Goal: Task Accomplishment & Management: Complete application form

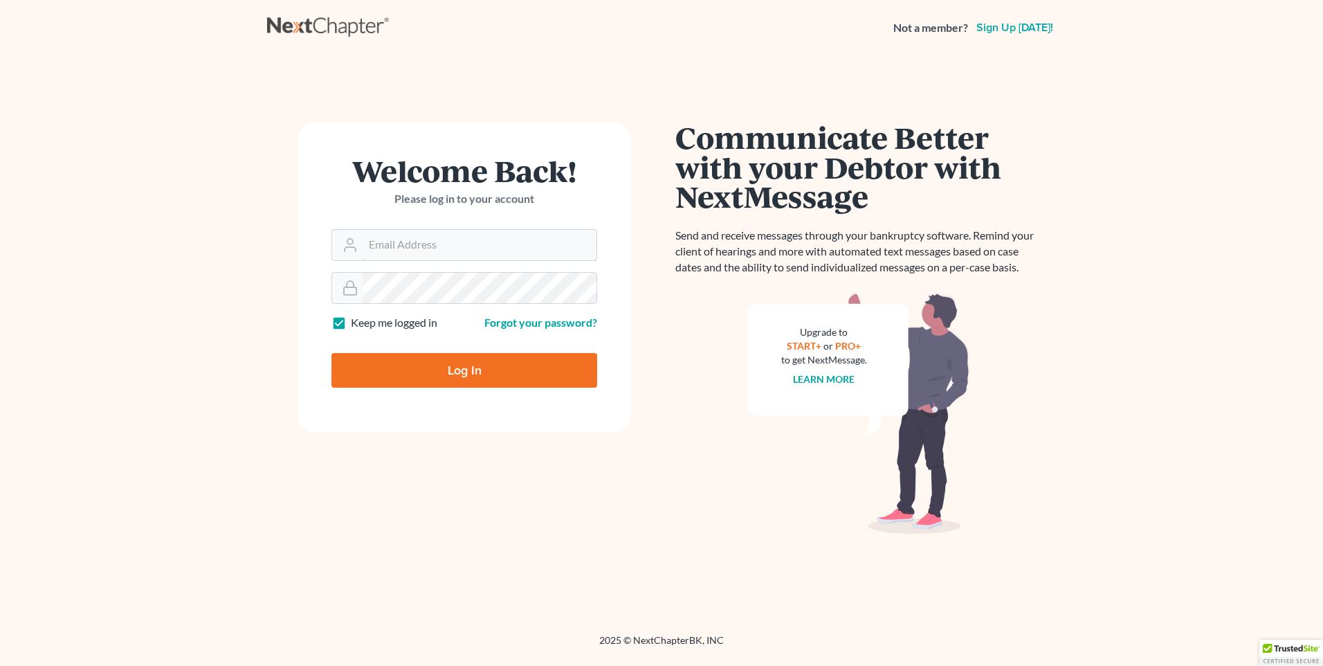
type input "[EMAIL_ADDRESS][DOMAIN_NAME]"
click at [480, 367] on input "Log In" at bounding box center [464, 370] width 266 height 35
type input "Thinking..."
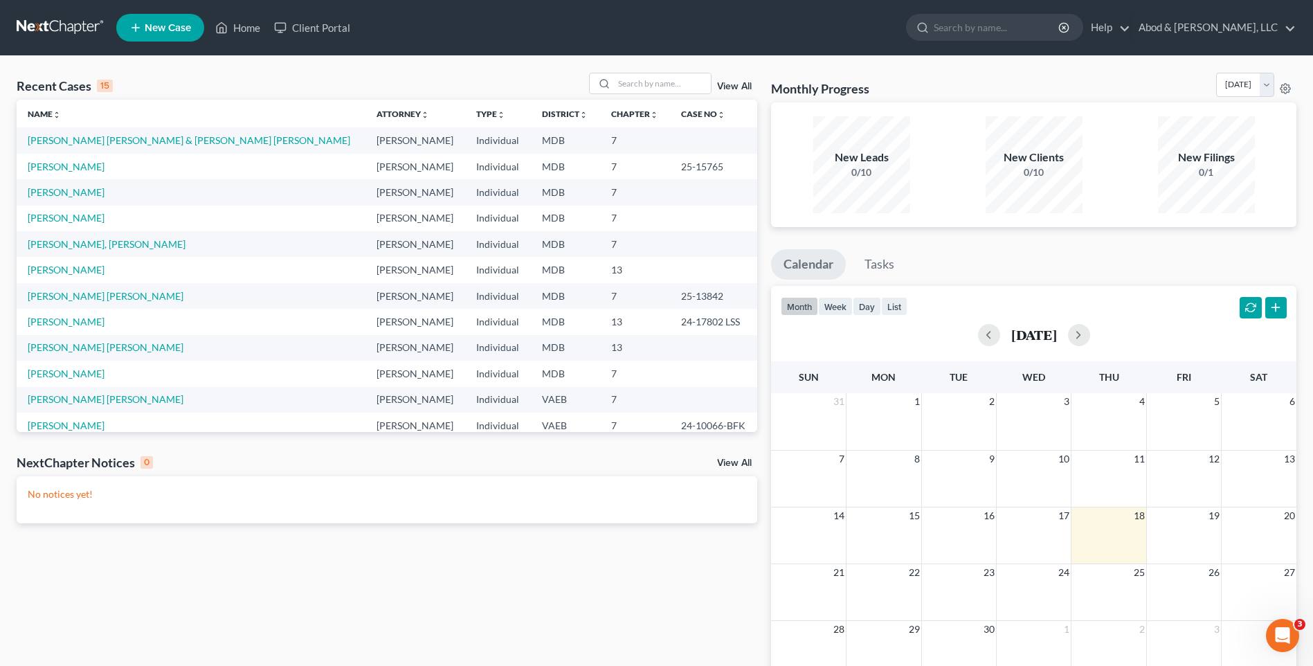
click at [152, 134] on td "[PERSON_NAME] [PERSON_NAME] & [PERSON_NAME] [PERSON_NAME]" at bounding box center [191, 140] width 349 height 26
click at [152, 141] on link "Ardon Amador, Luis & Moreno Bautista, Karla" at bounding box center [189, 140] width 322 height 12
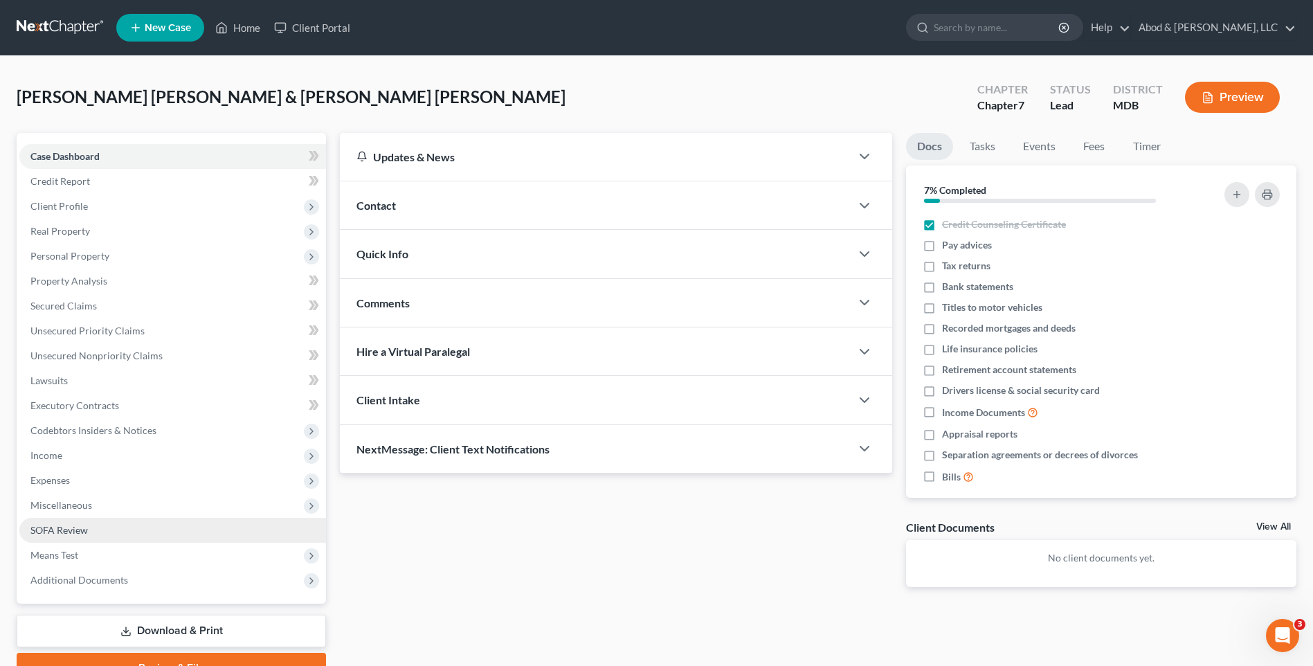
click at [84, 529] on span "SOFA Review" at bounding box center [58, 530] width 57 height 12
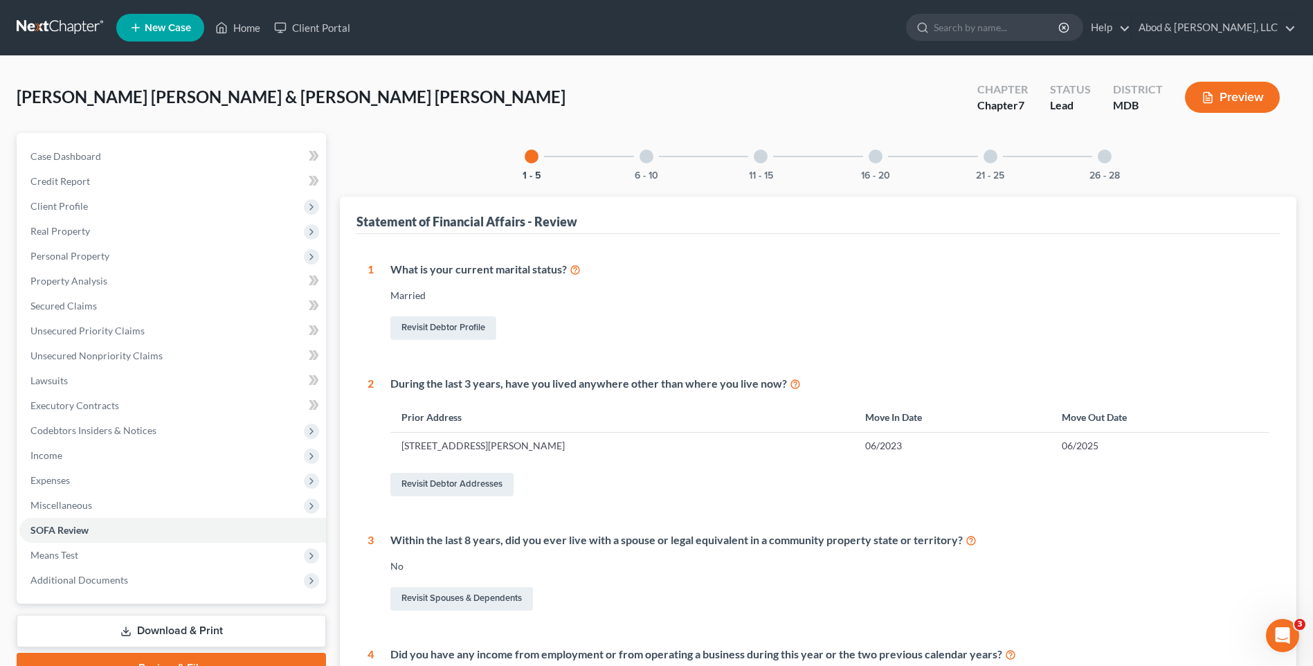
click at [648, 157] on div at bounding box center [646, 156] width 14 height 14
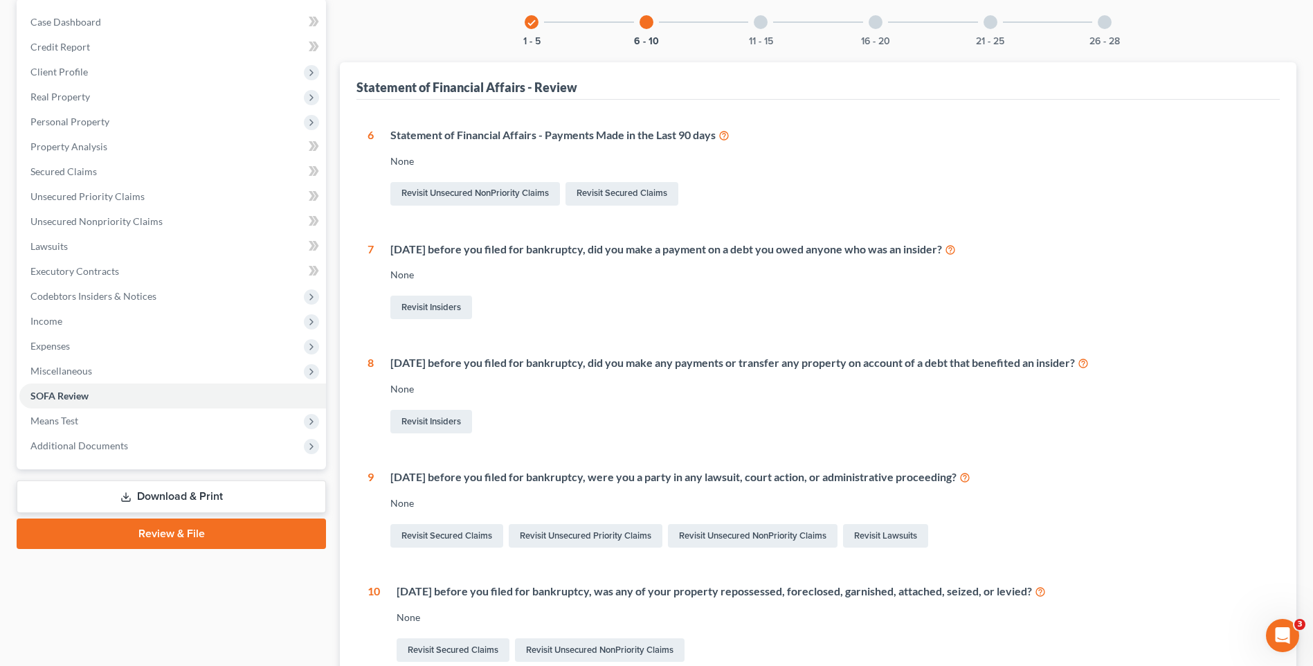
scroll to position [208, 0]
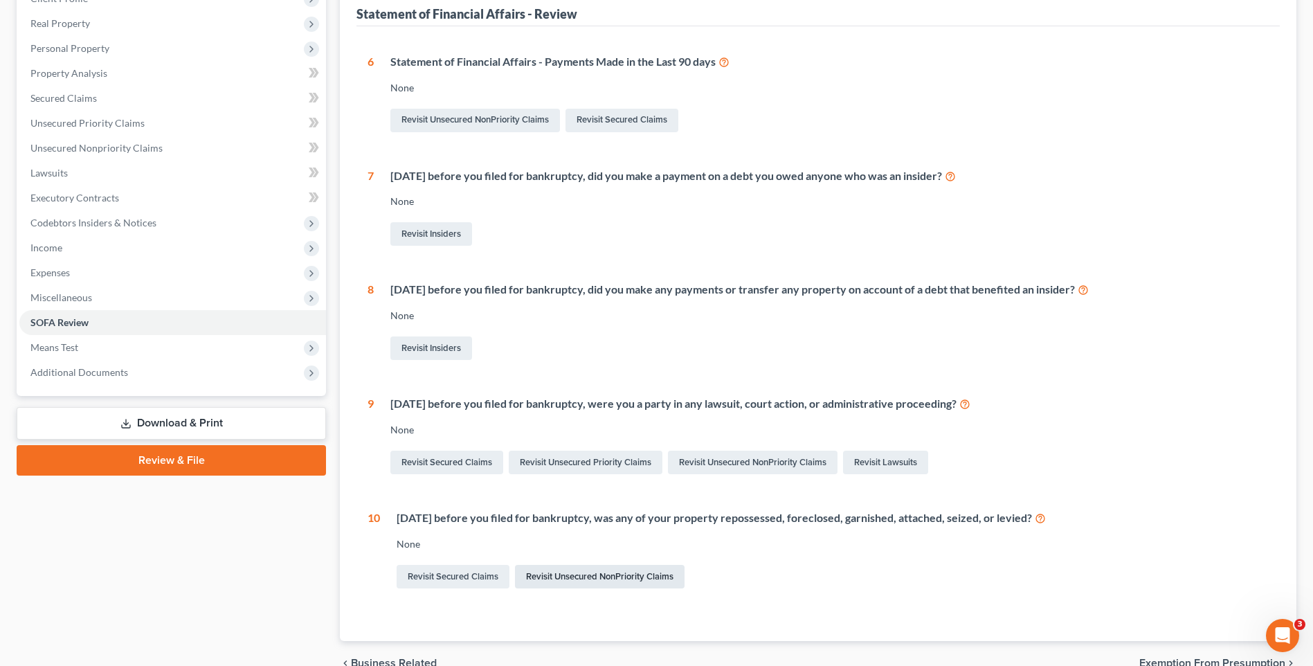
click at [608, 572] on link "Revisit Unsecured NonPriority Claims" at bounding box center [600, 577] width 170 height 24
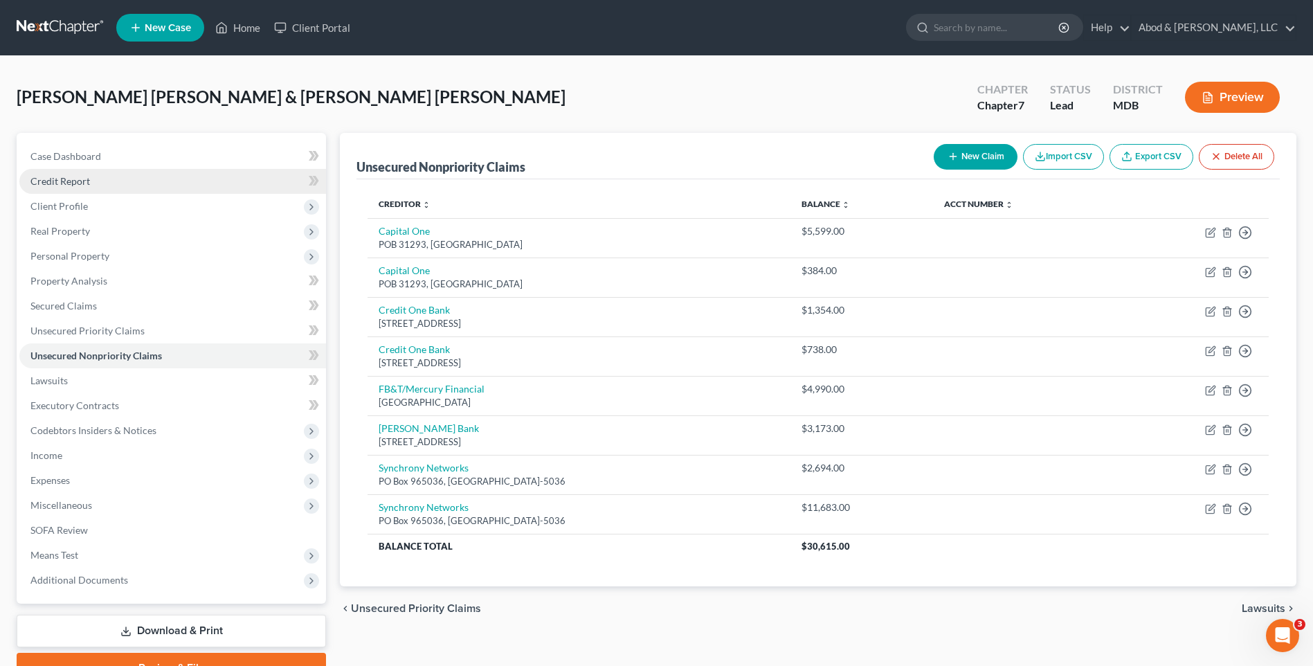
click at [89, 184] on span "Credit Report" at bounding box center [60, 181] width 60 height 12
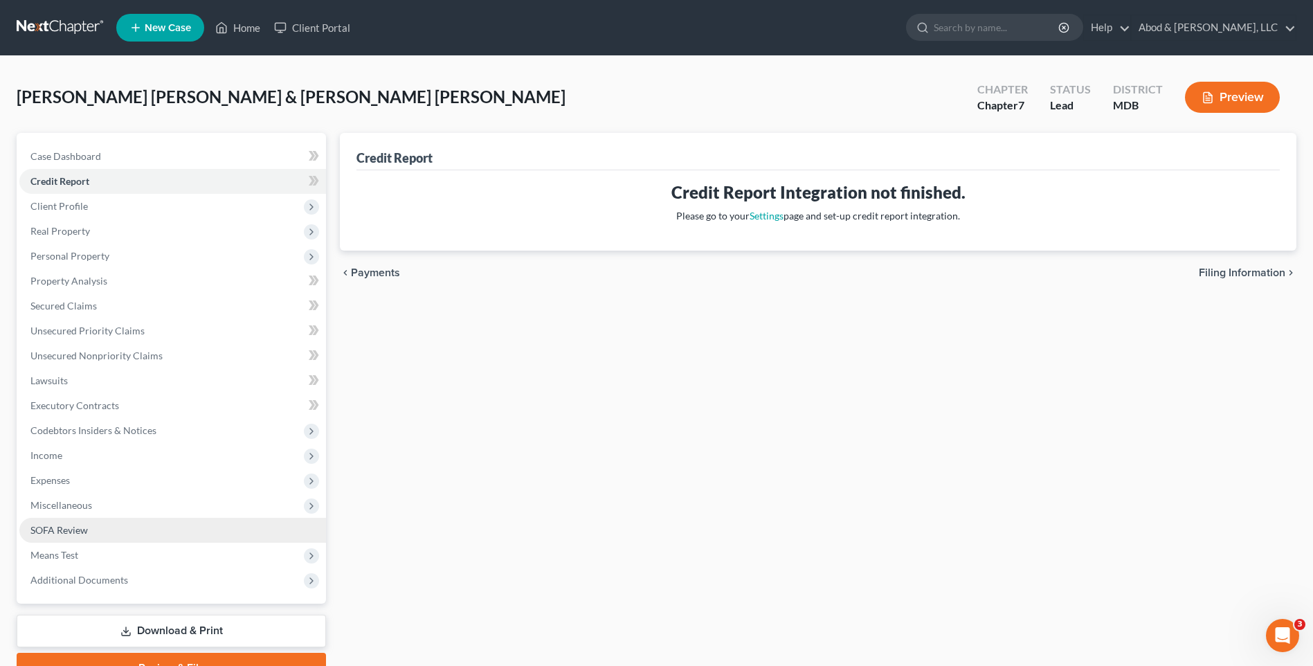
click at [93, 533] on link "SOFA Review" at bounding box center [172, 530] width 307 height 25
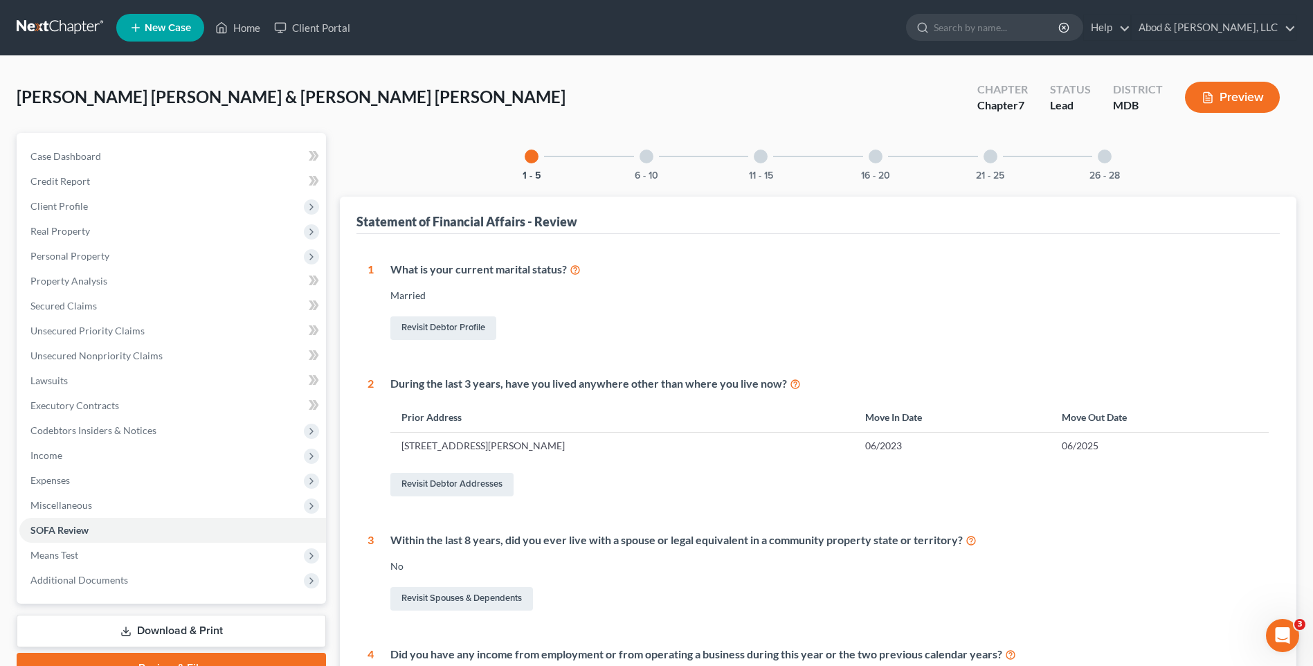
click at [644, 154] on div at bounding box center [646, 156] width 14 height 14
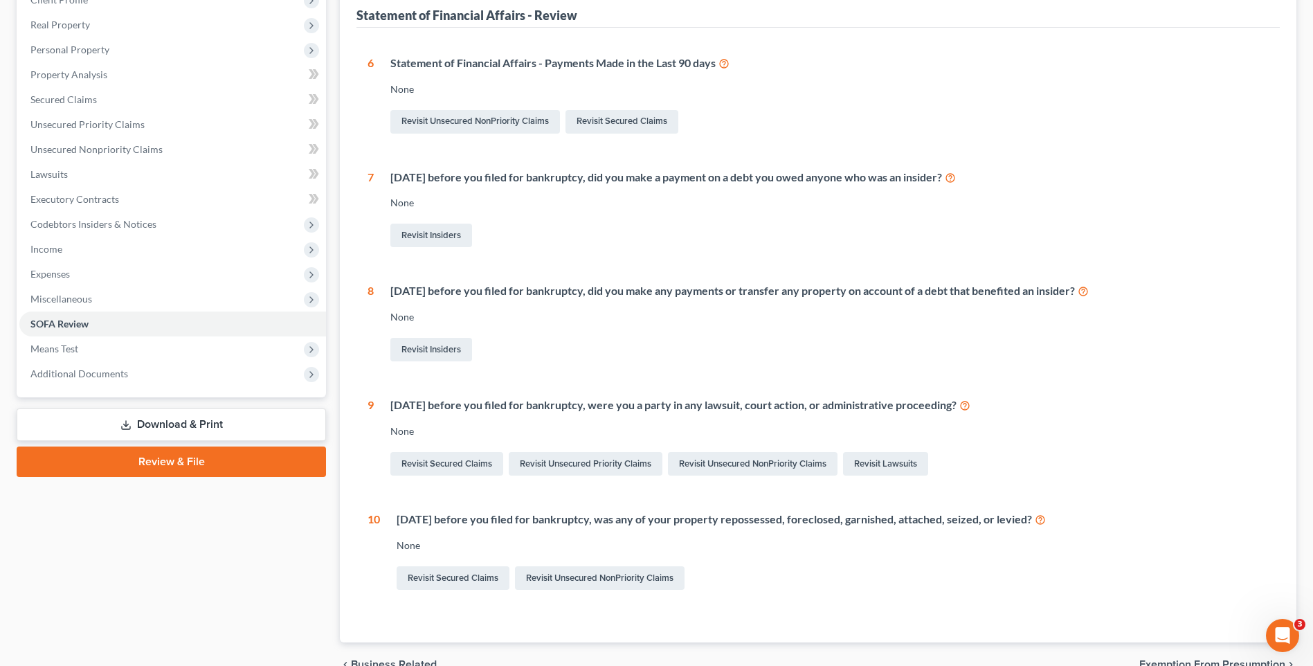
scroll to position [208, 0]
click at [897, 466] on link "Revisit Lawsuits" at bounding box center [885, 462] width 85 height 24
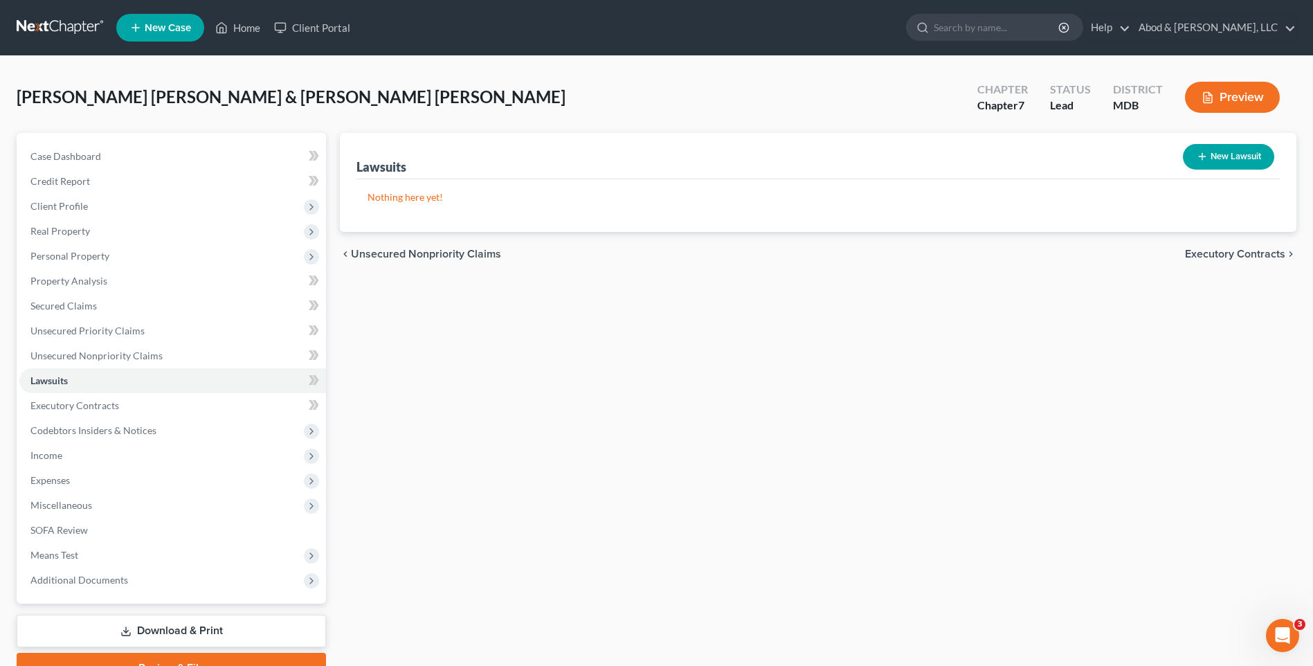
click at [1231, 150] on button "New Lawsuit" at bounding box center [1228, 157] width 91 height 26
select select "0"
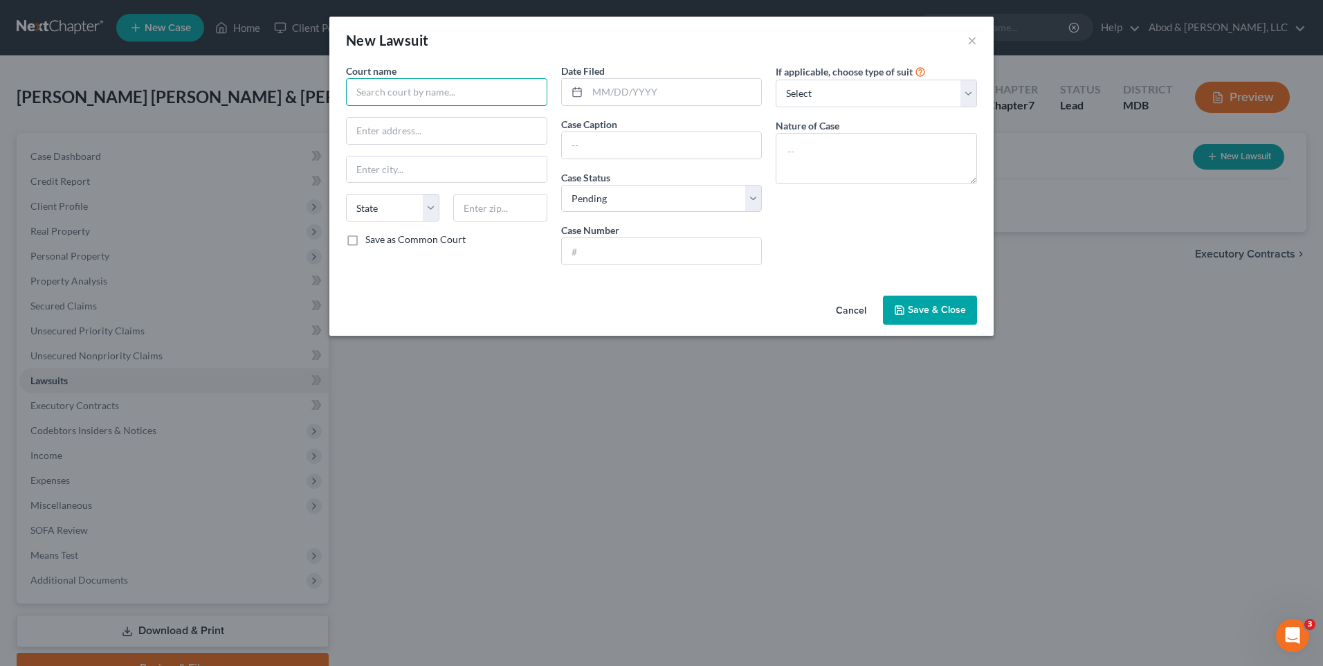
click at [390, 95] on input "text" at bounding box center [446, 92] width 201 height 28
type input "Circuit Court for Miami-Dade County"
click at [587, 145] on input "text" at bounding box center [662, 145] width 200 height 26
type input "McKenzie Capital, LLC v. Indura Foods, et al"
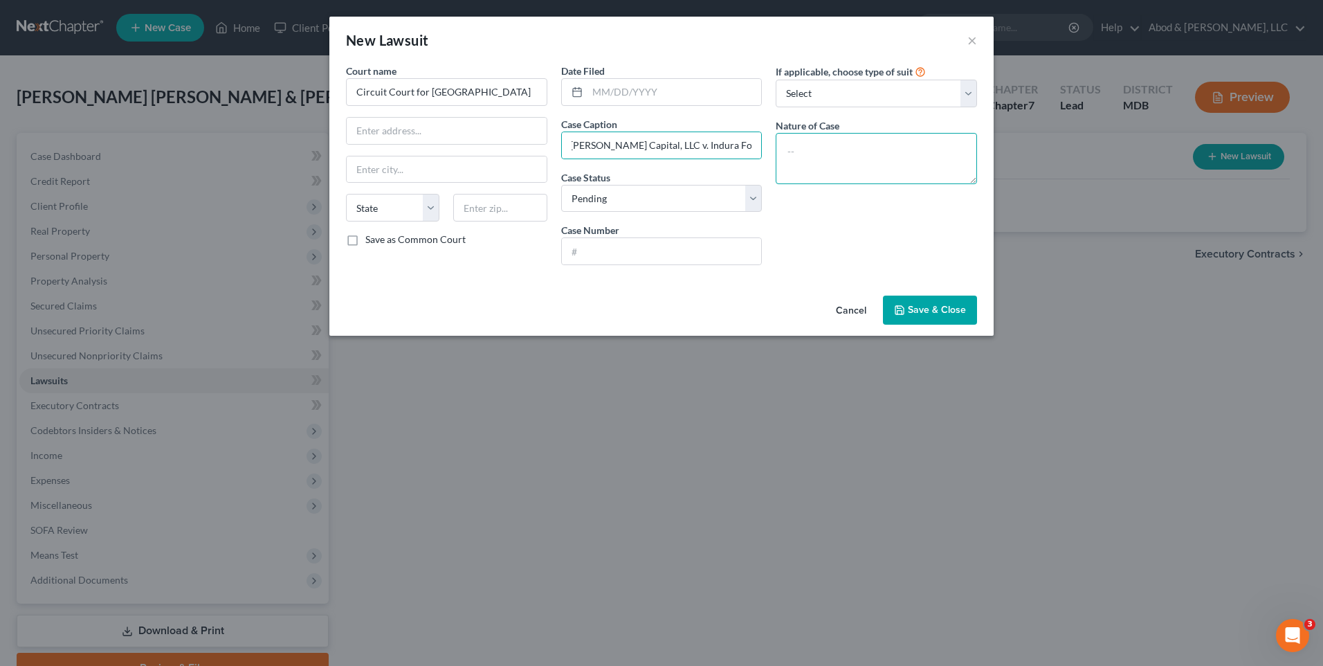
scroll to position [0, 0]
click at [808, 141] on textarea at bounding box center [876, 158] width 201 height 51
type textarea "Civil collection"
click at [848, 102] on select "Select Repossession Garnishment Foreclosure Attached, Seized, Or Levied Other" at bounding box center [876, 94] width 201 height 28
click at [841, 98] on select "Select Repossession Garnishment Foreclosure Attached, Seized, Or Levied Other" at bounding box center [876, 94] width 201 height 28
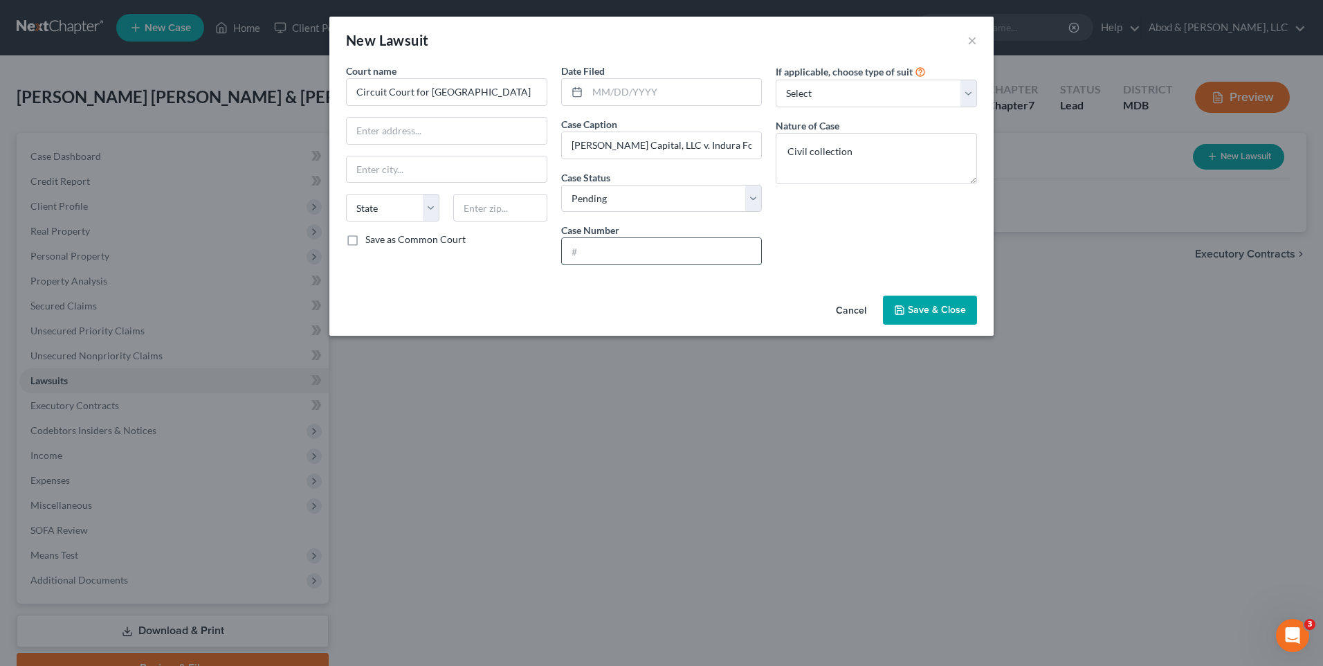
click at [587, 252] on input "text" at bounding box center [662, 251] width 200 height 26
type input "2025-005176-CA-01"
click at [398, 204] on select "State AL AK AR AZ CA CO CT DE DC FL GA GU HI ID IL IN IA KS KY LA ME MD MA MI M…" at bounding box center [392, 208] width 93 height 28
select select "9"
click at [346, 194] on select "State AL AK AR AZ CA CO CT DE DC FL GA GU HI ID IL IN IA KS KY LA ME MD MA MI M…" at bounding box center [392, 208] width 93 height 28
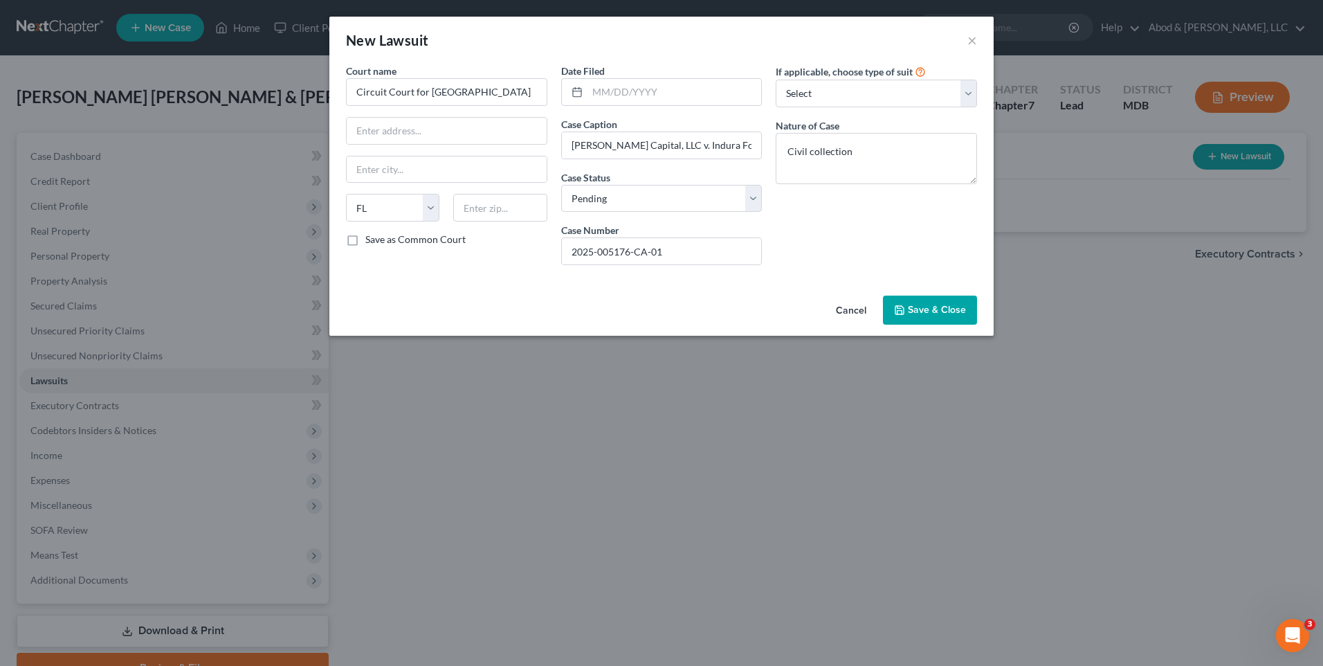
click at [933, 307] on span "Save & Close" at bounding box center [937, 310] width 58 height 12
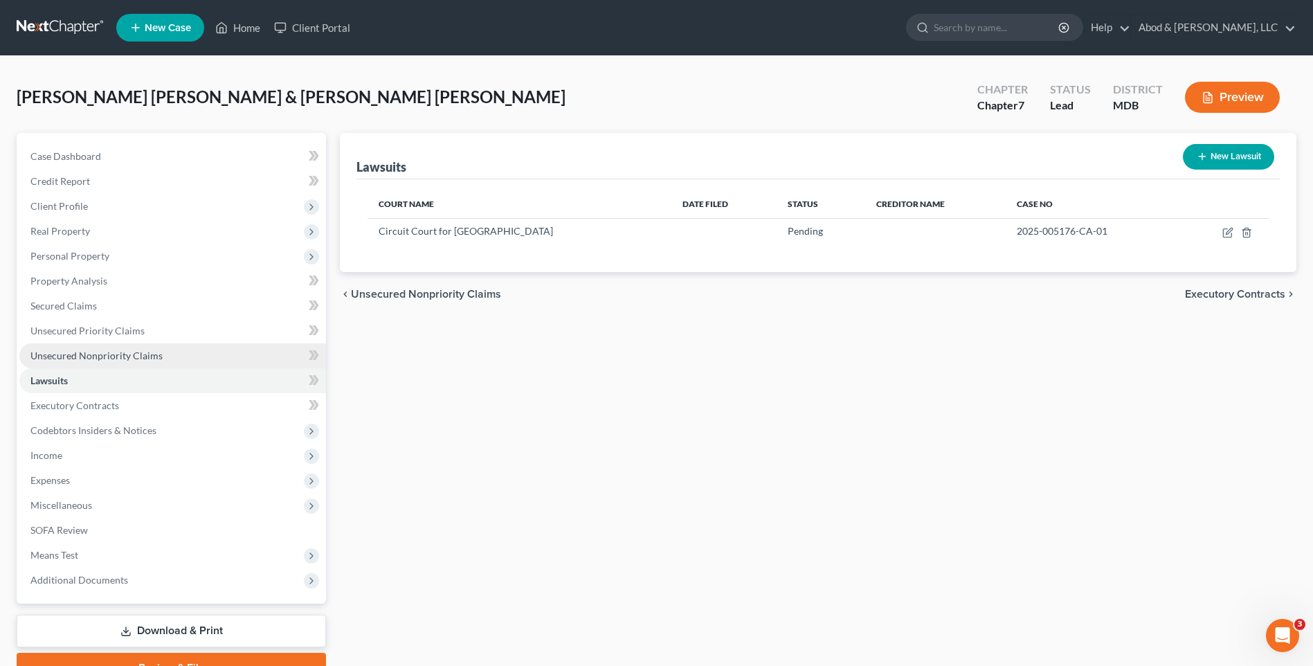
click at [93, 357] on span "Unsecured Nonpriority Claims" at bounding box center [96, 355] width 132 height 12
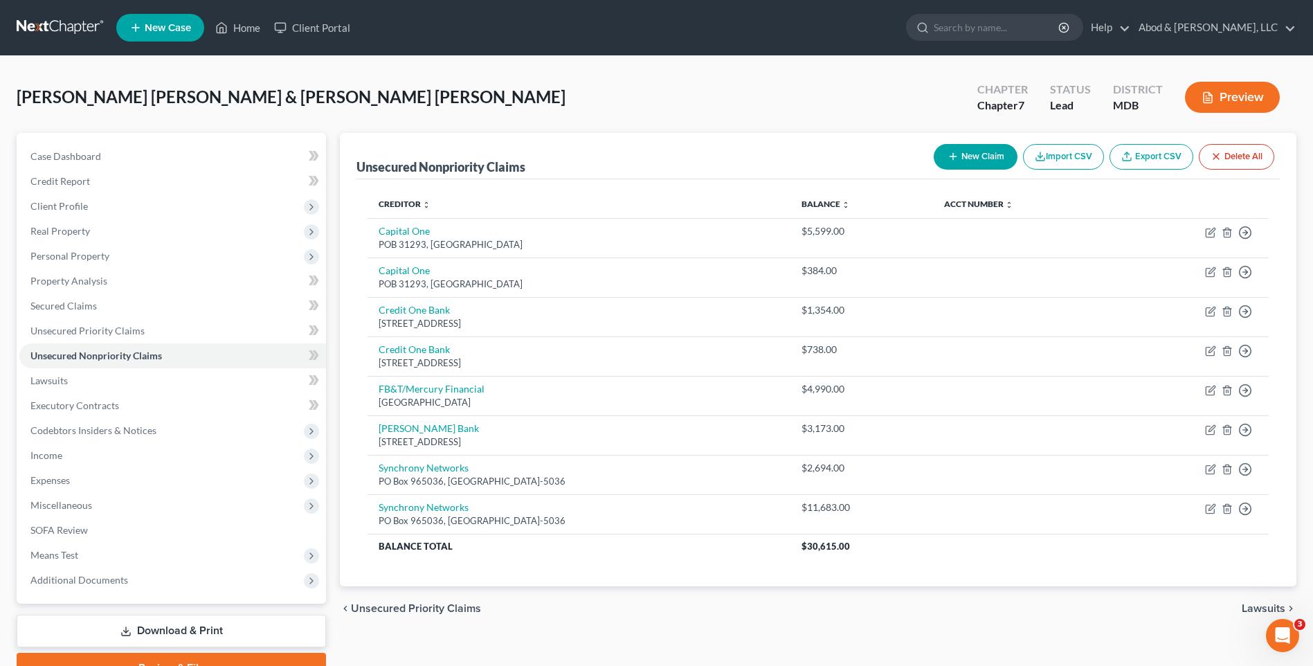
click at [989, 163] on button "New Claim" at bounding box center [975, 157] width 84 height 26
select select "2"
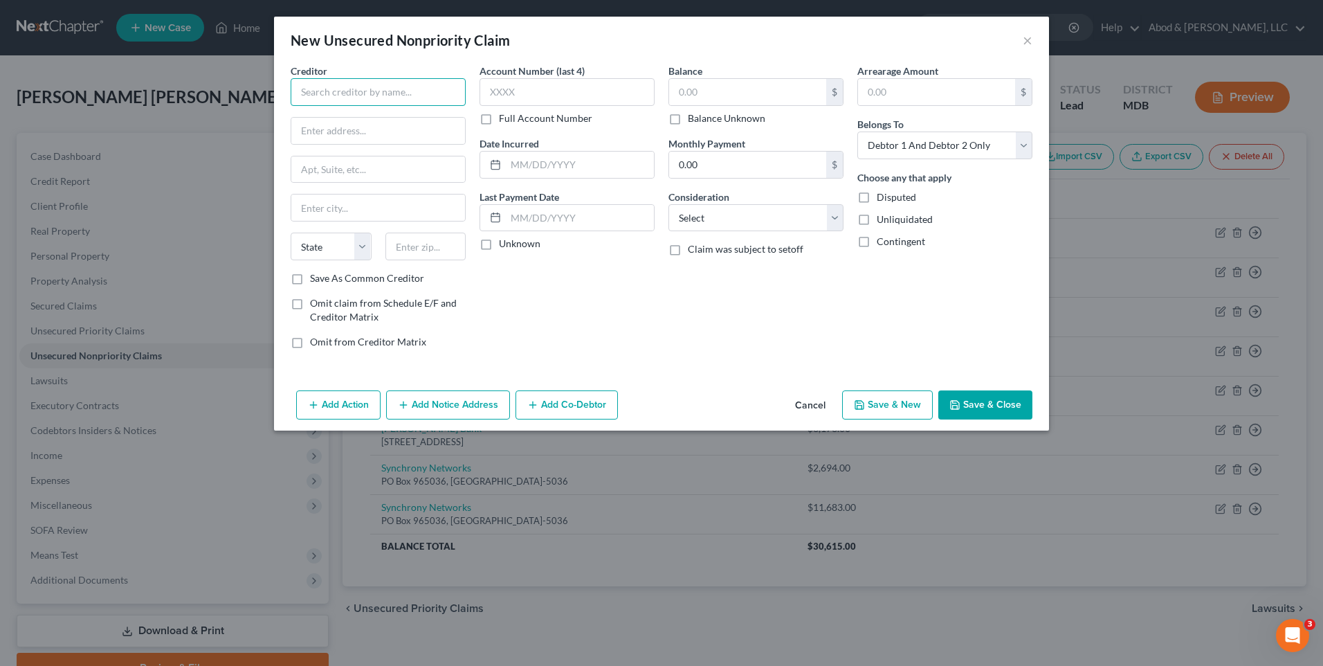
click at [405, 98] on input "text" at bounding box center [378, 92] width 175 height 28
type input "McKenzie Capital, LLC"
click at [390, 122] on input "text" at bounding box center [378, 131] width 174 height 26
type input "3390 Ma St., Ste 310"
type input "Coconut Grove"
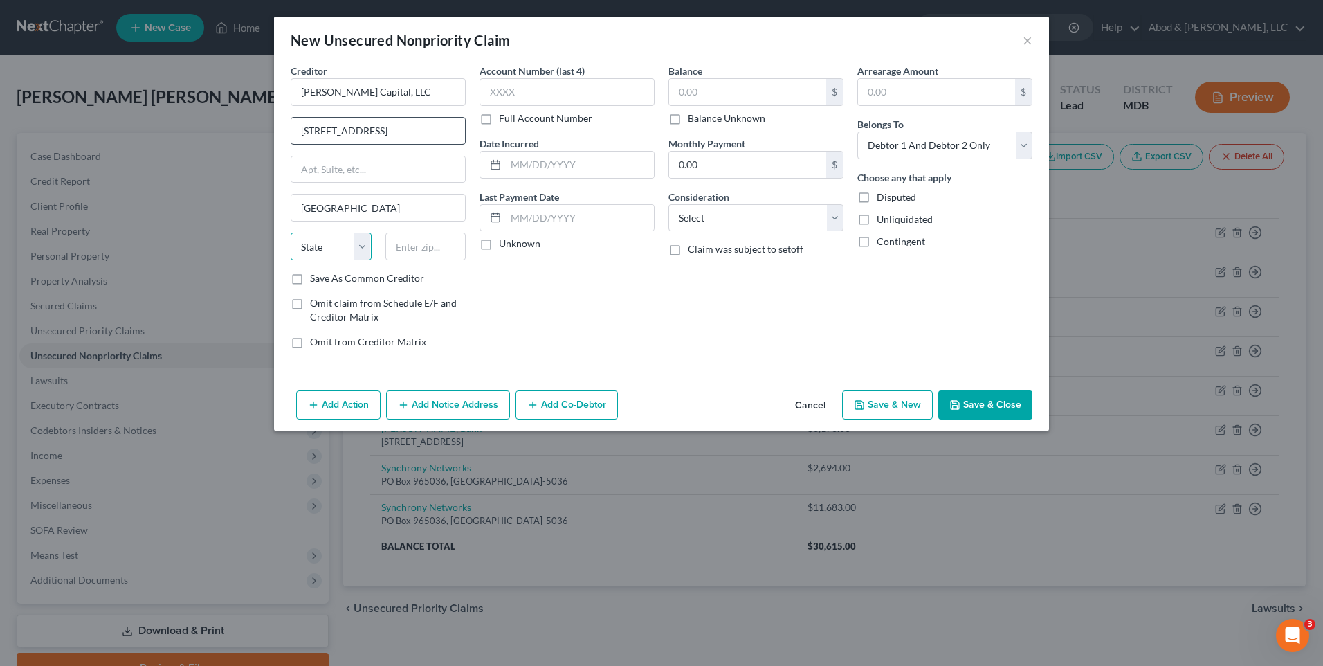
select select "9"
type input "33133-5258"
click at [727, 91] on input "text" at bounding box center [747, 92] width 157 height 26
type input "55,000"
click at [1019, 147] on select "Select Debtor 1 Only Debtor 2 Only Debtor 1 And Debtor 2 Only At Least One Of T…" at bounding box center [944, 145] width 175 height 28
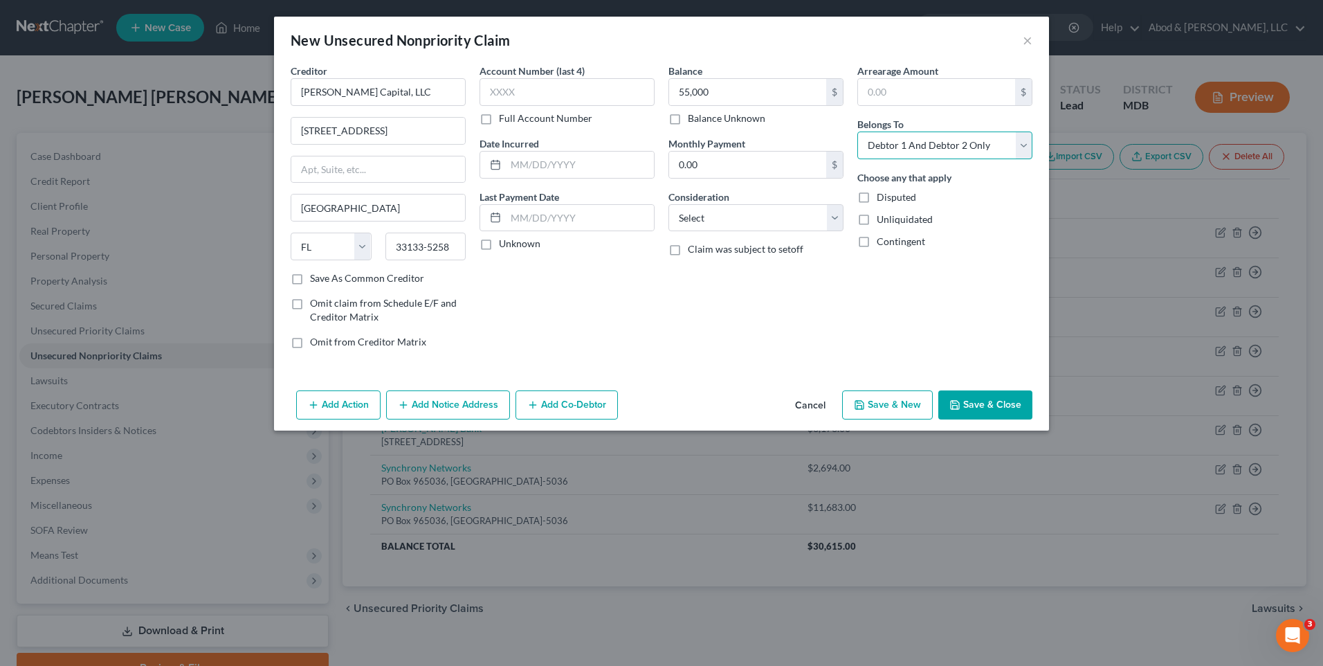
click at [857, 131] on select "Select Debtor 1 Only Debtor 2 Only Debtor 1 And Debtor 2 Only At Least One Of T…" at bounding box center [944, 145] width 175 height 28
click at [469, 401] on button "Add Notice Address" at bounding box center [448, 404] width 124 height 29
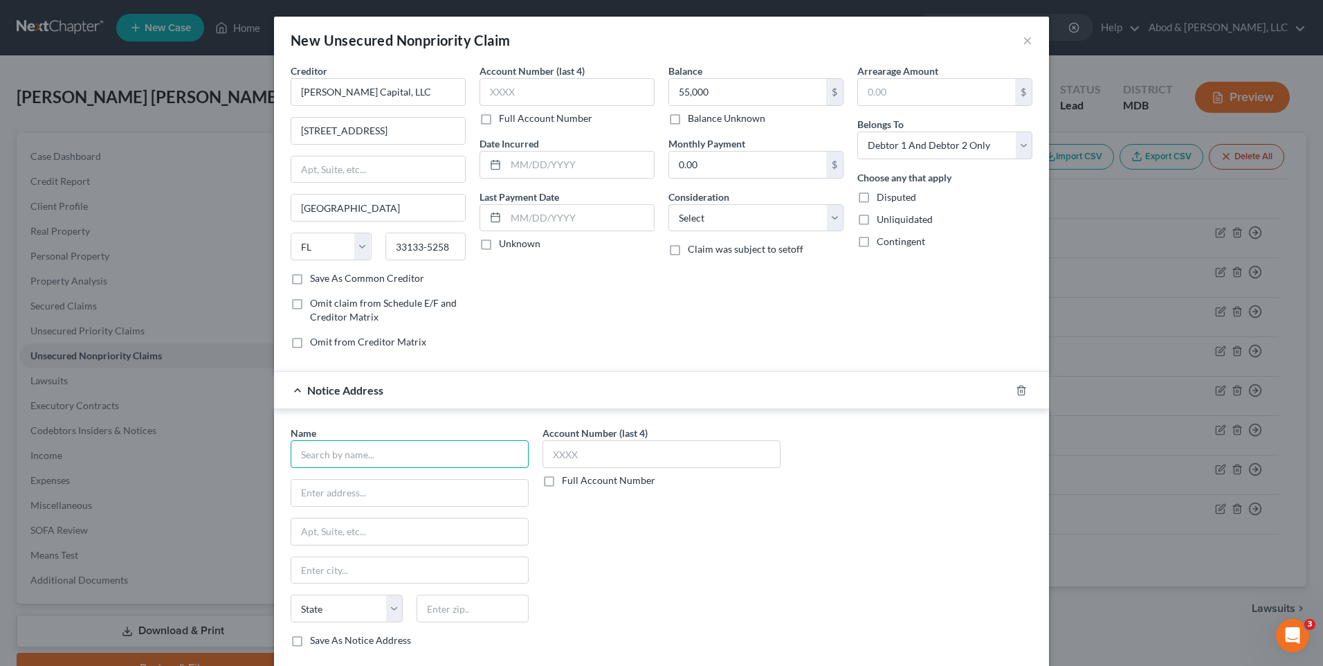
click at [408, 453] on input "text" at bounding box center [410, 454] width 238 height 28
type input "Law Offices of Steven Zakharyayev, PLLC"
click at [346, 495] on input "text" at bounding box center [409, 493] width 237 height 26
type input "Empire Recovery Services, LLC"
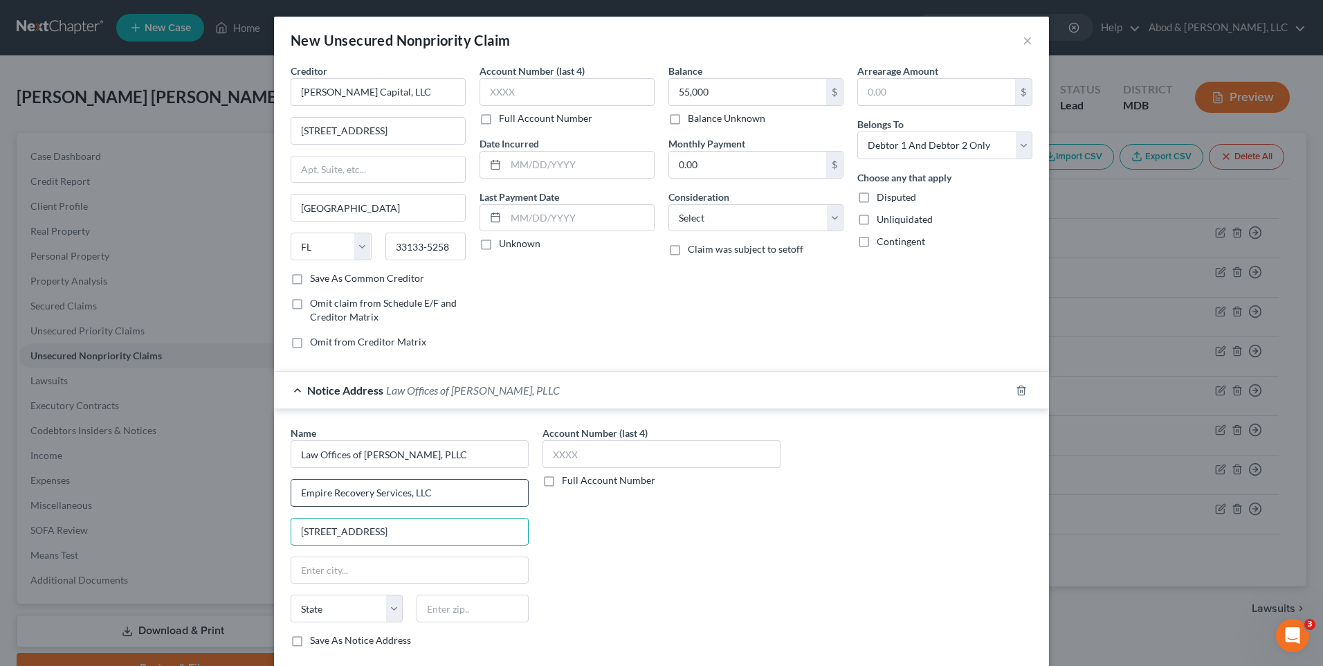
type input "10 W 37th St., Rm 602"
type input "New York"
select select "35"
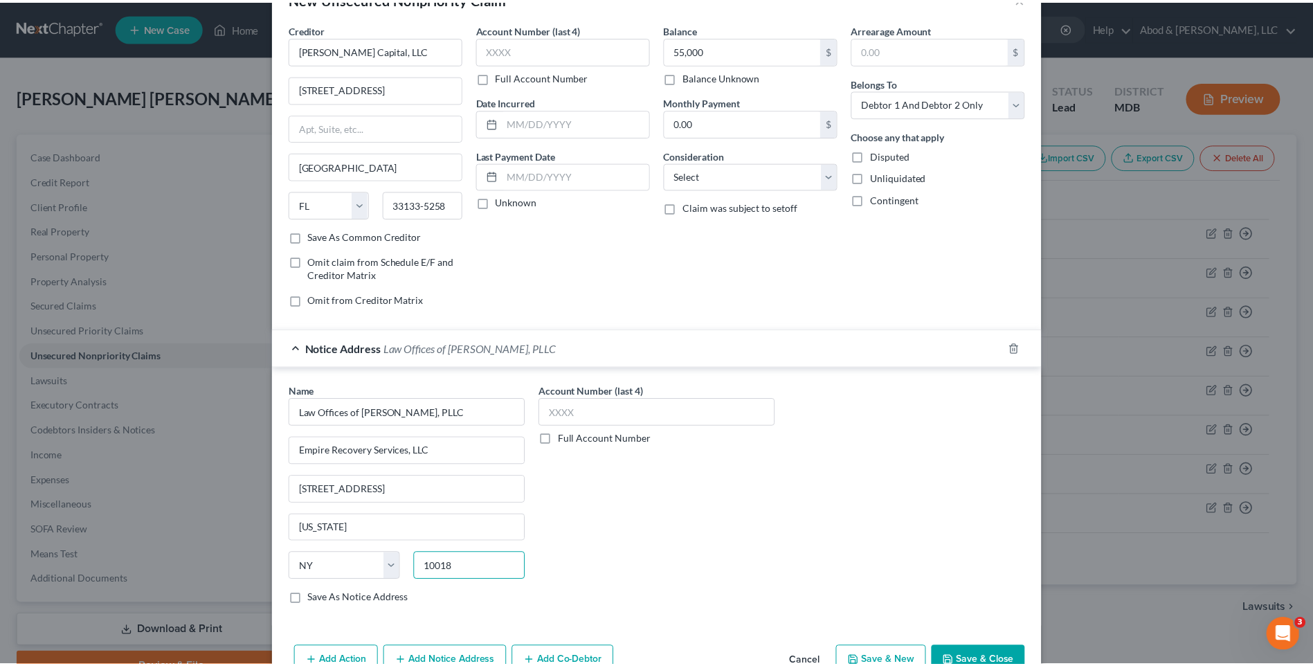
scroll to position [80, 0]
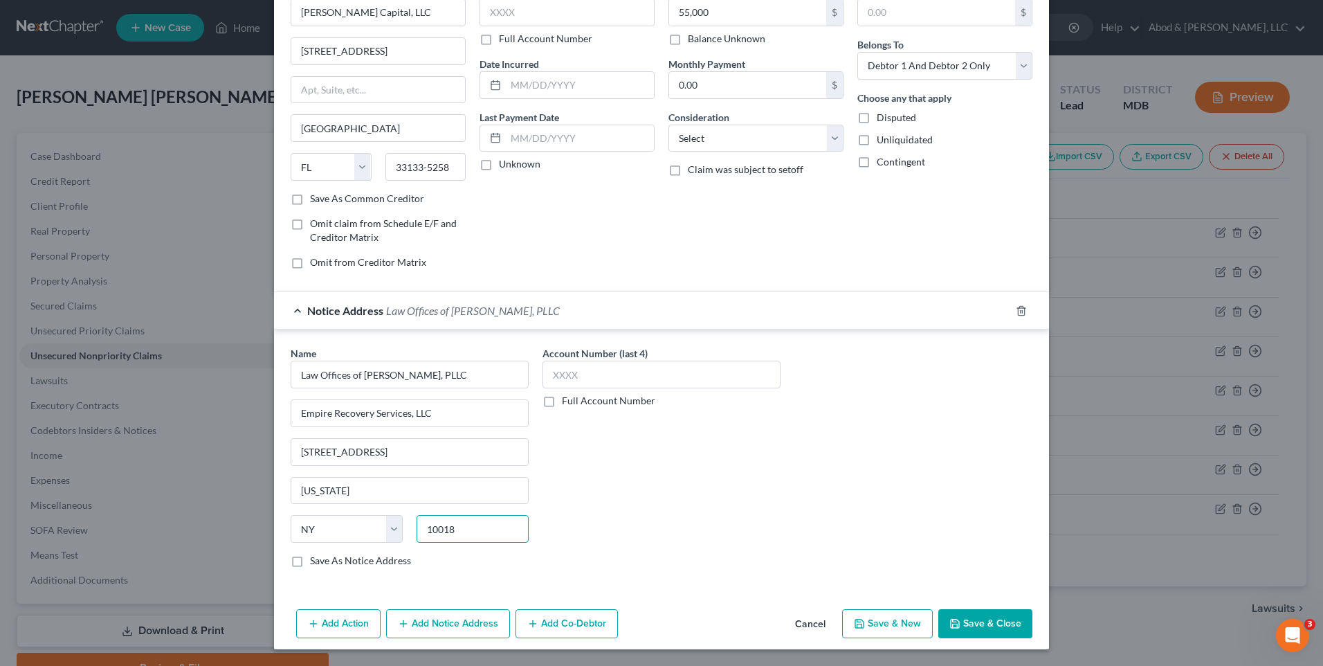
type input "10018"
click at [978, 619] on button "Save & Close" at bounding box center [985, 623] width 94 height 29
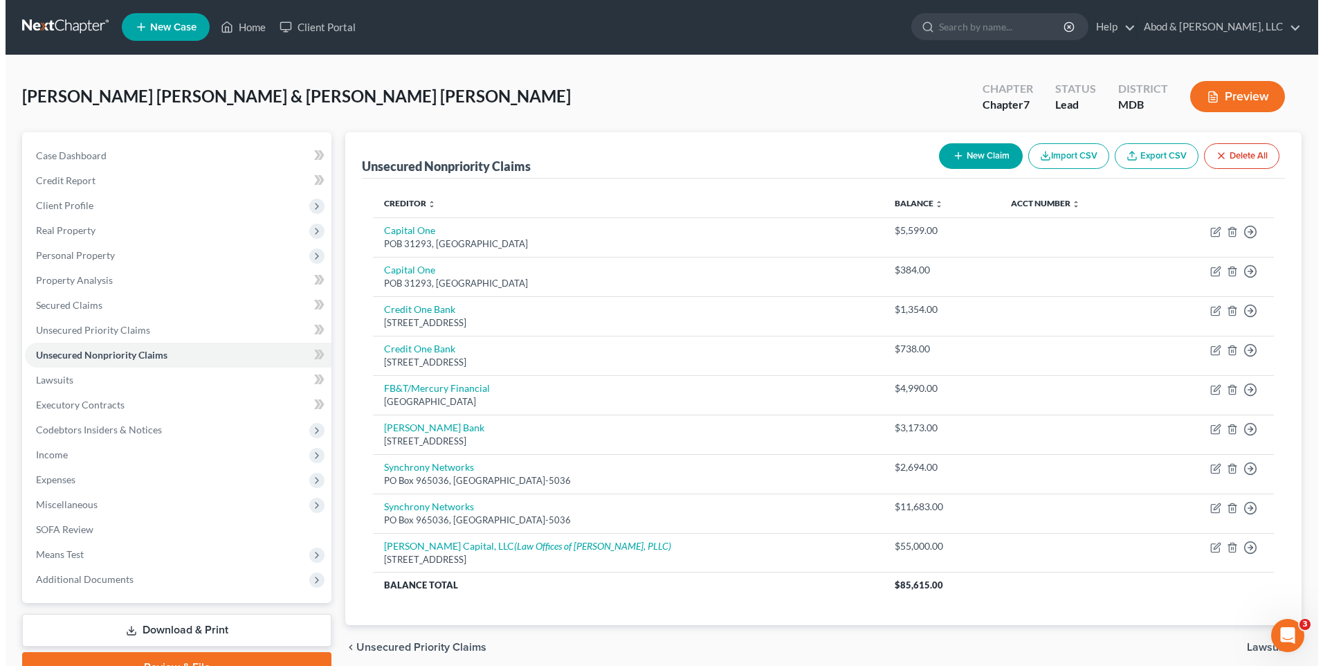
scroll to position [0, 0]
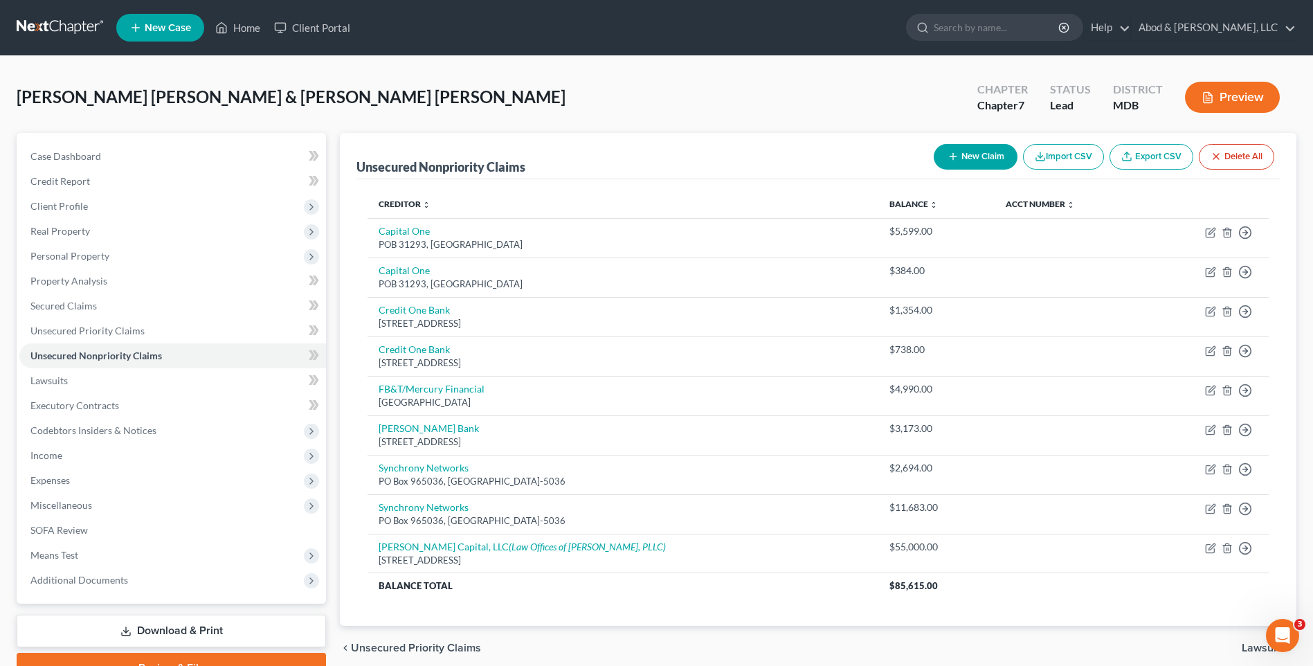
click at [973, 154] on button "New Claim" at bounding box center [975, 157] width 84 height 26
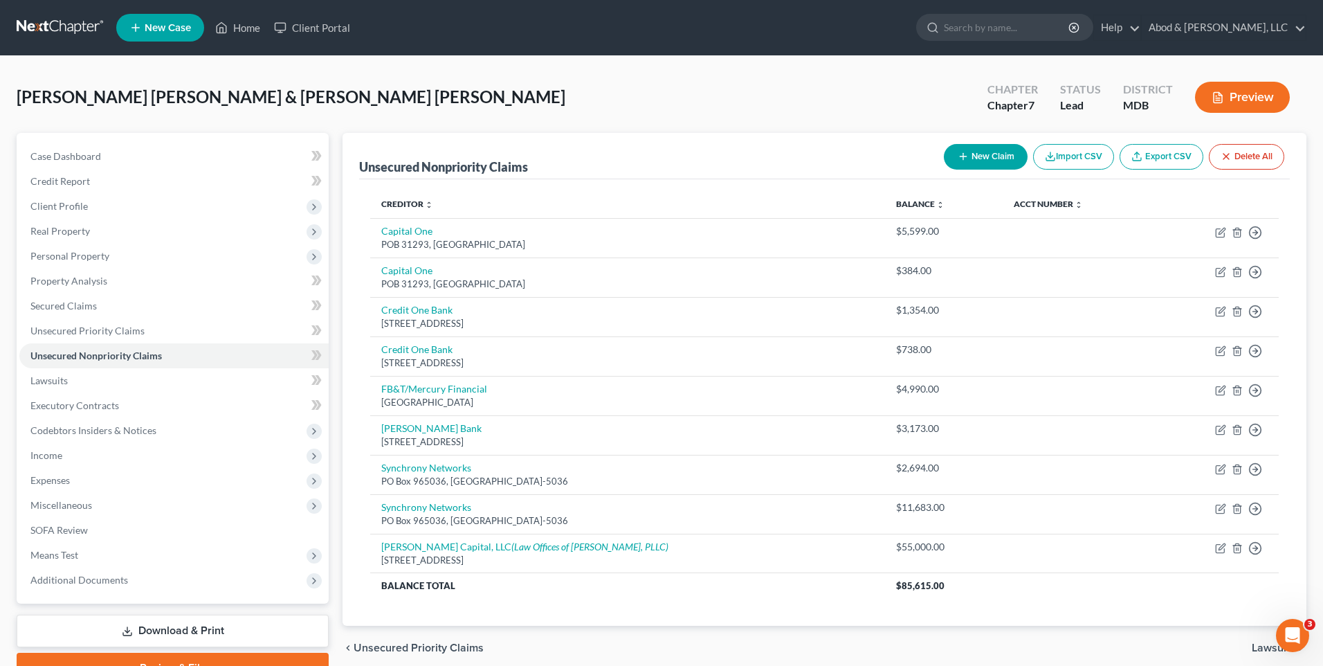
select select "2"
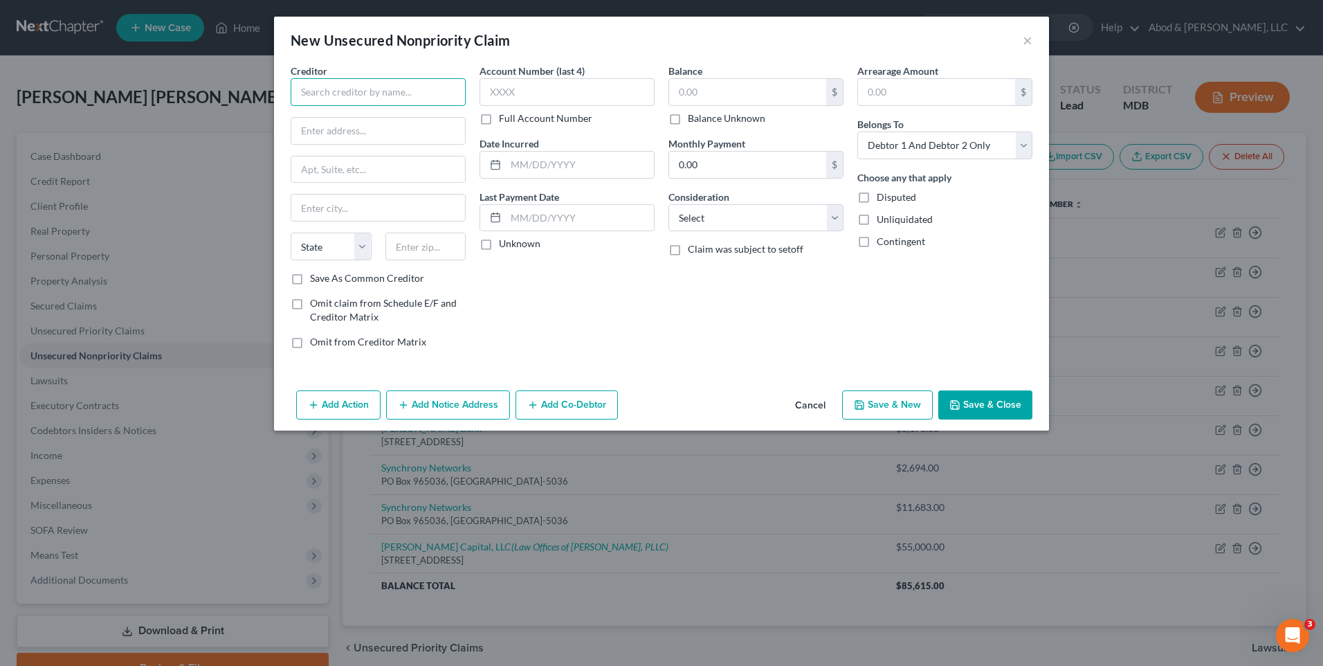
click at [364, 97] on input "text" at bounding box center [378, 92] width 175 height 28
type input "Triangle Quality Foods, LLC"
click at [373, 130] on input "text" at bounding box center [378, 131] width 174 height 26
type input "2306 51st Place"
type input "Hyattsville"
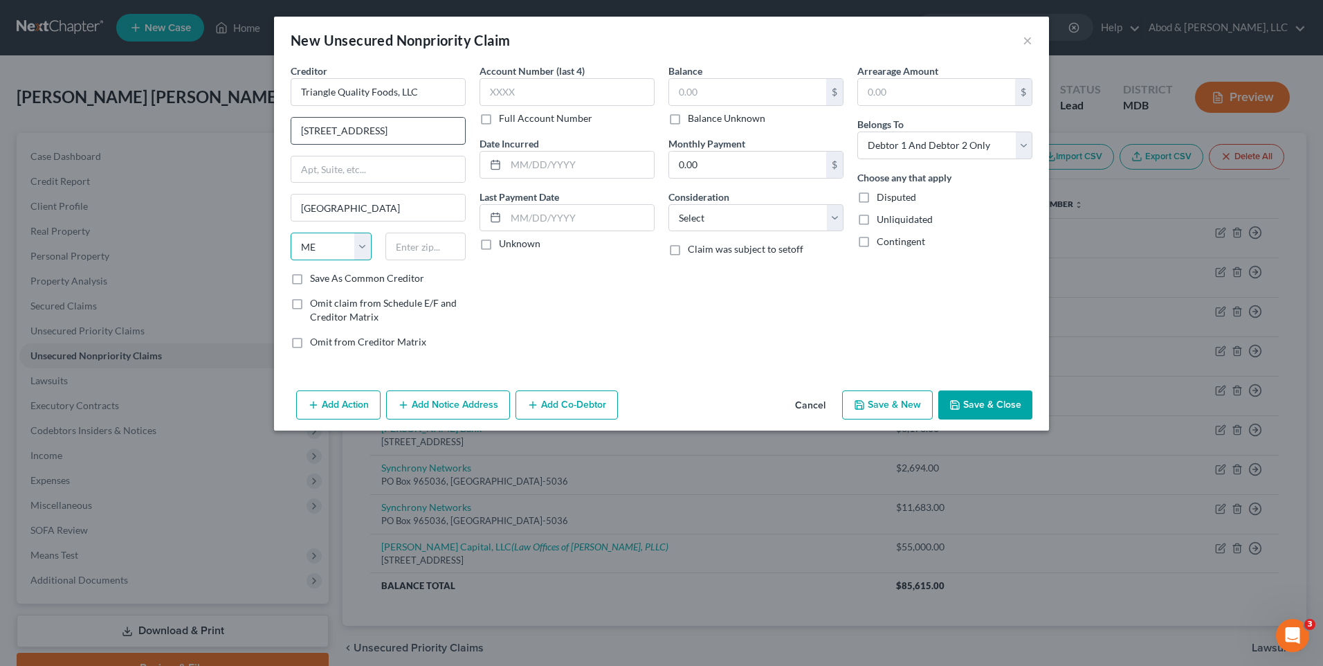
select select "21"
type input "20781"
click at [708, 88] on input "text" at bounding box center [747, 92] width 157 height 26
type input "125,600"
click at [474, 405] on button "Add Notice Address" at bounding box center [448, 404] width 124 height 29
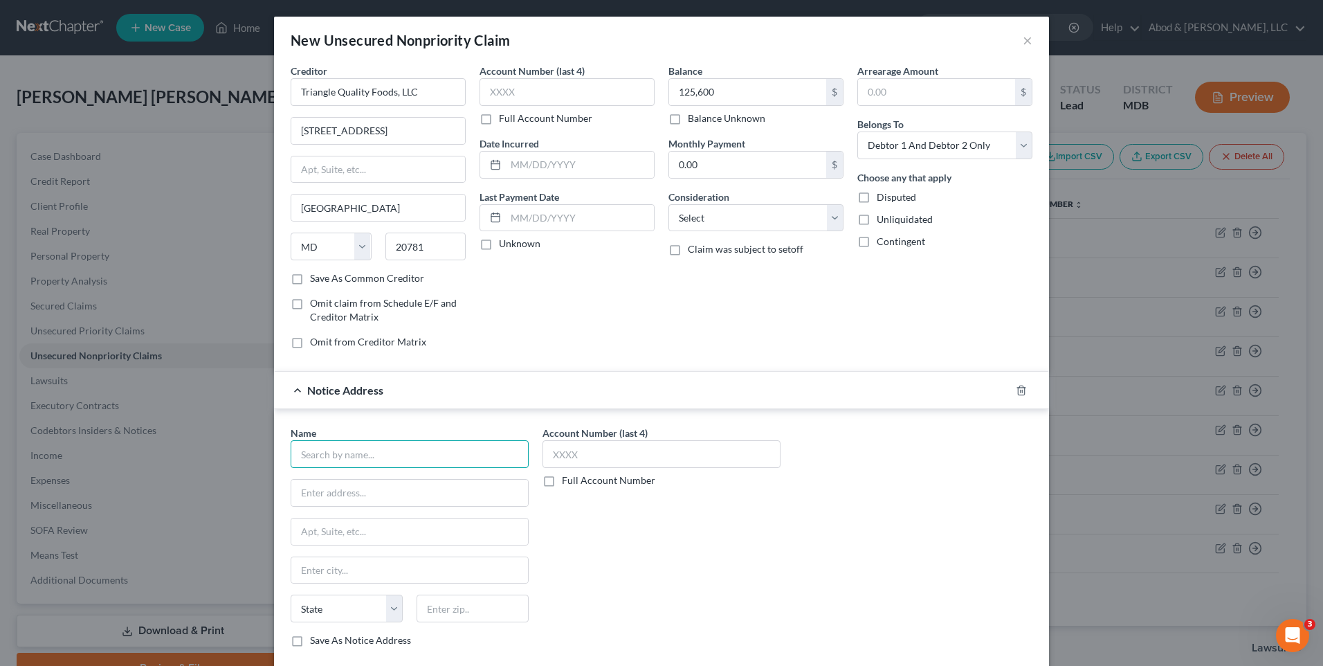
click at [392, 450] on input "text" at bounding box center [410, 454] width 238 height 28
type input "Merchant Refi, LLC"
type input "118 E 28th St., Unit 615"
type input "New York"
select select "35"
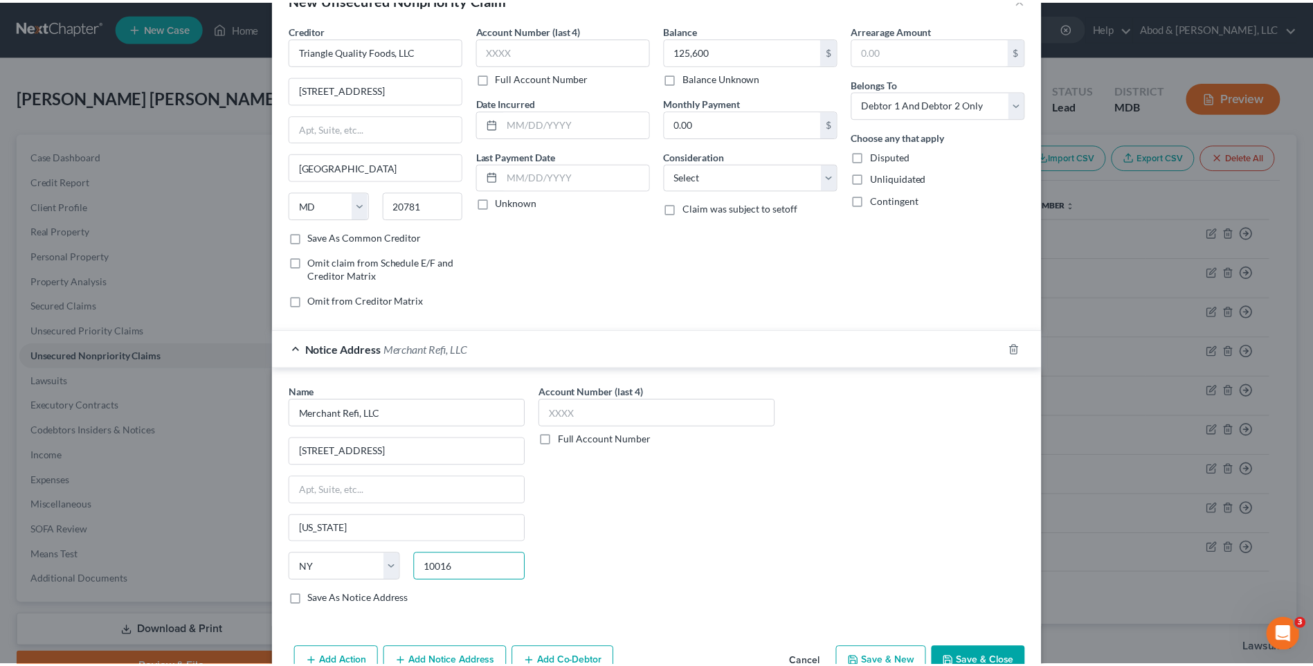
scroll to position [80, 0]
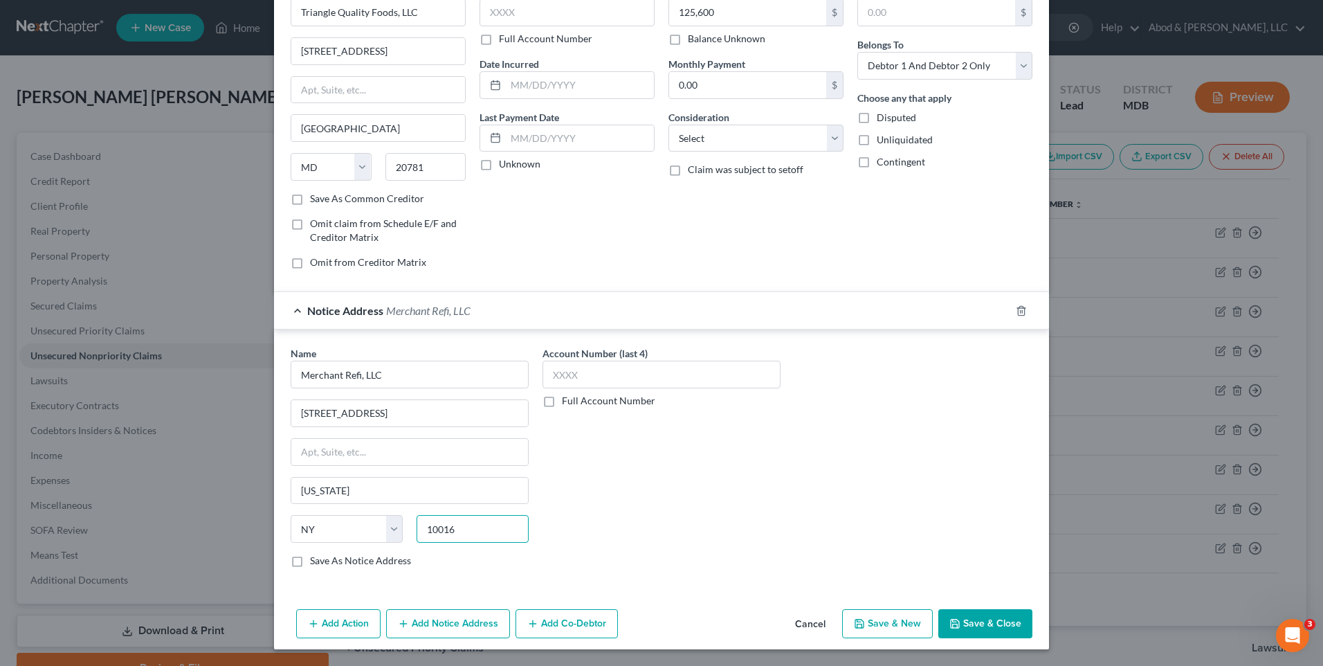
type input "10016"
click at [993, 627] on button "Save & Close" at bounding box center [985, 623] width 94 height 29
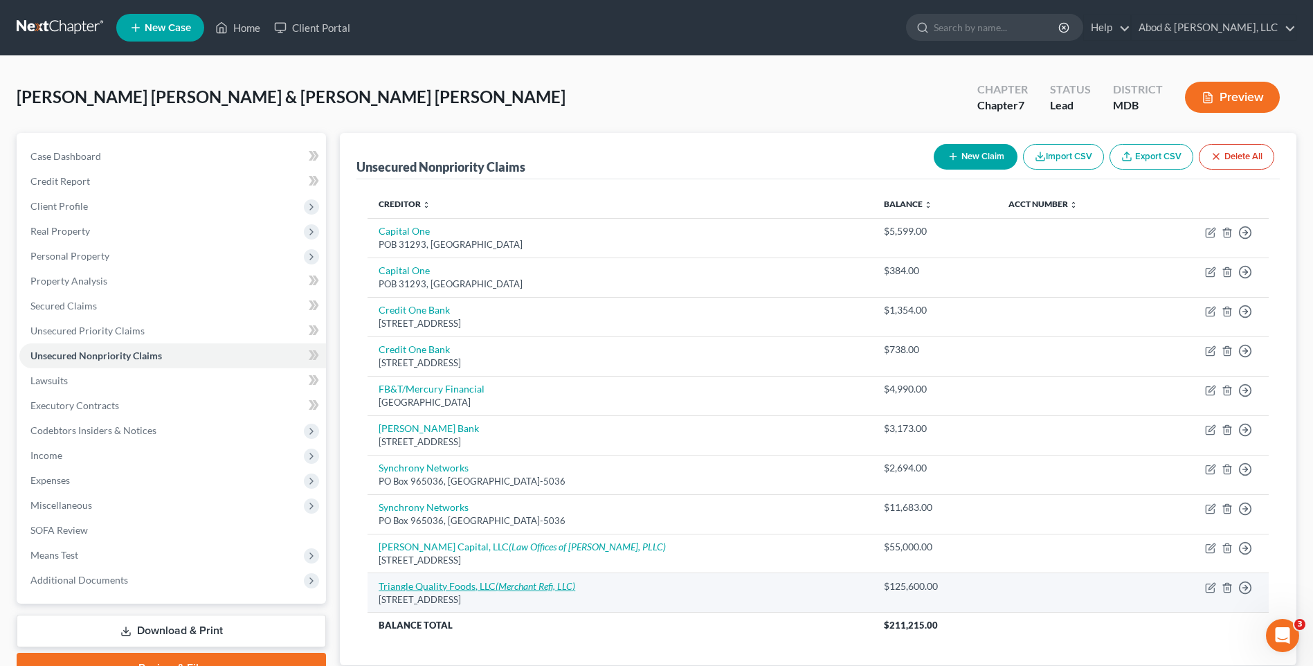
click at [485, 587] on link "Triangle Quality Foods, LLC (Merchant Refi, LLC)" at bounding box center [476, 586] width 197 height 12
select select "21"
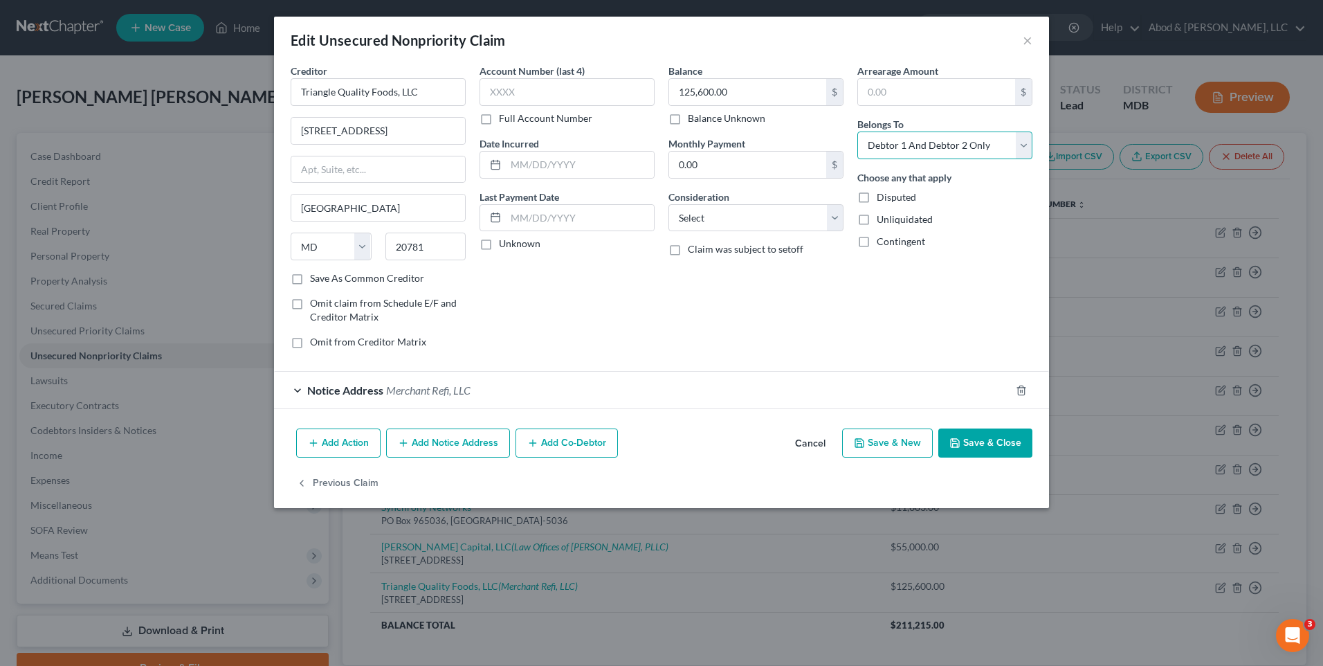
click at [1007, 147] on select "Select Debtor 1 Only Debtor 2 Only Debtor 1 And Debtor 2 Only At Least One Of T…" at bounding box center [944, 145] width 175 height 28
select select "0"
click at [857, 131] on select "Select Debtor 1 Only Debtor 2 Only Debtor 1 And Debtor 2 Only At Least One Of T…" at bounding box center [944, 145] width 175 height 28
click at [978, 446] on button "Save & Close" at bounding box center [985, 442] width 94 height 29
type input "0"
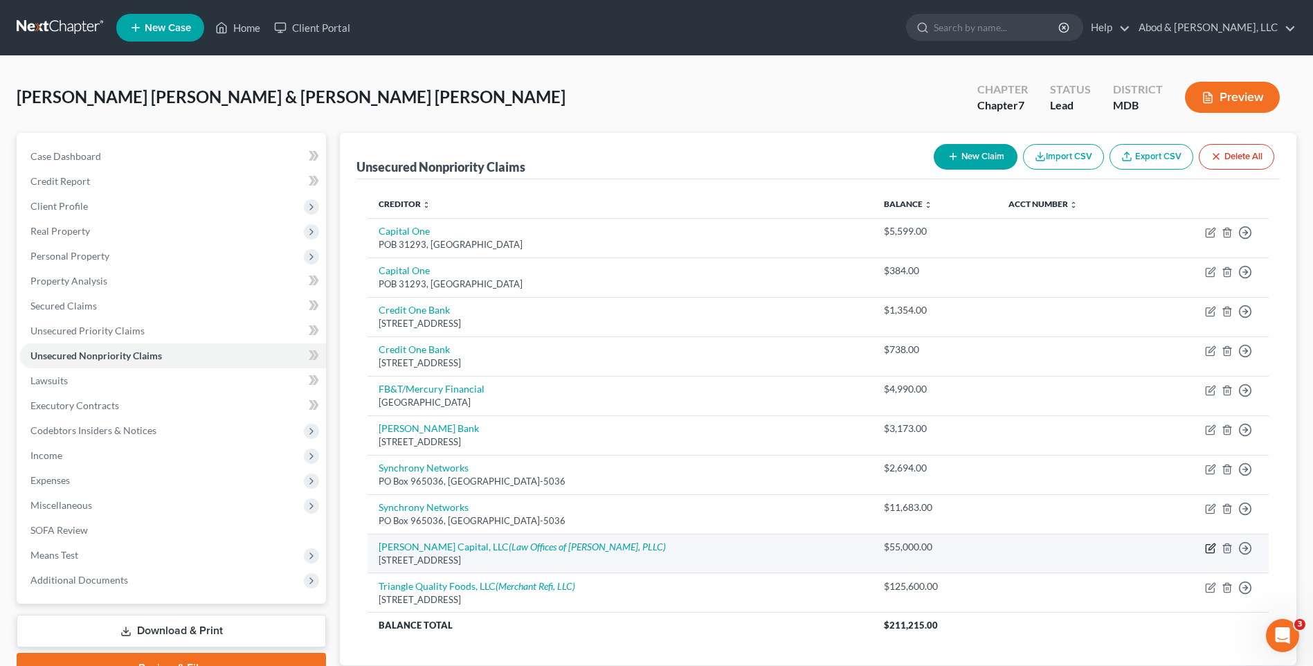
click at [1206, 543] on icon "button" at bounding box center [1210, 547] width 11 height 11
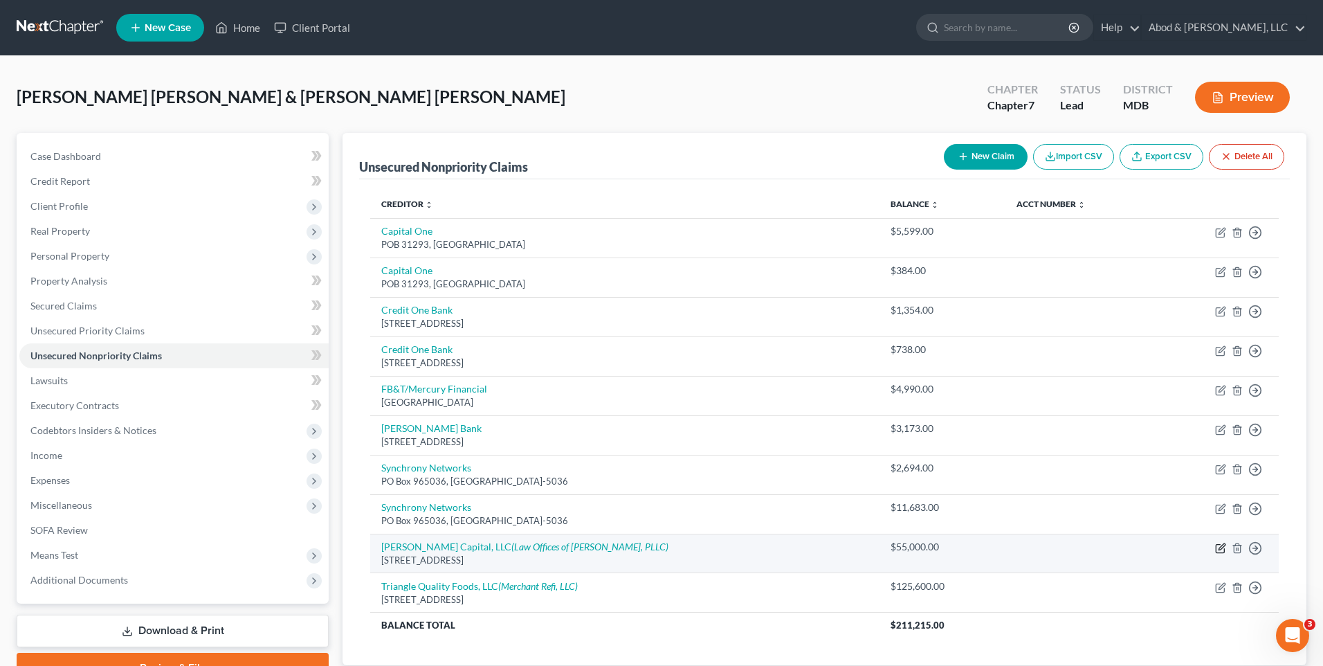
select select "9"
select select "2"
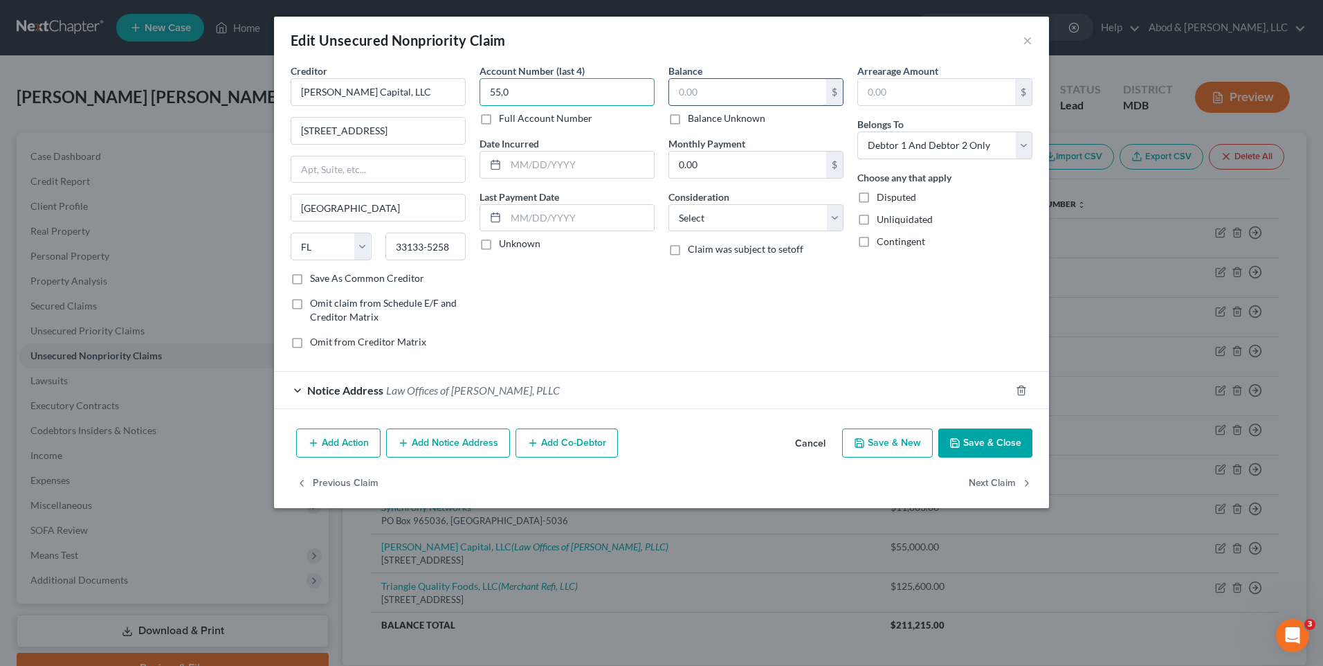
type input "55,0"
click at [710, 86] on input "text" at bounding box center [747, 92] width 157 height 26
click at [770, 334] on div "Balance 57,400.00 $ Balance Unknown Balance Undetermined 57,400 $ Balance Unkno…" at bounding box center [755, 212] width 189 height 296
click at [1001, 439] on button "Save & Close" at bounding box center [985, 442] width 94 height 29
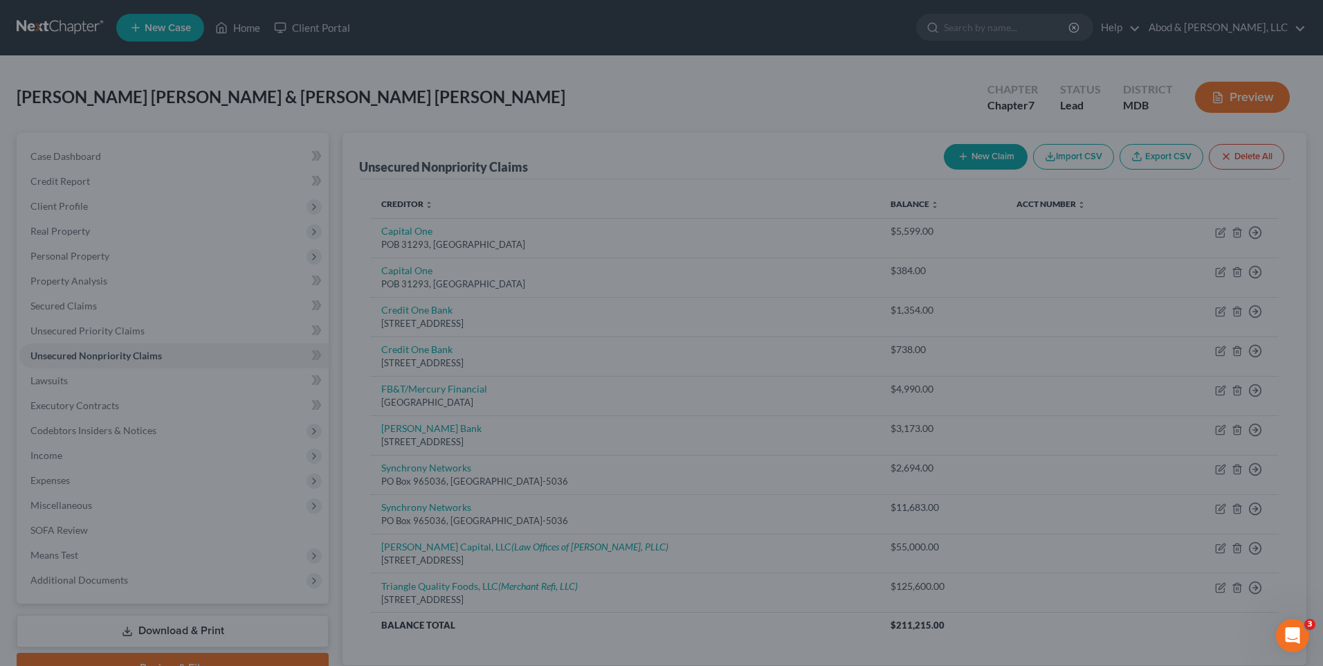
type input "57,400.00"
type input "0"
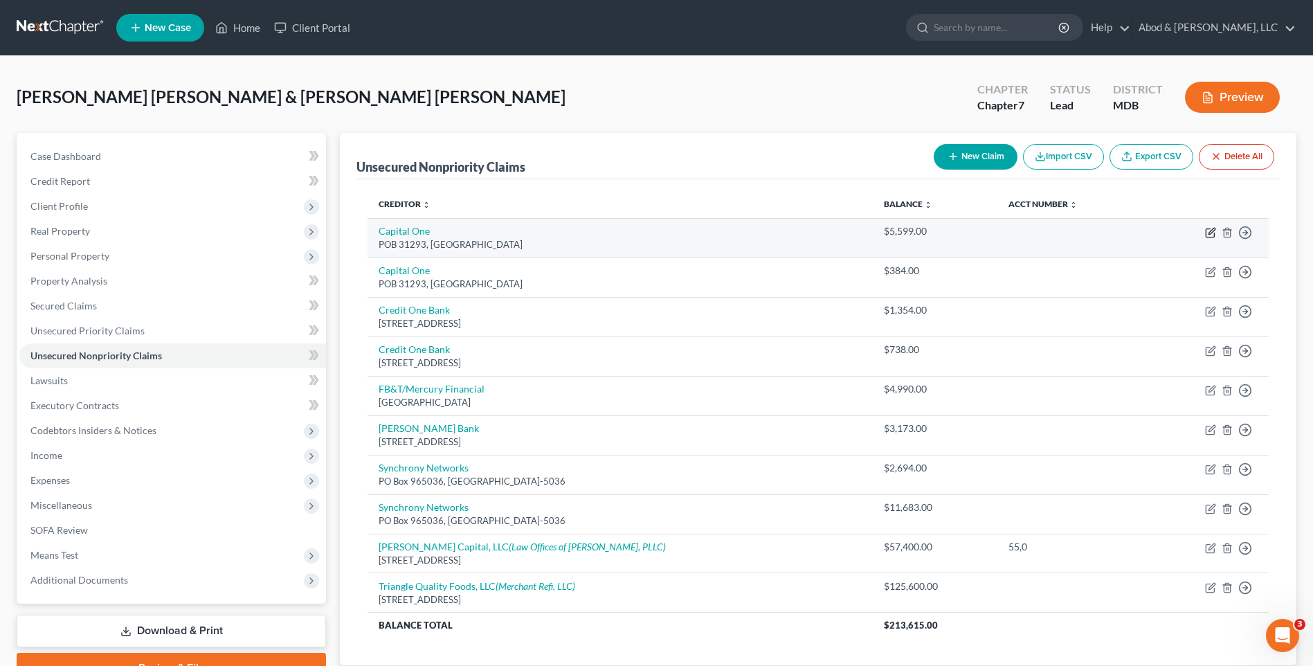
click at [1210, 233] on icon "button" at bounding box center [1211, 231] width 6 height 6
select select "46"
select select "0"
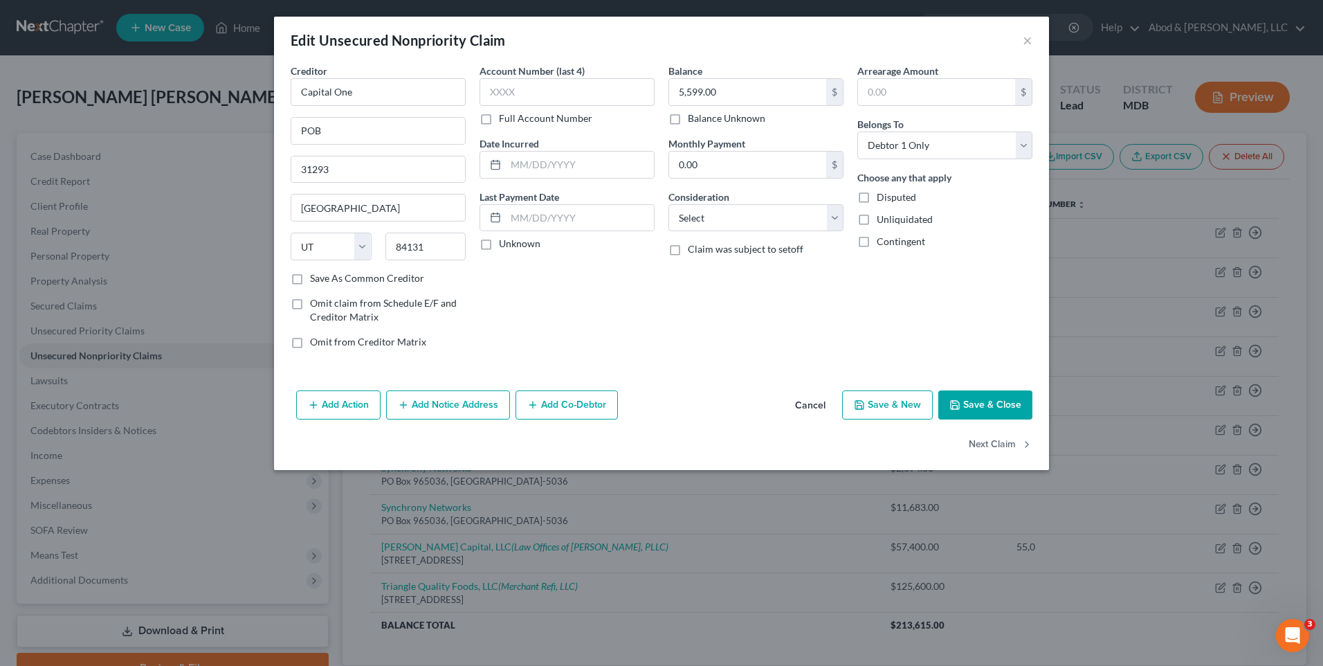
click at [991, 412] on button "Save & Close" at bounding box center [985, 404] width 94 height 29
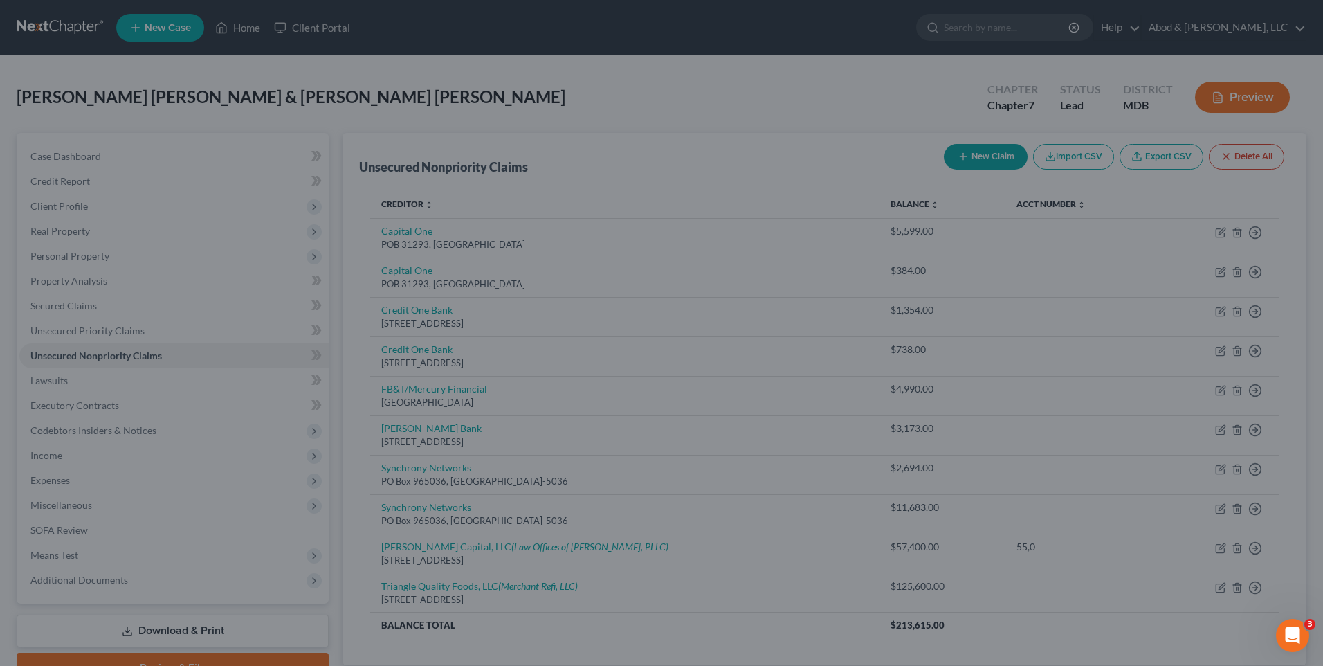
type input "0"
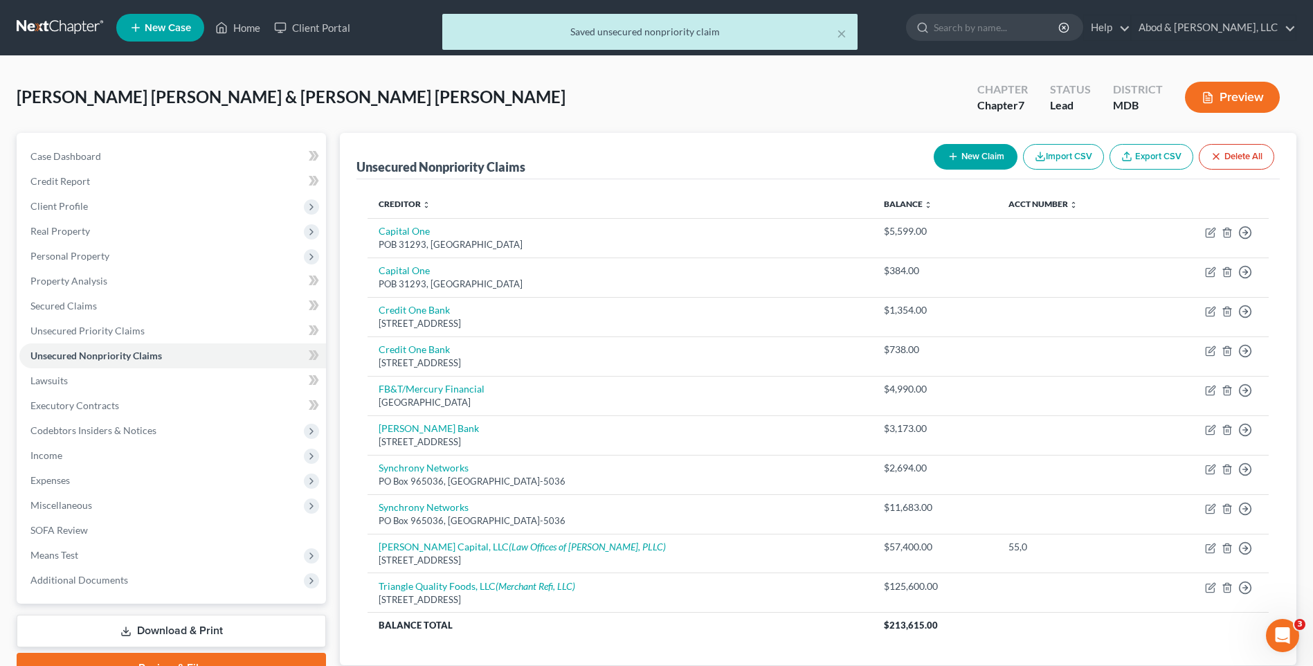
click at [983, 155] on button "New Claim" at bounding box center [975, 157] width 84 height 26
select select "2"
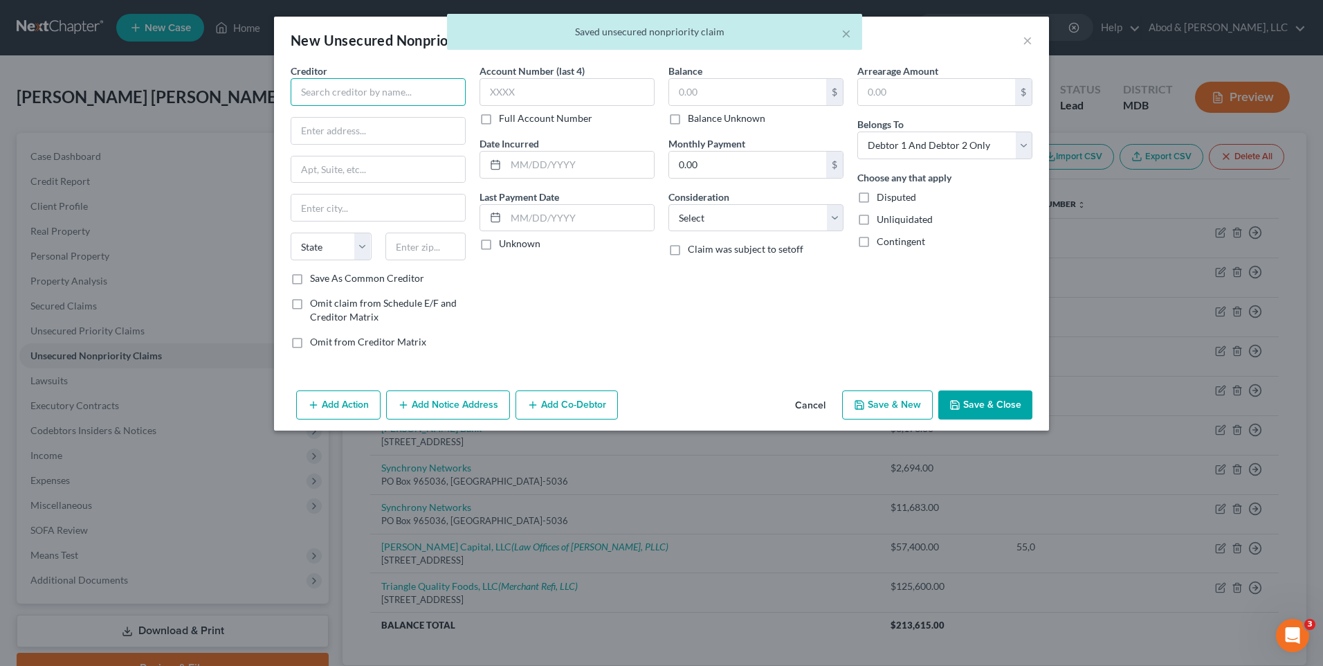
click at [383, 93] on input "text" at bounding box center [378, 92] width 175 height 28
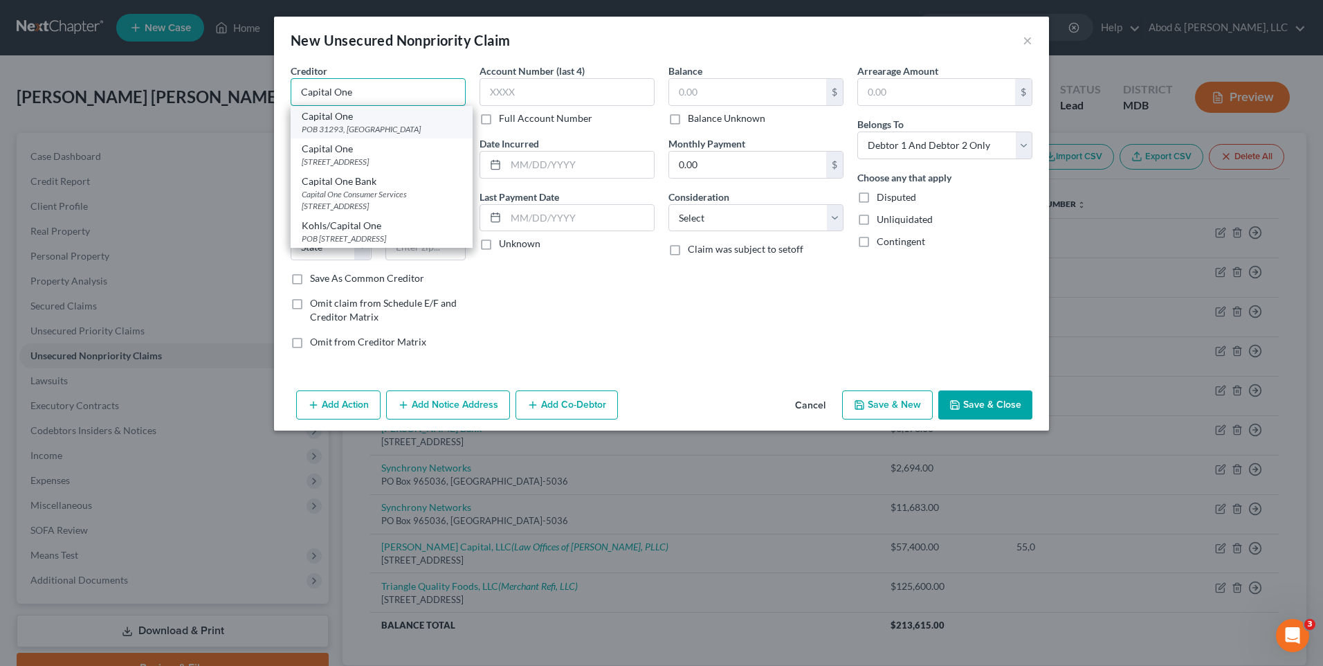
type input "Capital One"
click at [374, 131] on div "POB 31293, Salt Lake City, UT 84131" at bounding box center [382, 129] width 160 height 12
type input "POB"
type input "31293"
type input "Salt Lake City"
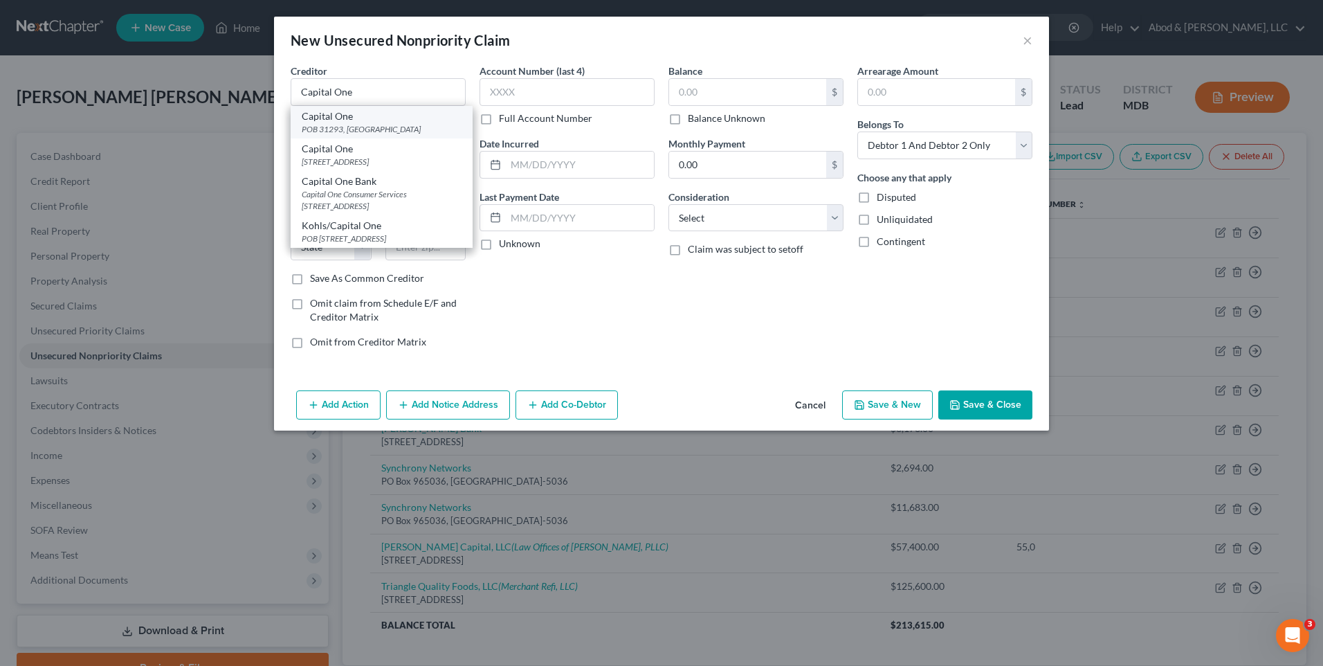
select select "46"
type input "84131"
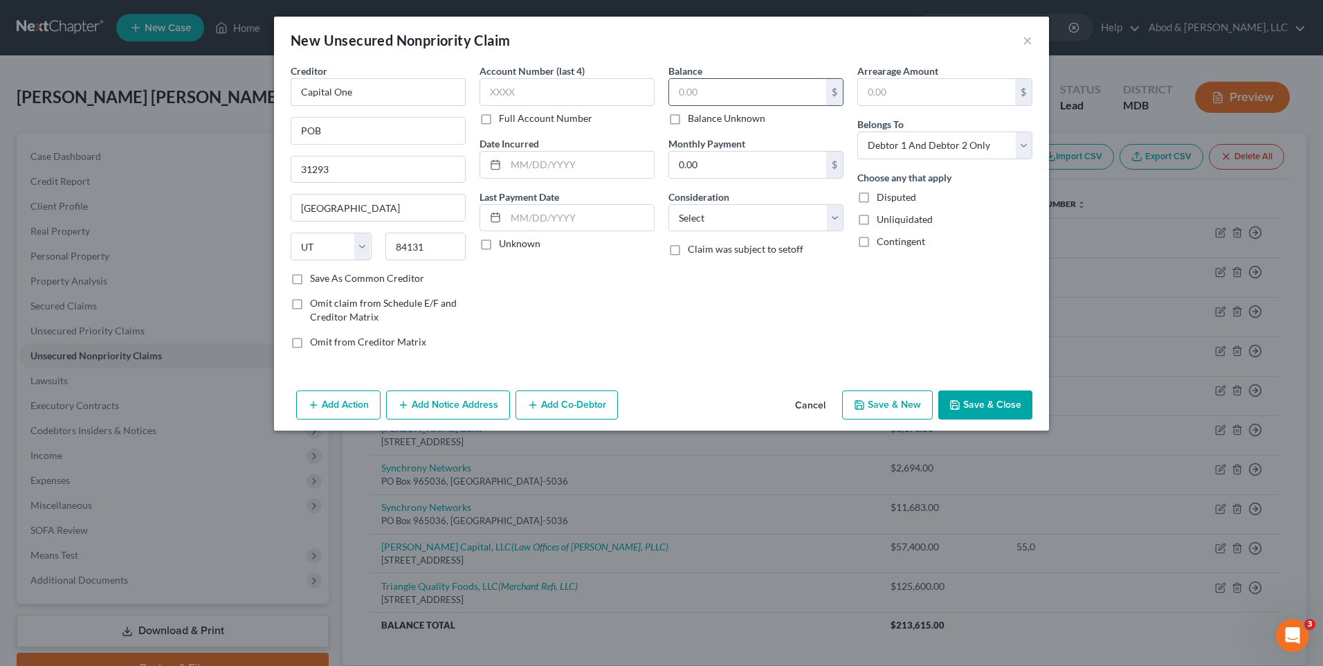
click at [715, 78] on div "$" at bounding box center [755, 92] width 175 height 28
click at [715, 92] on input "text" at bounding box center [747, 92] width 157 height 26
type input "2,716"
click at [947, 138] on select "Select Debtor 1 Only Debtor 2 Only Debtor 1 And Debtor 2 Only At Least One Of T…" at bounding box center [944, 145] width 175 height 28
select select "1"
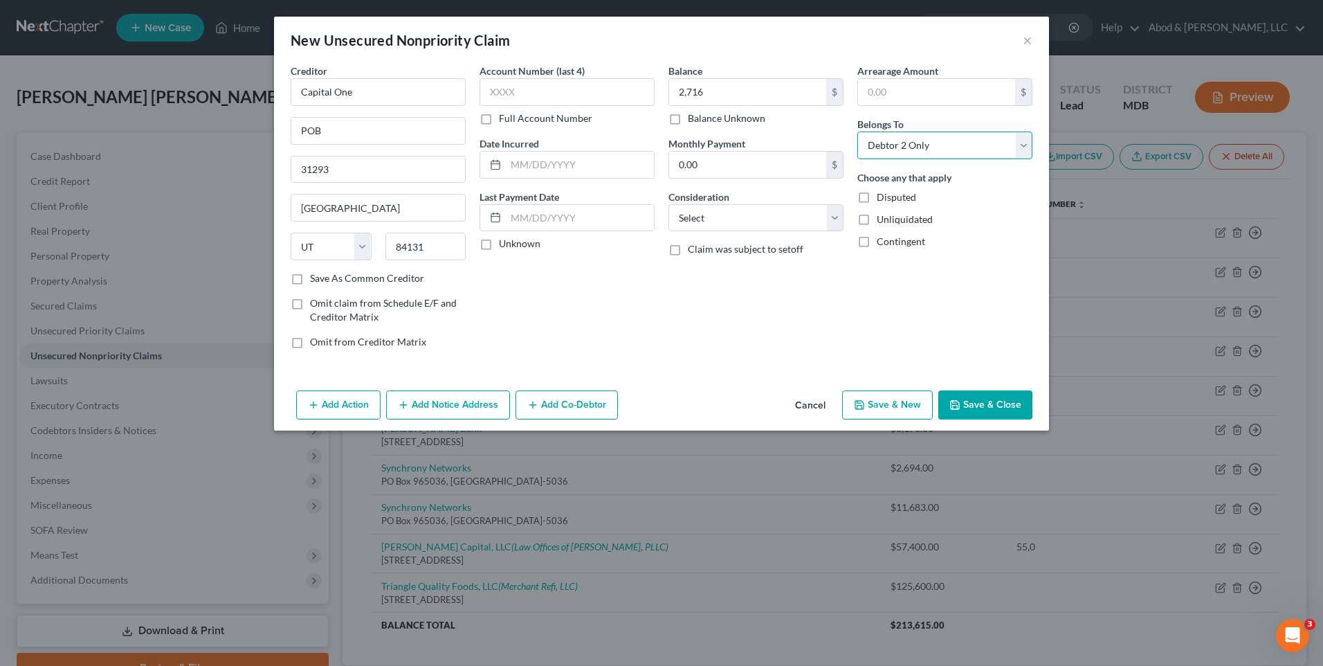
click at [857, 131] on select "Select Debtor 1 Only Debtor 2 Only Debtor 1 And Debtor 2 Only At Least One Of T…" at bounding box center [944, 145] width 175 height 28
click at [882, 408] on button "Save & New" at bounding box center [887, 404] width 91 height 29
type input "2,716.00"
select select "2"
click at [1027, 40] on button "×" at bounding box center [1028, 40] width 10 height 17
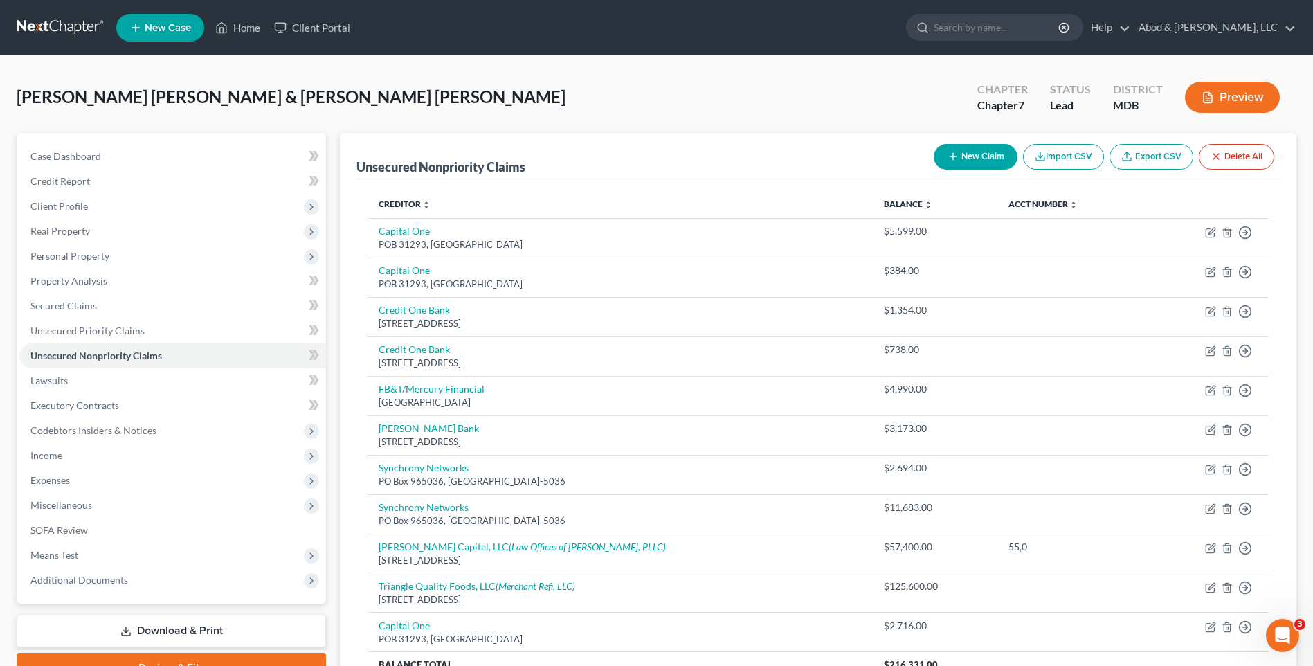
click at [965, 155] on button "New Claim" at bounding box center [975, 157] width 84 height 26
select select "2"
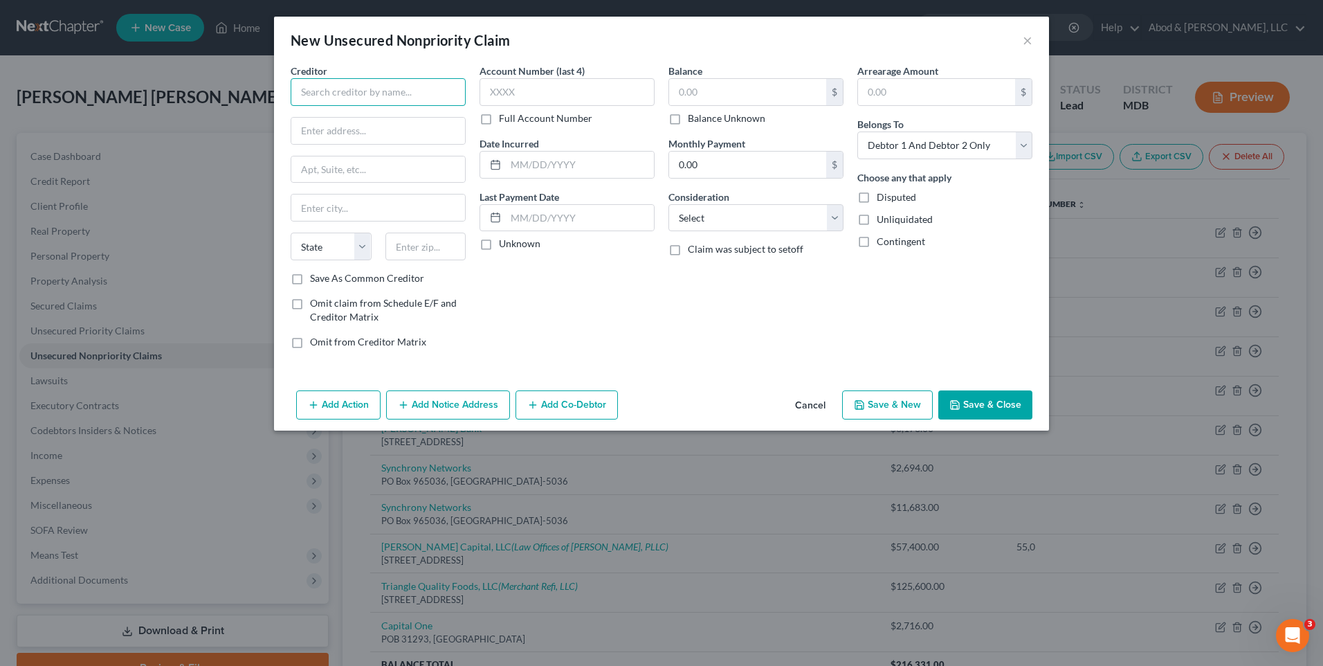
click at [342, 86] on input "text" at bounding box center [378, 92] width 175 height 28
type input "Comenity Bank"
type input "3095 Loyalty Circle"
type input "Building A"
type input "`"
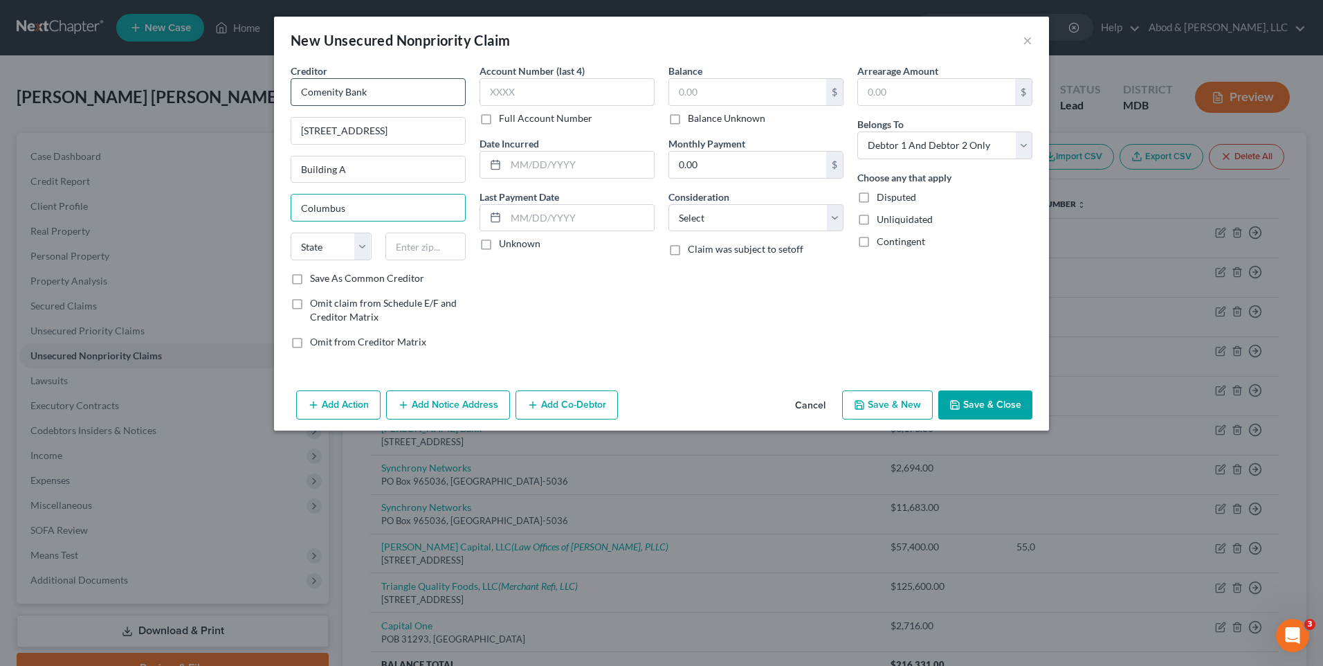
type input "Columbus"
select select "36"
type input "43219"
click at [816, 401] on button "Cancel" at bounding box center [810, 406] width 53 height 28
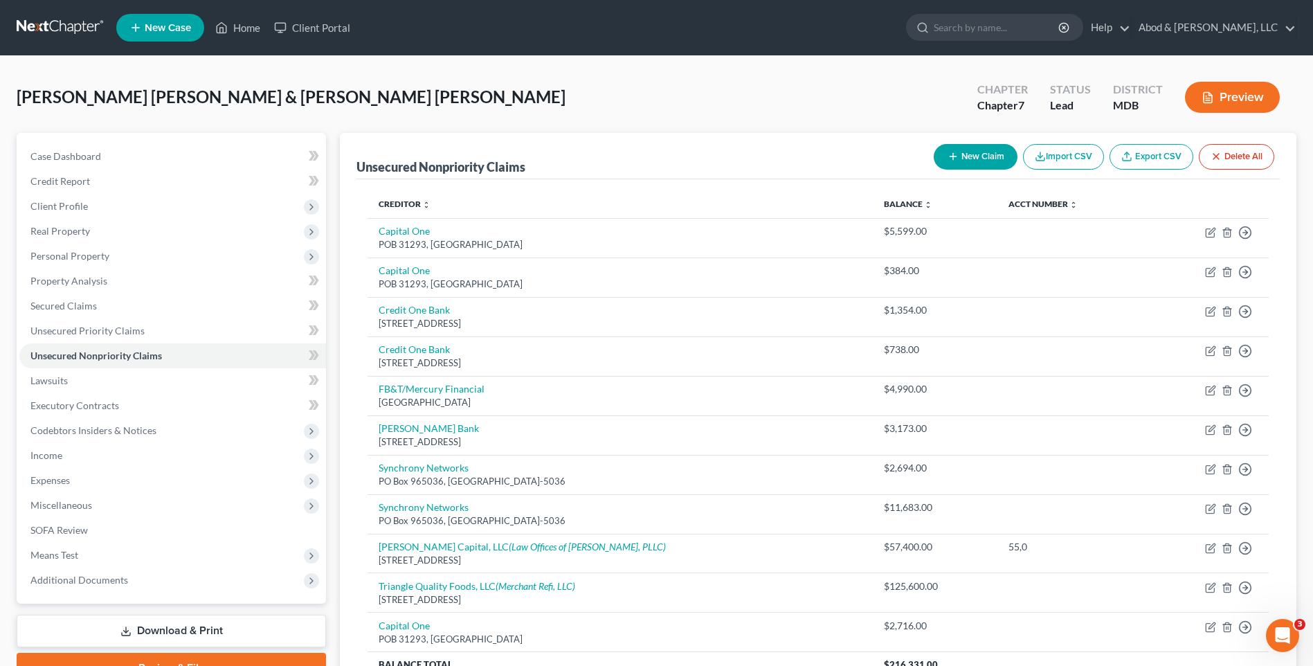
click at [982, 154] on button "New Claim" at bounding box center [975, 157] width 84 height 26
select select "2"
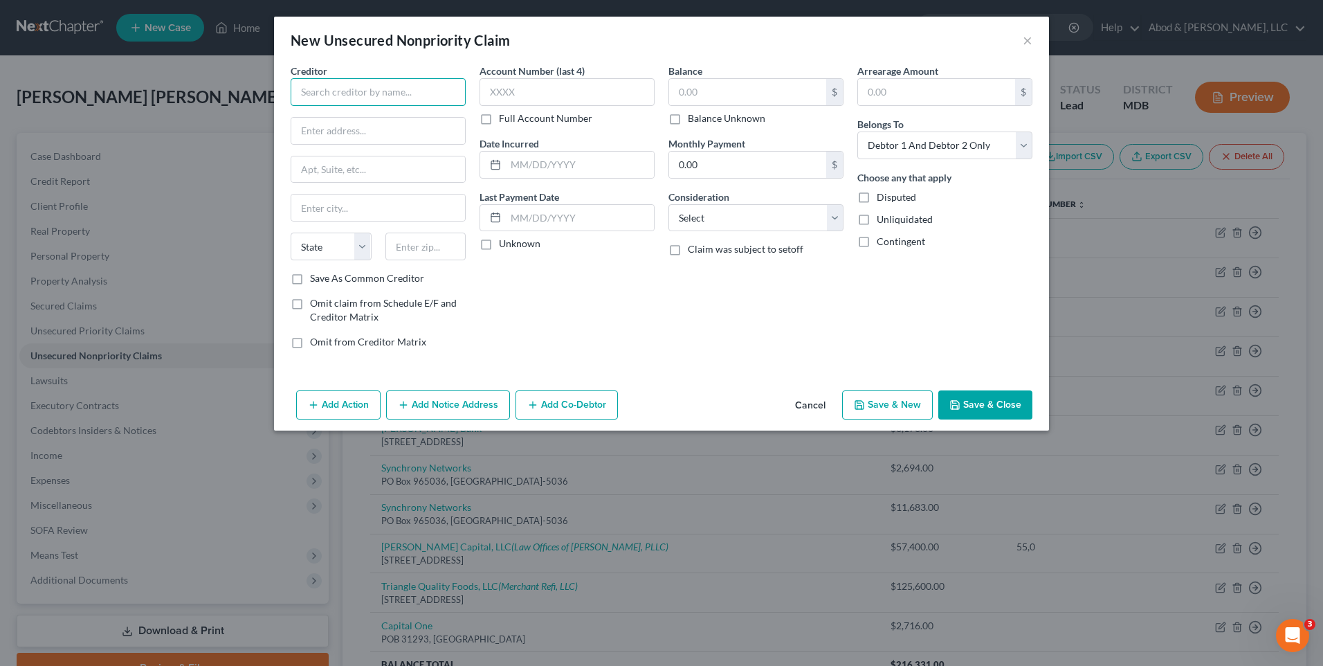
click at [334, 94] on input "text" at bounding box center [378, 92] width 175 height 28
type input "CW Nexus Credit Card Holder"
type input "101 Crossways Park"
type input "Woodbury"
select select "35"
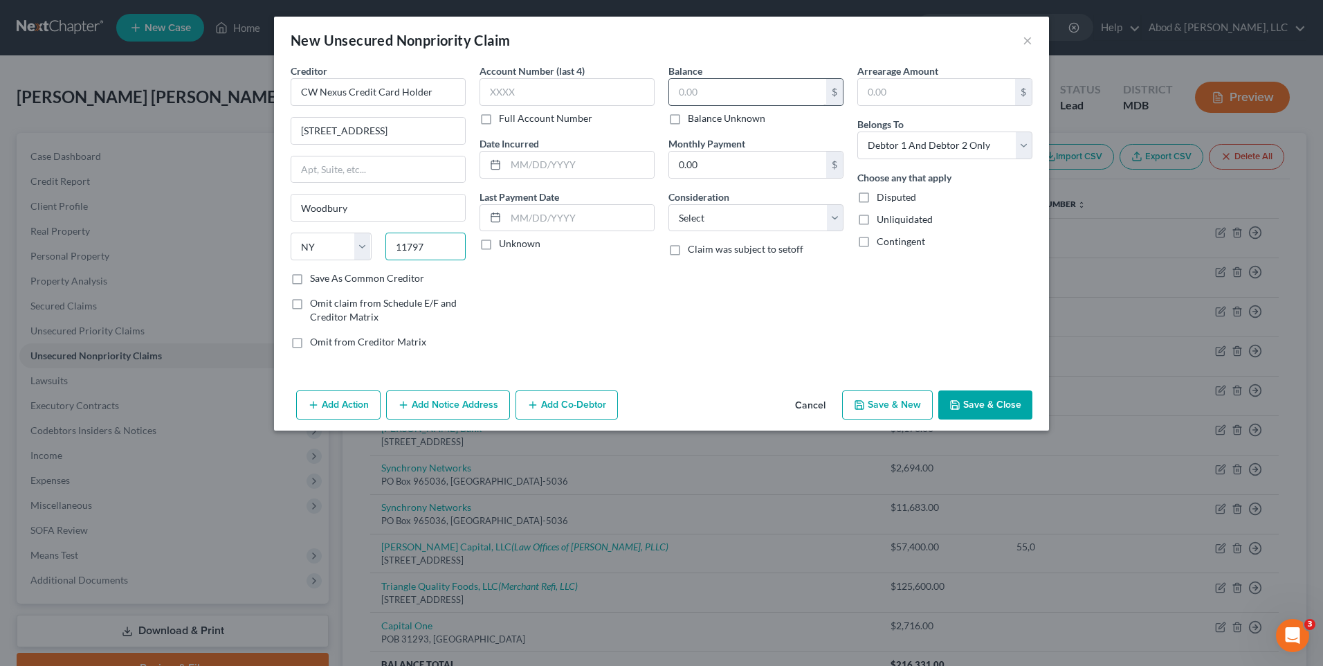
type input "11797"
click at [743, 89] on input "text" at bounding box center [747, 92] width 157 height 26
type input "1,291"
click at [915, 140] on select "Select Debtor 1 Only Debtor 2 Only Debtor 1 And Debtor 2 Only At Least One Of T…" at bounding box center [944, 145] width 175 height 28
select select "1"
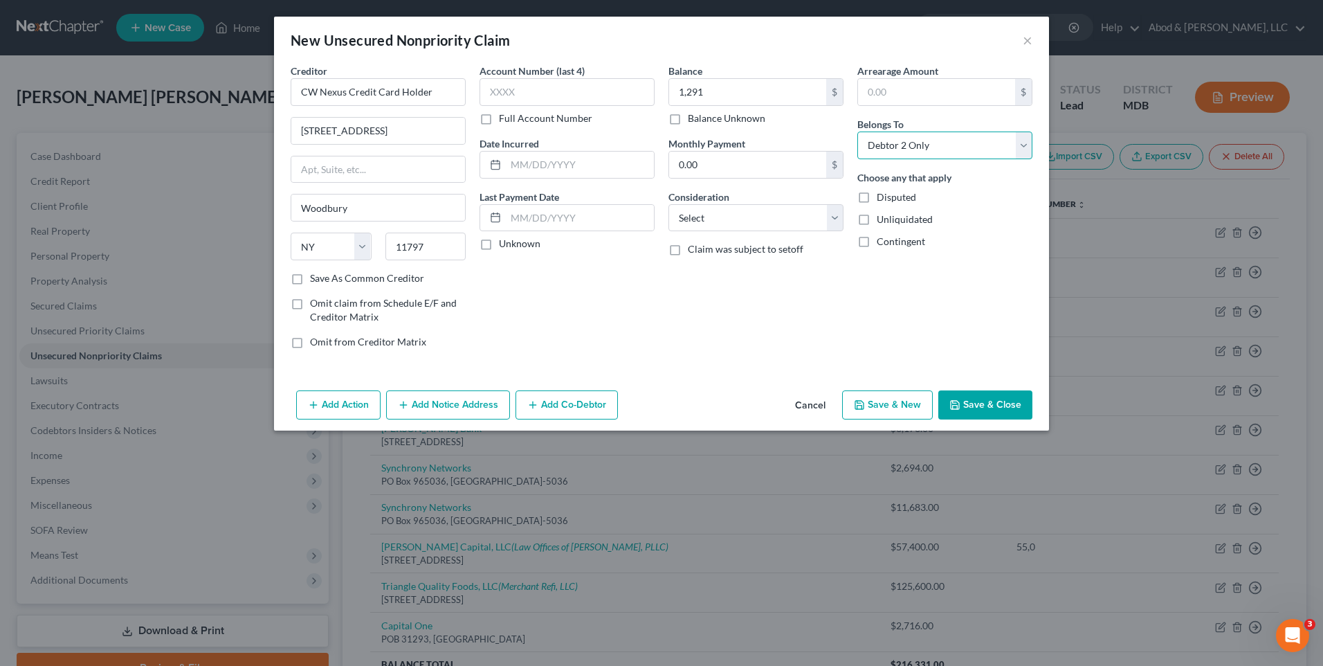
click at [857, 131] on select "Select Debtor 1 Only Debtor 2 Only Debtor 1 And Debtor 2 Only At Least One Of T…" at bounding box center [944, 145] width 175 height 28
click at [310, 283] on label "Save As Common Creditor" at bounding box center [367, 278] width 114 height 14
click at [316, 280] on input "Save As Common Creditor" at bounding box center [320, 275] width 9 height 9
click at [997, 416] on button "Save & Close" at bounding box center [985, 404] width 94 height 29
checkbox input "false"
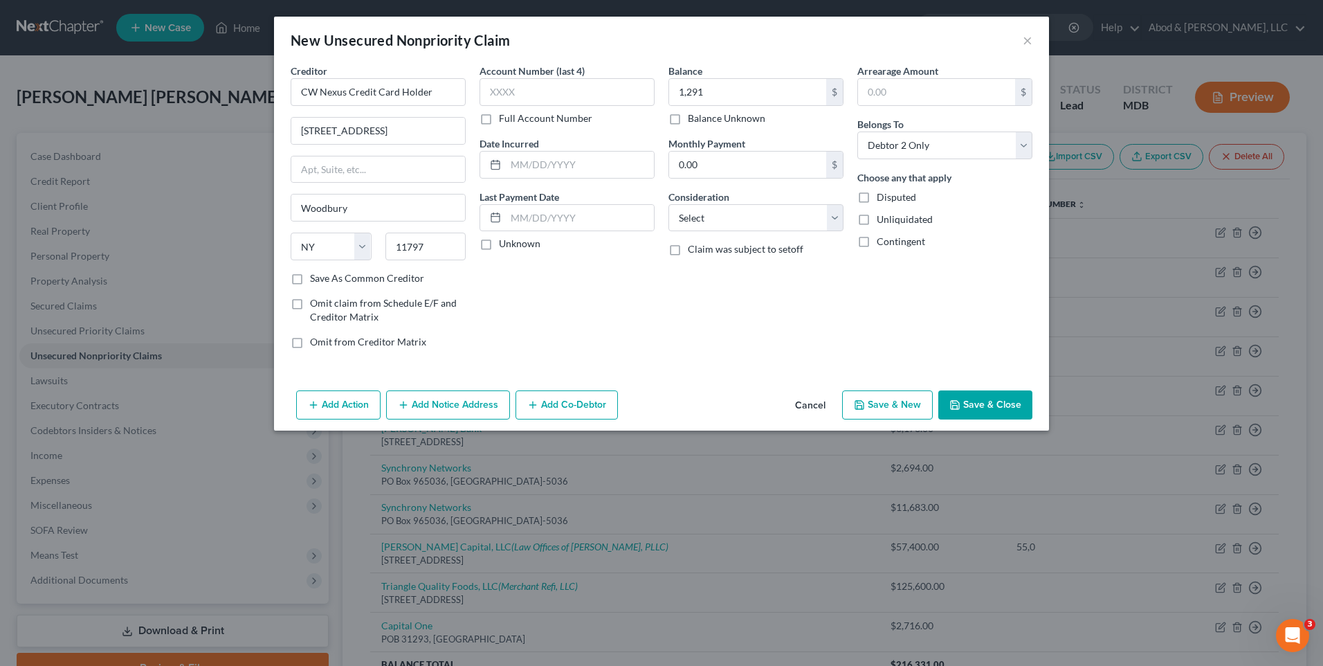
type input "1,291.00"
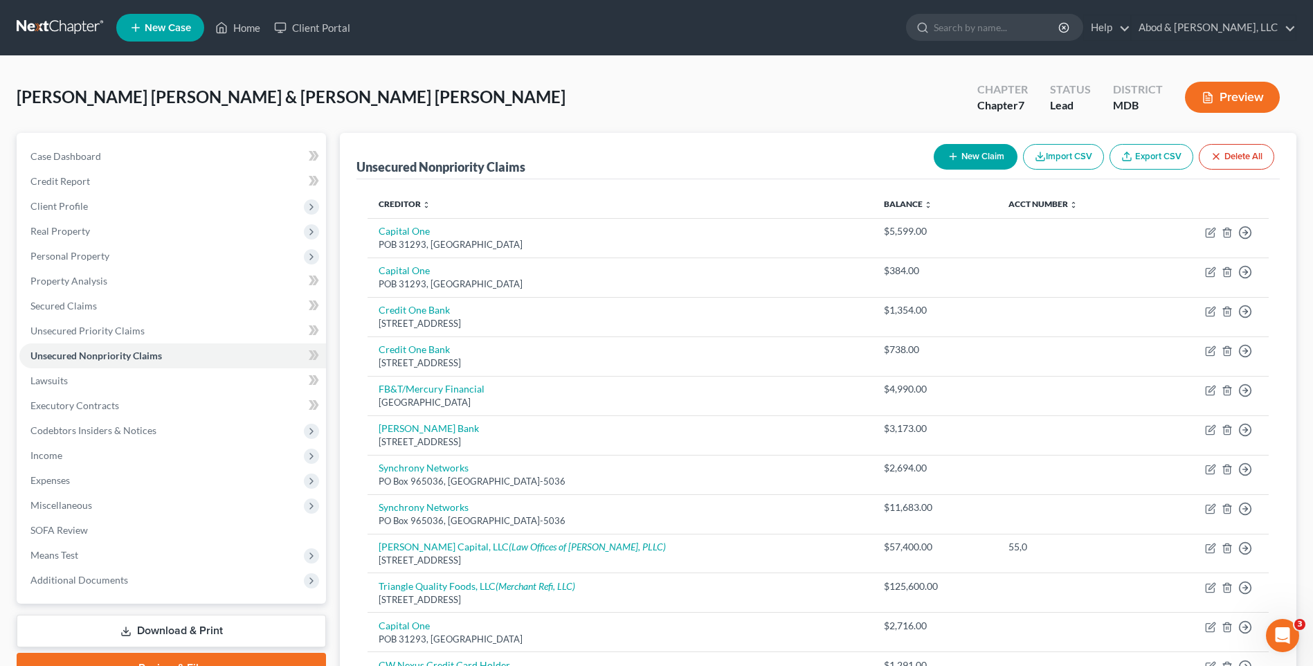
click at [978, 154] on button "New Claim" at bounding box center [975, 157] width 84 height 26
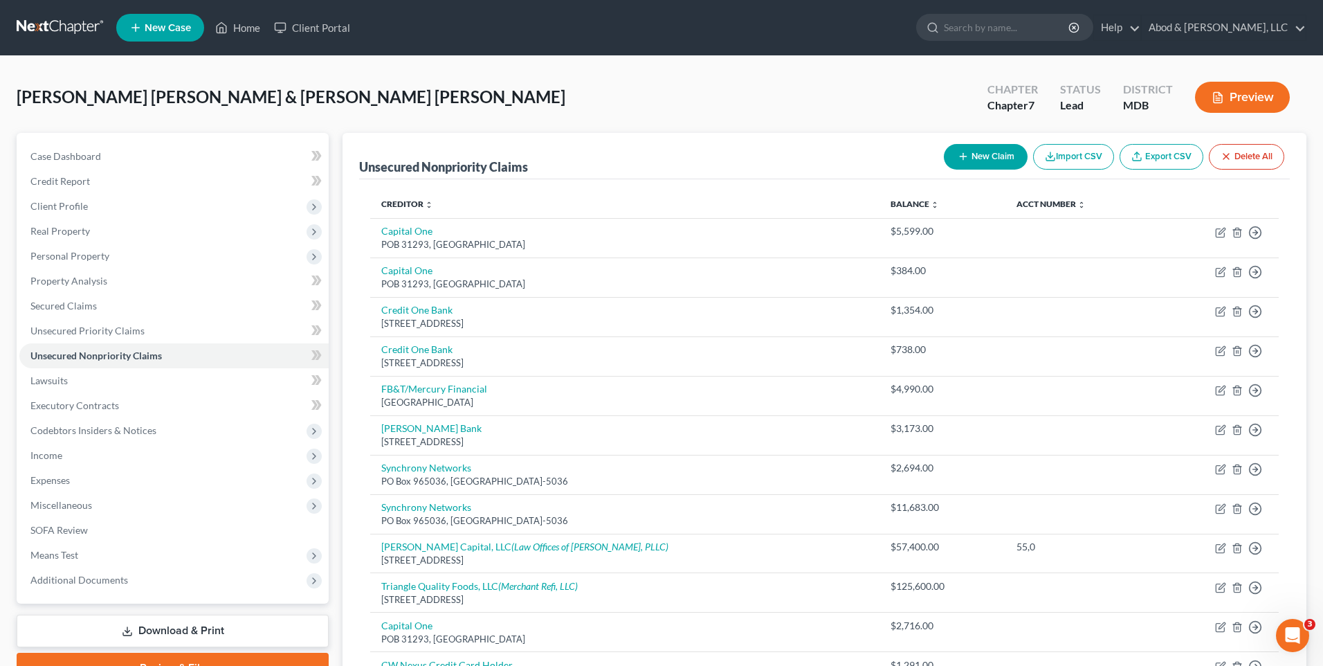
select select "2"
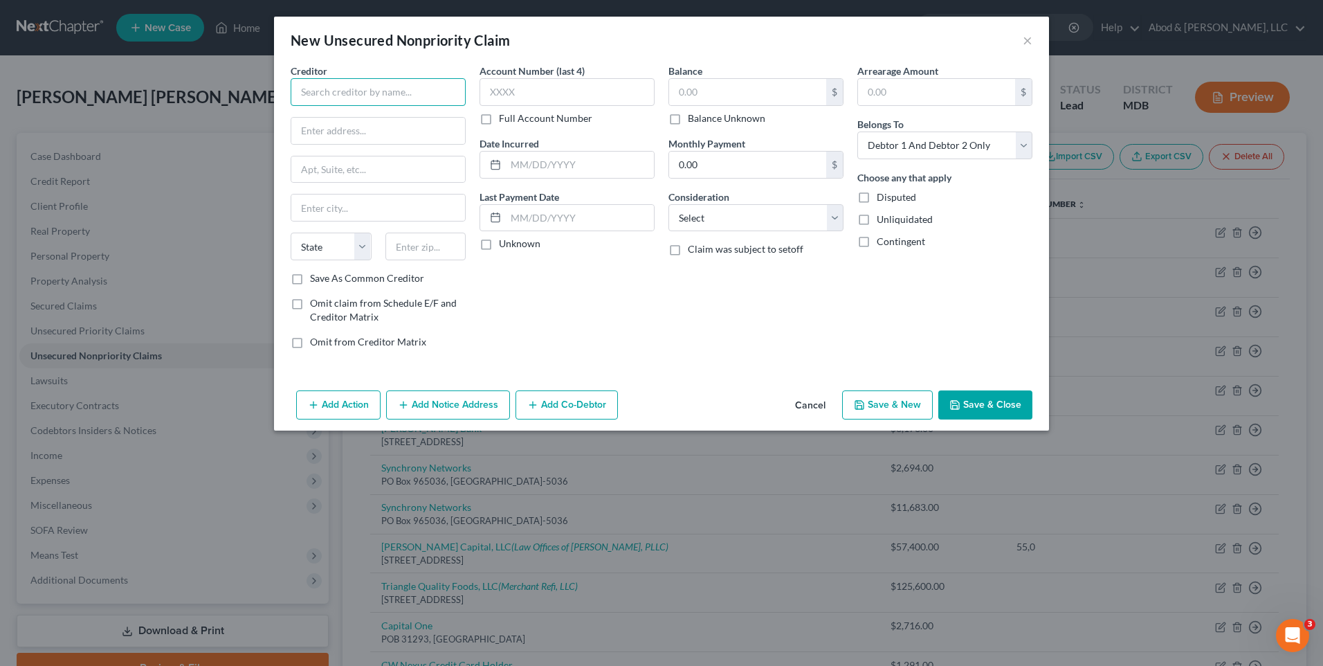
click at [380, 93] on input "text" at bounding box center [378, 92] width 175 height 28
type input "First Premier Bank"
click at [367, 128] on div "3820 N Louise Ave, Sioux Falls, SD 57107" at bounding box center [374, 129] width 144 height 12
type input "3820 N Louise Ave"
type input "Sioux Falls"
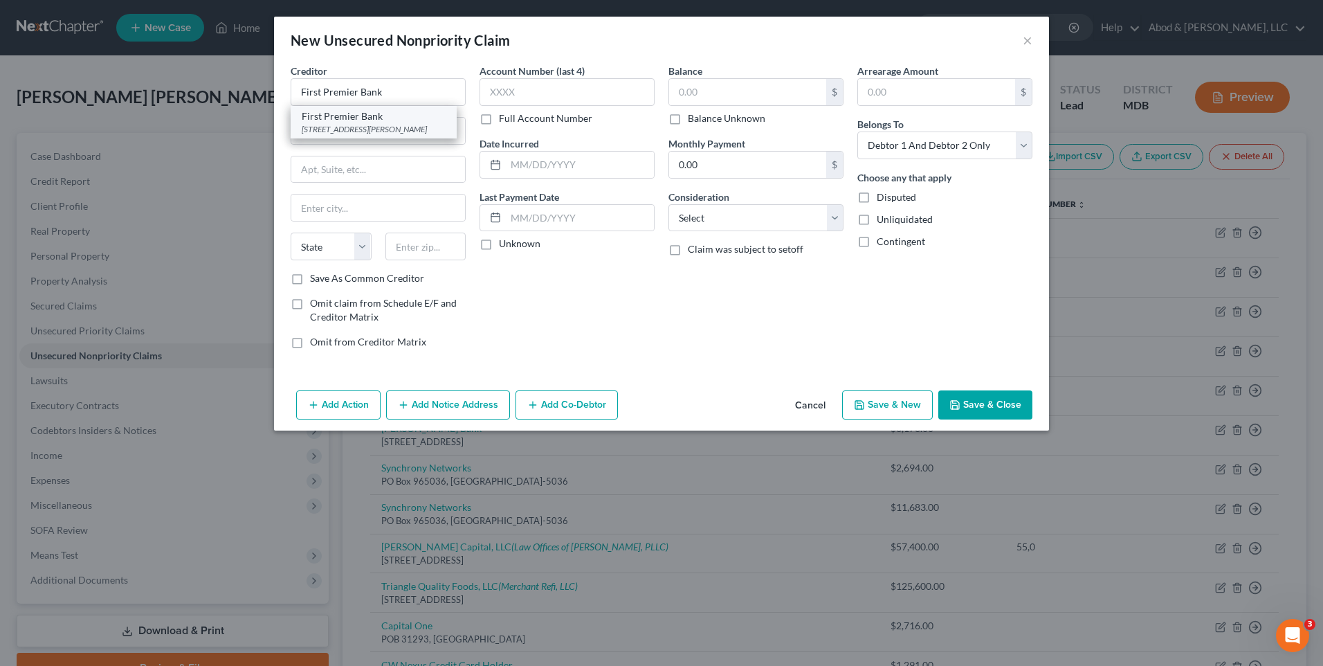
select select "43"
type input "57107"
click at [709, 88] on input "text" at bounding box center [747, 92] width 157 height 26
click at [980, 408] on button "Save & Close" at bounding box center [985, 404] width 94 height 29
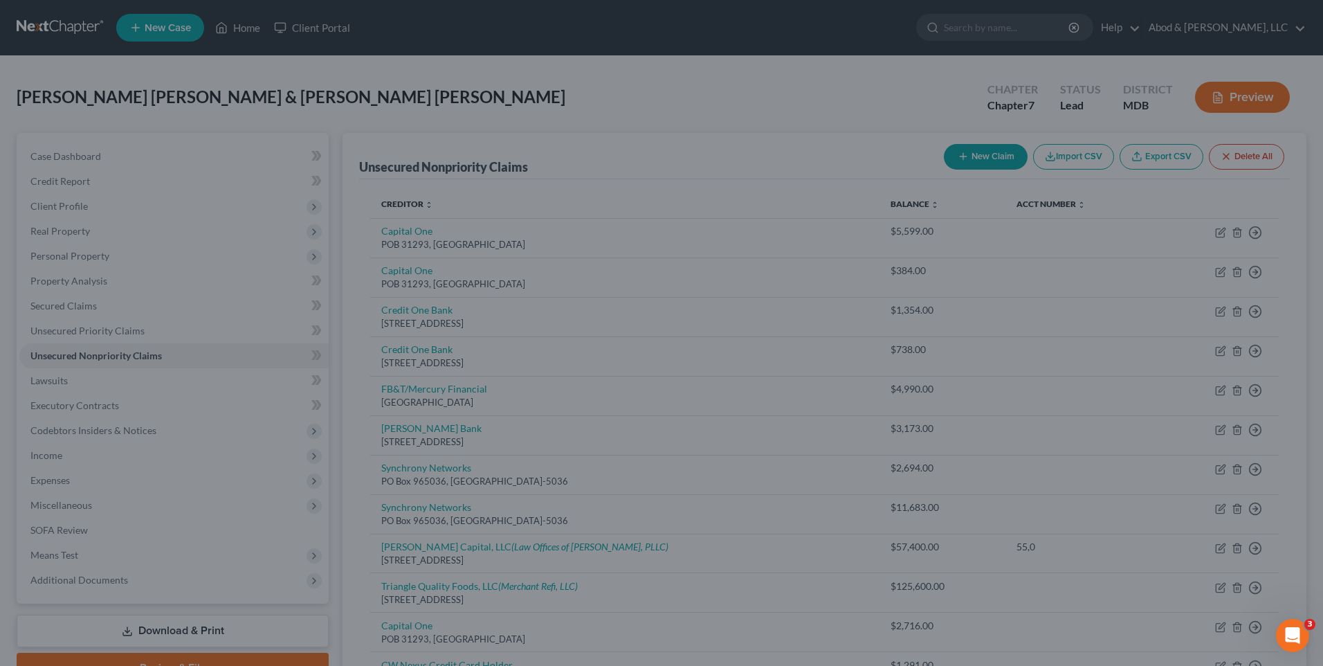
type input "1,118.00"
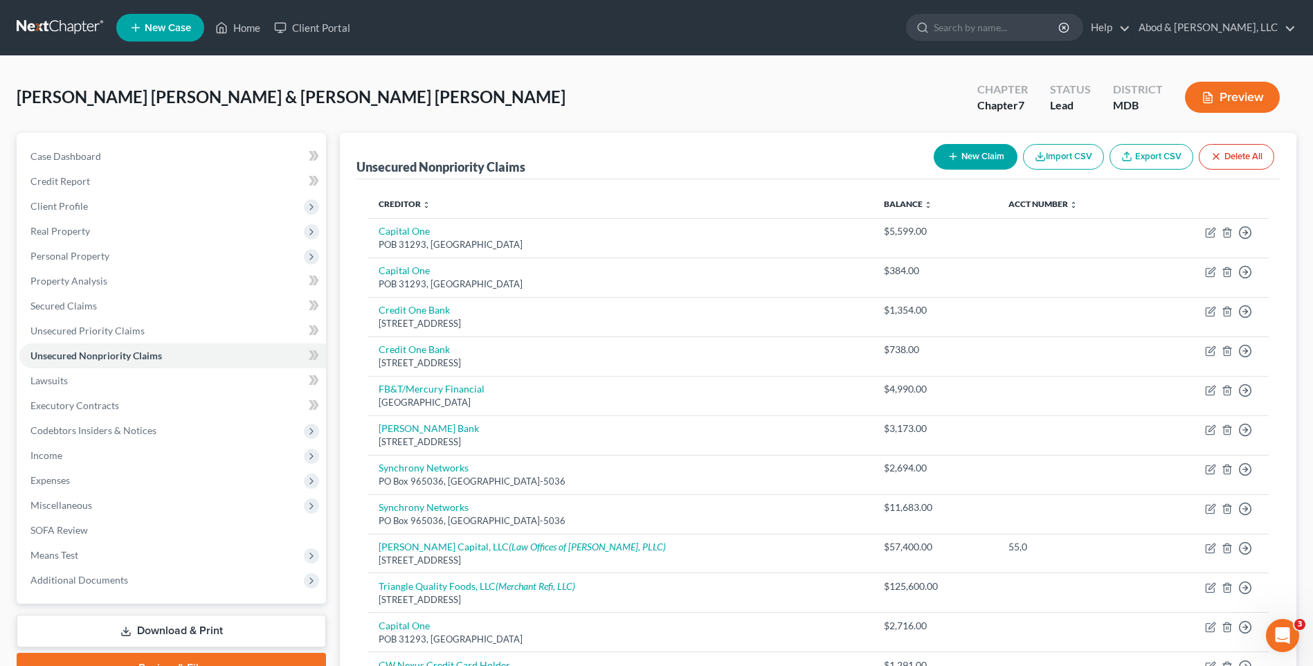
click at [989, 157] on button "New Claim" at bounding box center [975, 157] width 84 height 26
select select "2"
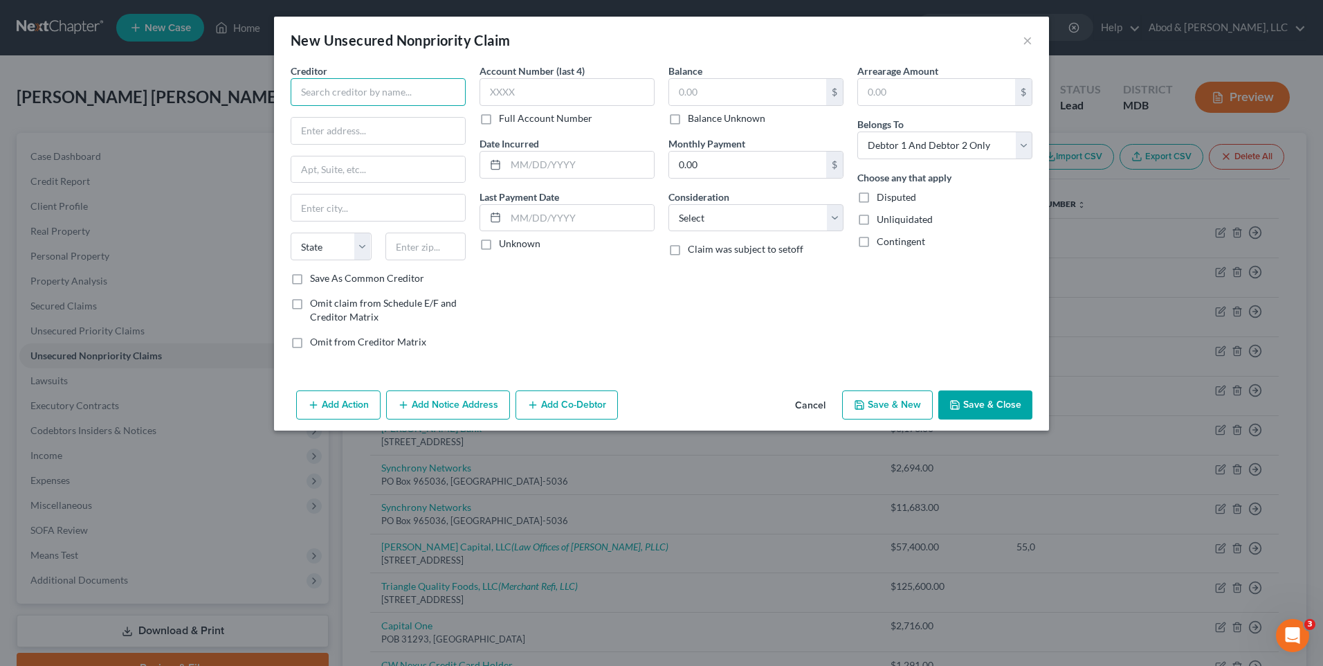
click at [363, 89] on input "text" at bounding box center [378, 92] width 175 height 28
click at [374, 118] on div "First Premier Bank" at bounding box center [374, 116] width 144 height 14
type input "First Premier Bank"
type input "3820 N Louise Ave"
type input "Sioux Falls"
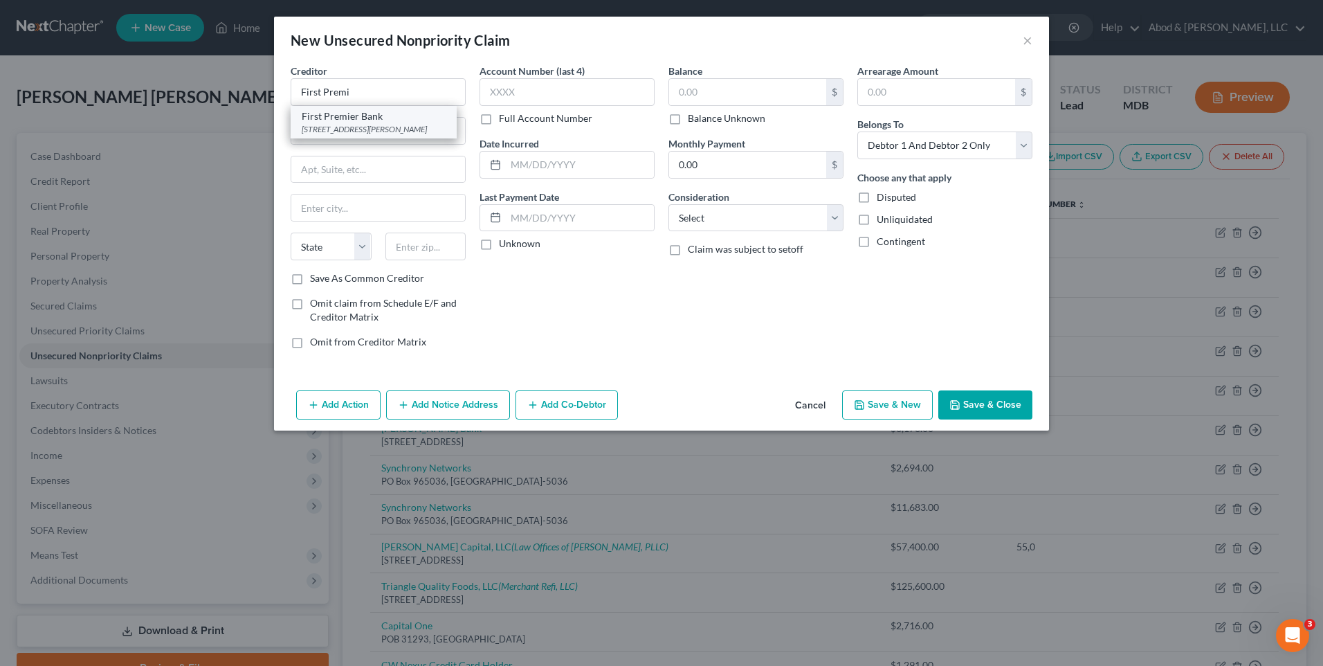
select select "43"
type input "57107"
click at [695, 91] on input "text" at bounding box center [747, 92] width 157 height 26
click at [991, 412] on button "Save & Close" at bounding box center [985, 404] width 94 height 29
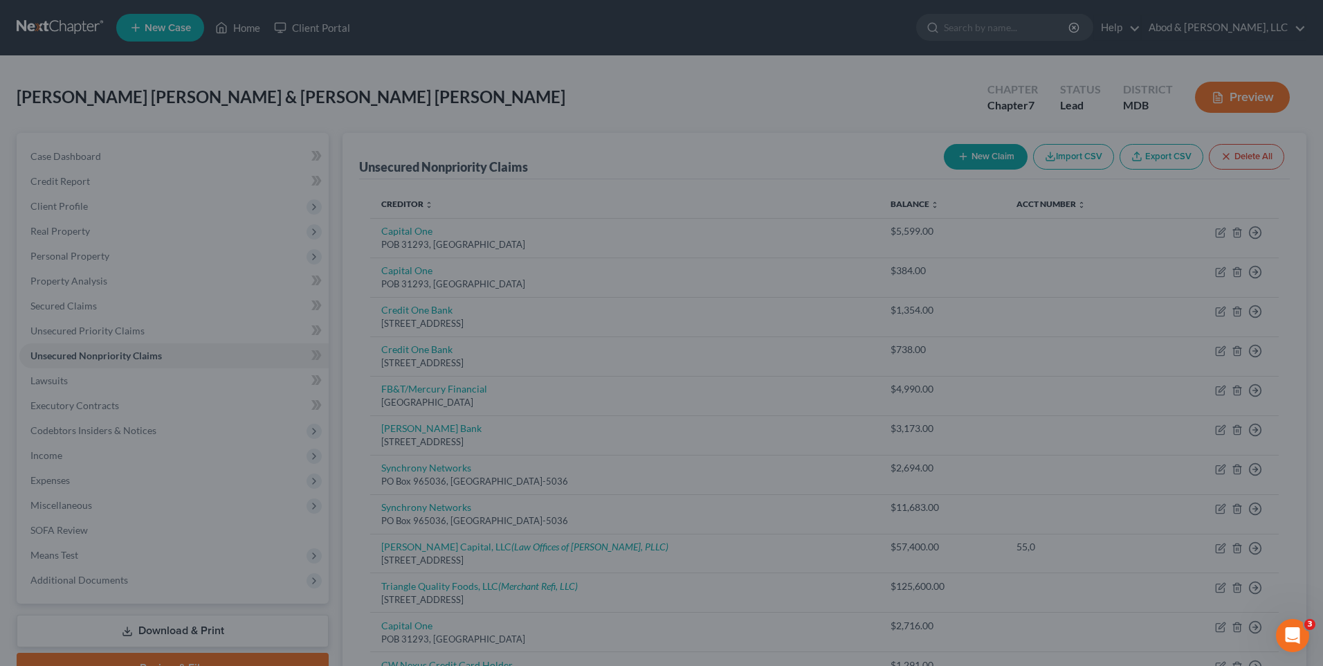
type input "1,065.00"
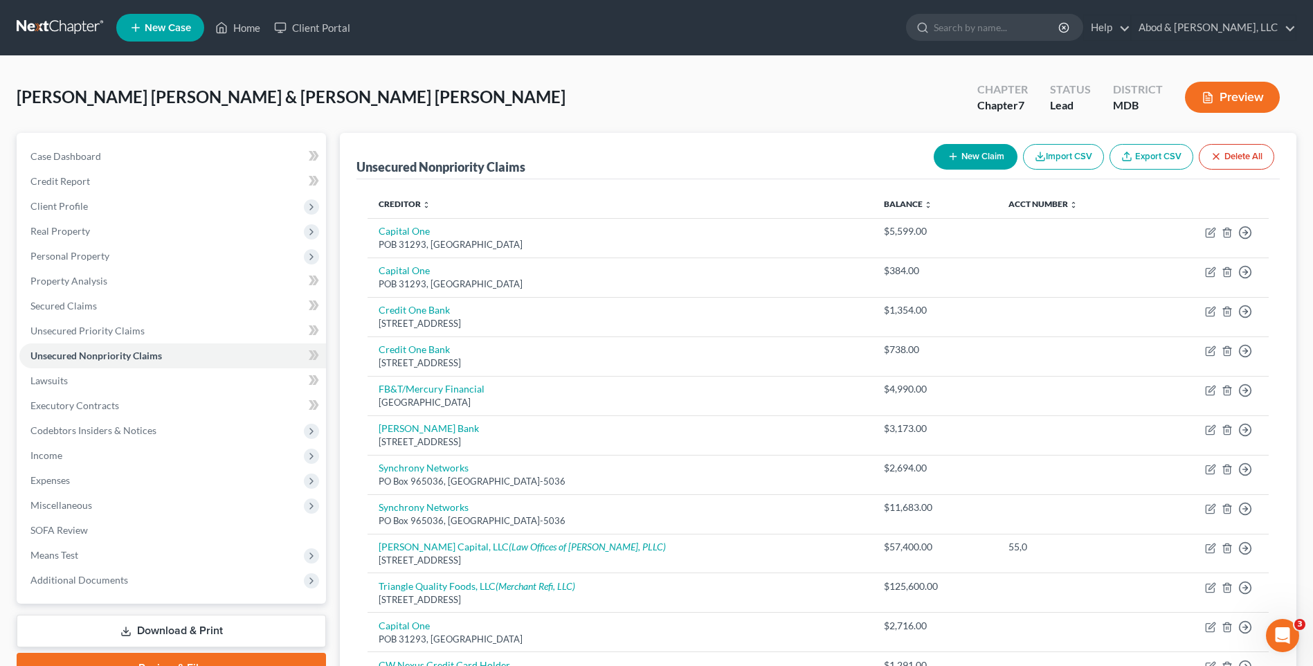
click at [967, 161] on button "New Claim" at bounding box center [975, 157] width 84 height 26
select select "2"
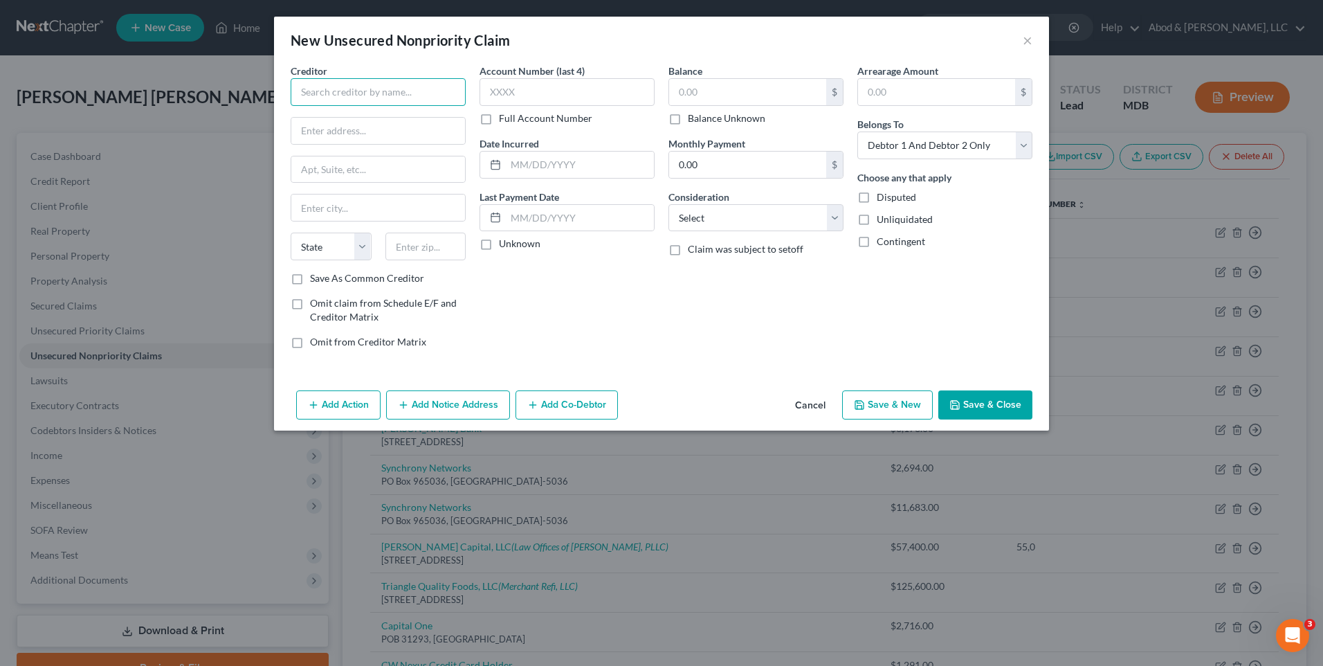
click at [371, 91] on input "text" at bounding box center [378, 92] width 175 height 28
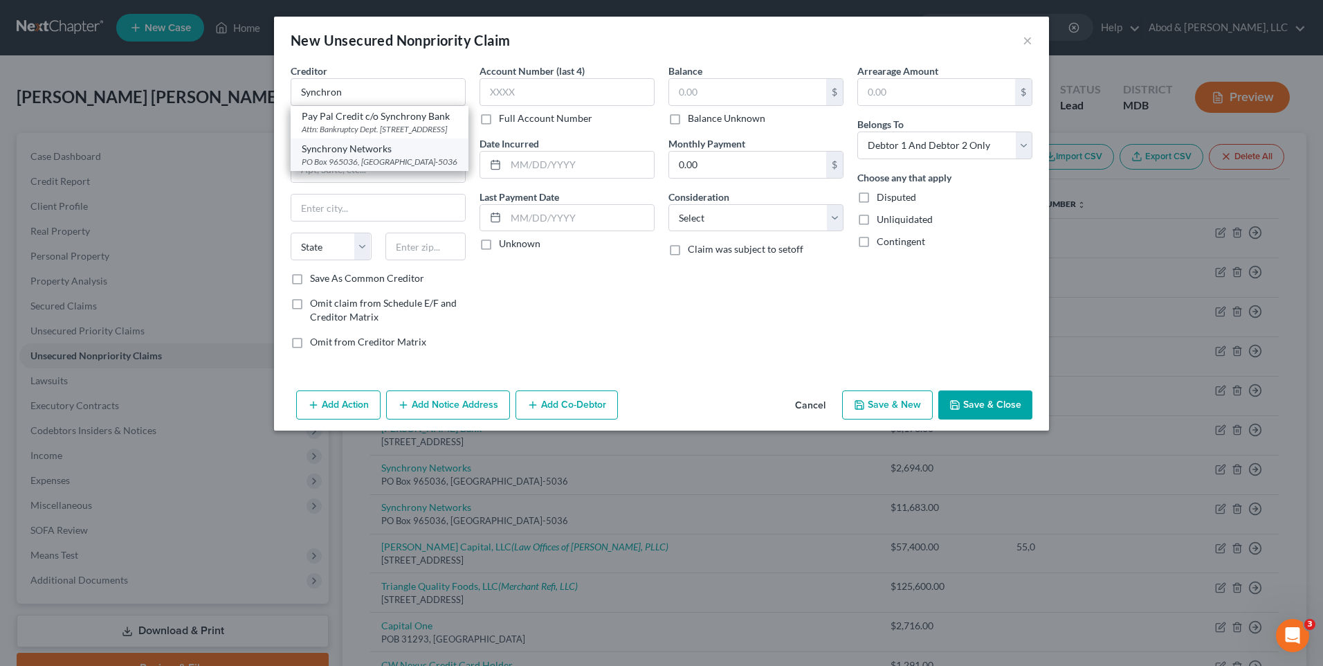
click at [381, 156] on div "Synchrony Networks" at bounding box center [380, 149] width 156 height 14
type input "Synchrony Networks"
type input "PO Box 965036"
type input "Orlando"
select select "9"
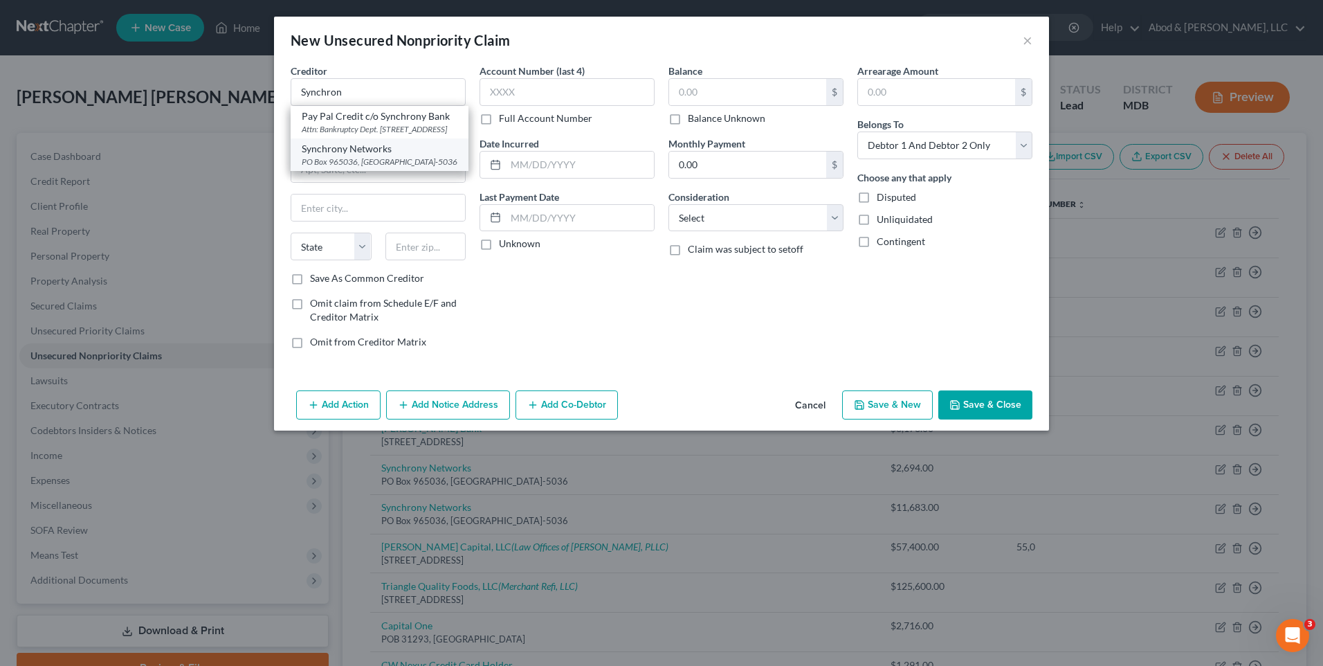
type input "32896-5036"
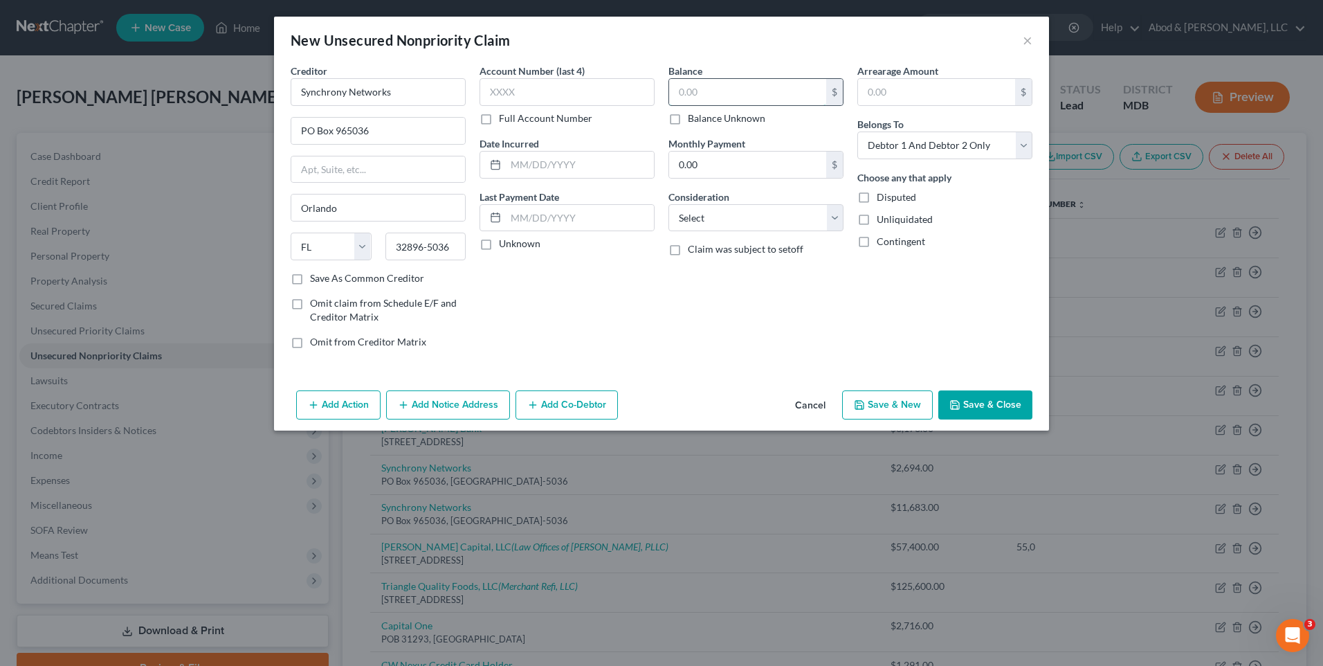
click at [727, 102] on input "text" at bounding box center [747, 92] width 157 height 26
type input "531"
click at [895, 154] on select "Select Debtor 1 Only Debtor 2 Only Debtor 1 And Debtor 2 Only At Least One Of T…" at bounding box center [944, 145] width 175 height 28
select select "1"
click at [857, 131] on select "Select Debtor 1 Only Debtor 2 Only Debtor 1 And Debtor 2 Only At Least One Of T…" at bounding box center [944, 145] width 175 height 28
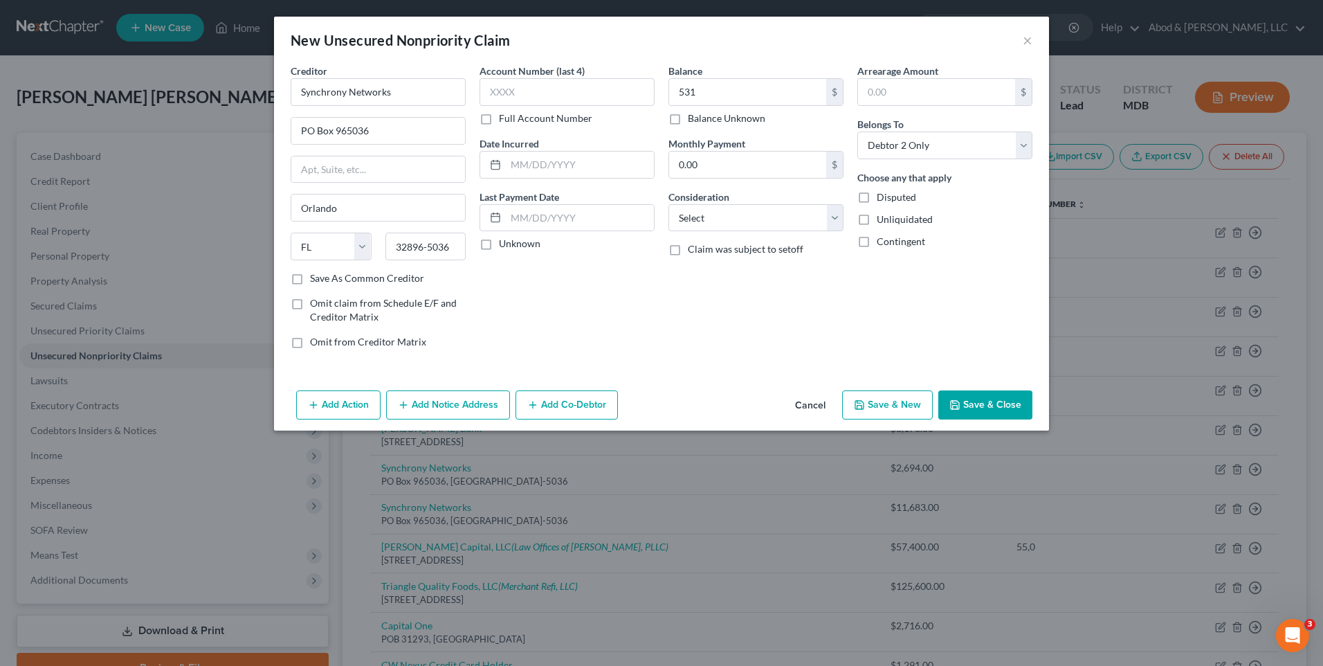
click at [983, 410] on button "Save & Close" at bounding box center [985, 404] width 94 height 29
type input "531.00"
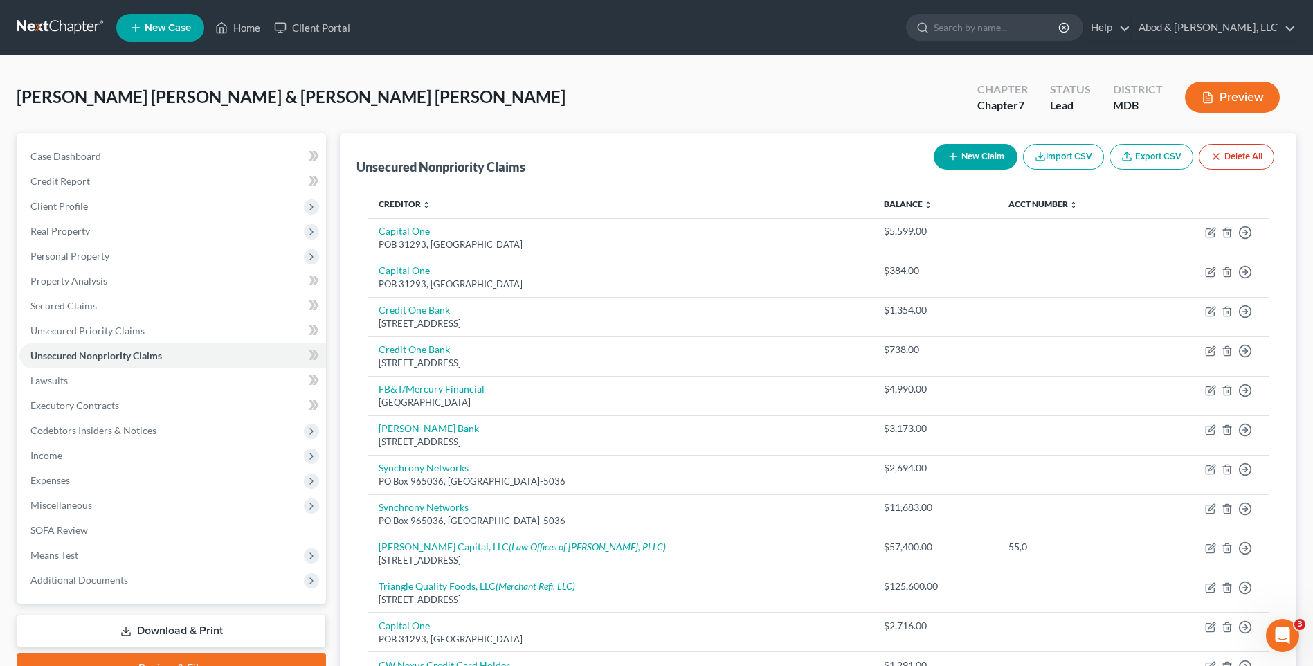
click at [986, 158] on button "New Claim" at bounding box center [975, 157] width 84 height 26
select select "2"
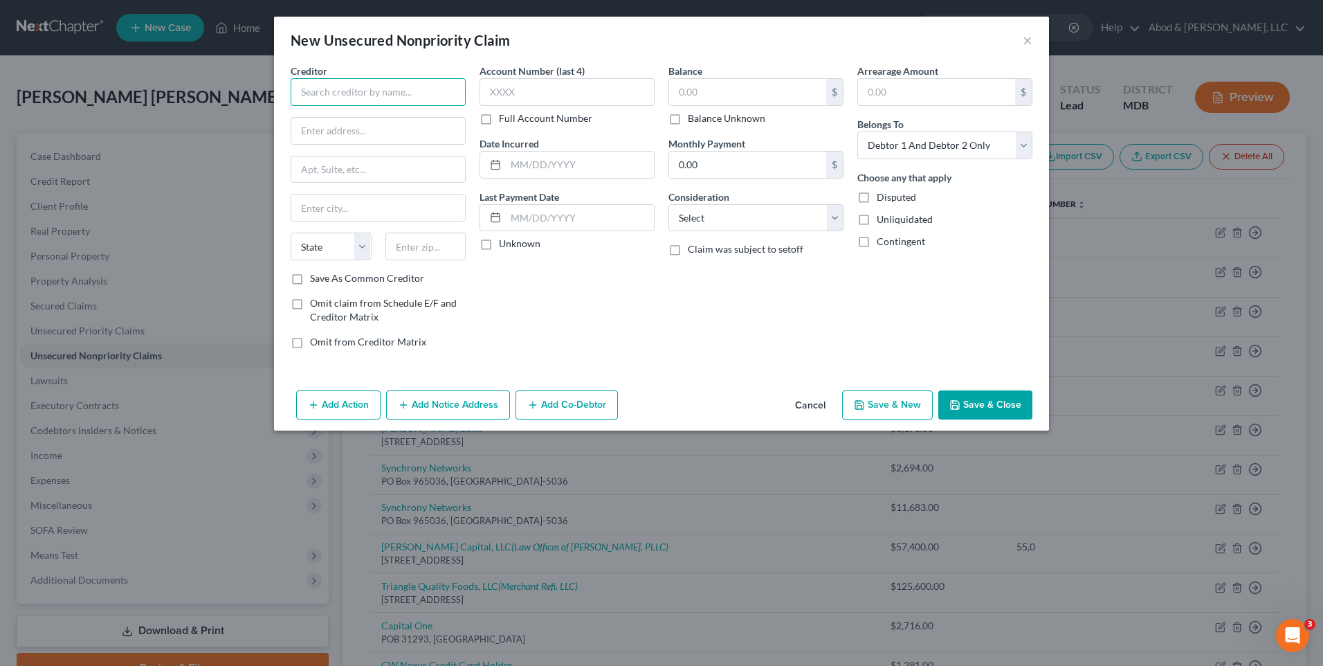
click at [399, 84] on input "text" at bounding box center [378, 92] width 175 height 28
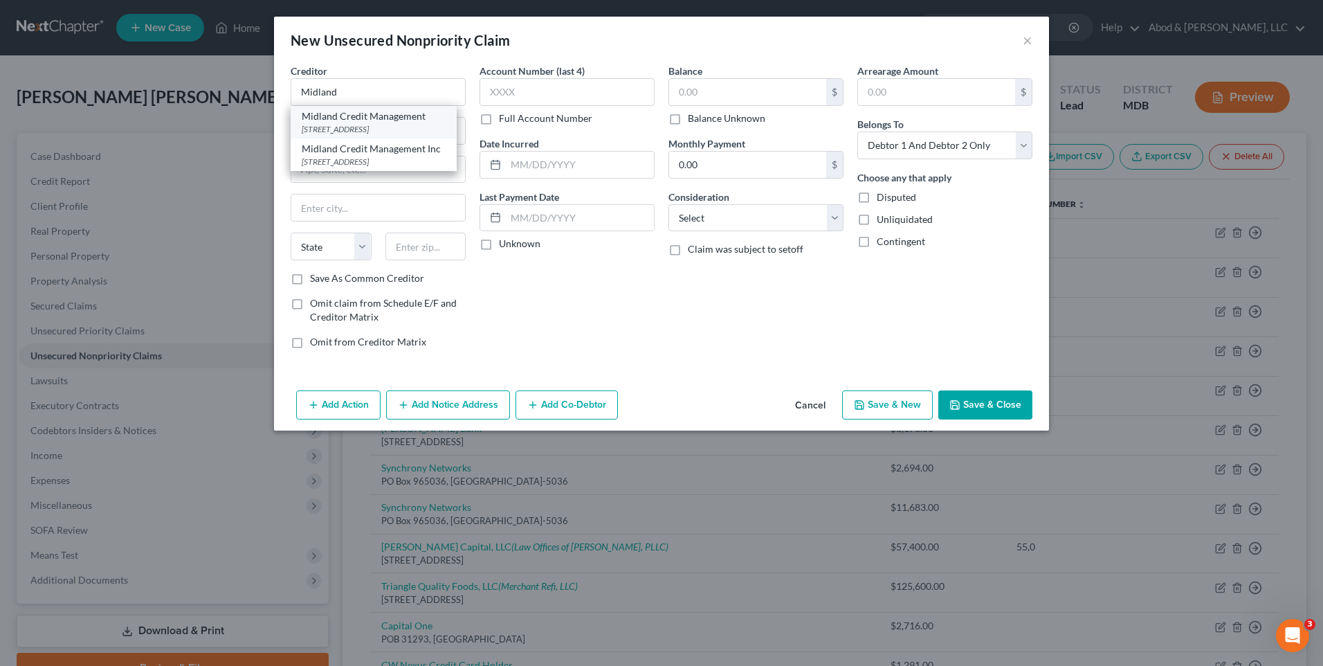
click at [430, 128] on div "320 E Big Beaver Rd Suite 300, Troy, MI 48083" at bounding box center [374, 129] width 144 height 12
type input "Midland Credit Management"
type input "320 E Big Beaver Rd"
type input "Suite 300"
type input "Troy"
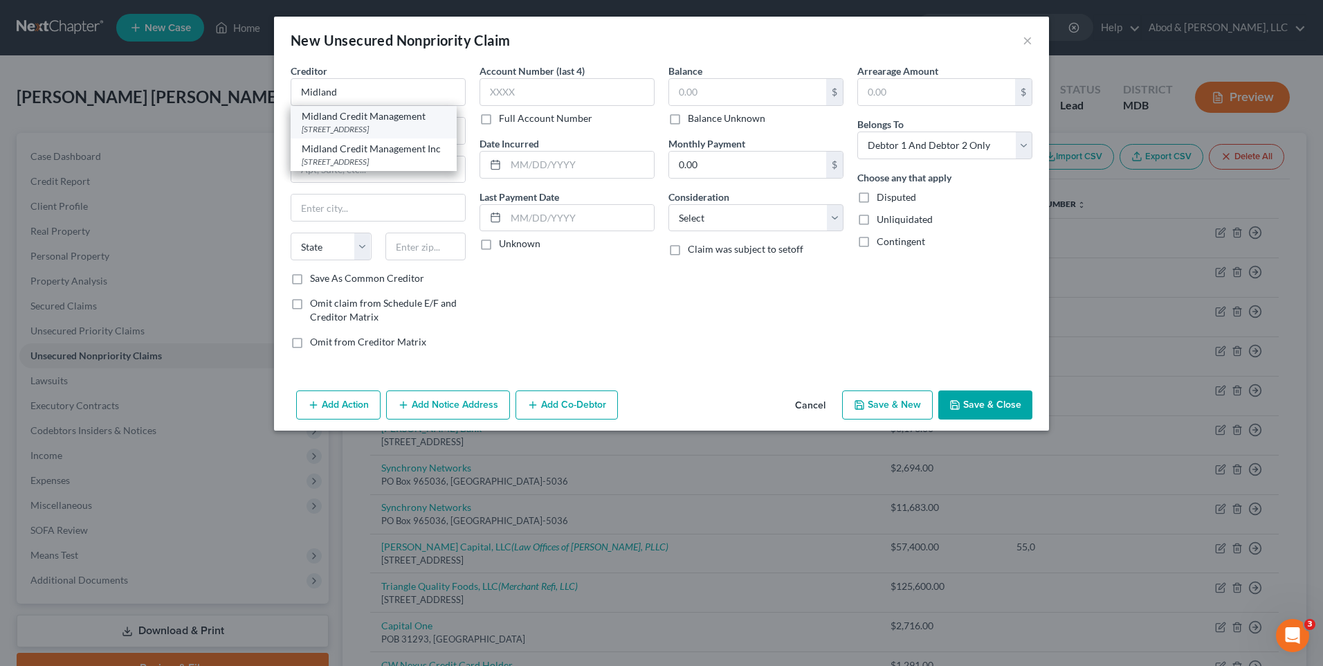
select select "23"
type input "48083"
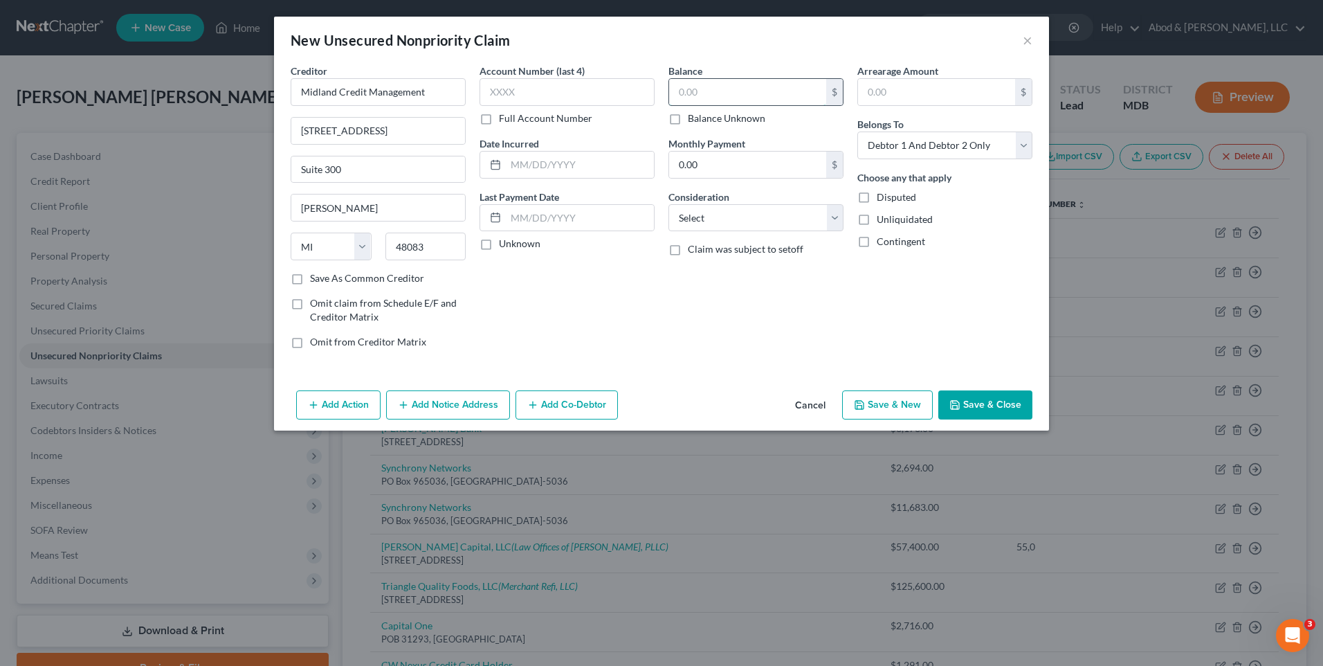
click at [709, 95] on input "text" at bounding box center [747, 92] width 157 height 26
type input "2,918"
click at [899, 147] on select "Select Debtor 1 Only Debtor 2 Only Debtor 1 And Debtor 2 Only At Least One Of T…" at bounding box center [944, 145] width 175 height 28
select select "1"
click at [857, 131] on select "Select Debtor 1 Only Debtor 2 Only Debtor 1 And Debtor 2 Only At Least One Of T…" at bounding box center [944, 145] width 175 height 28
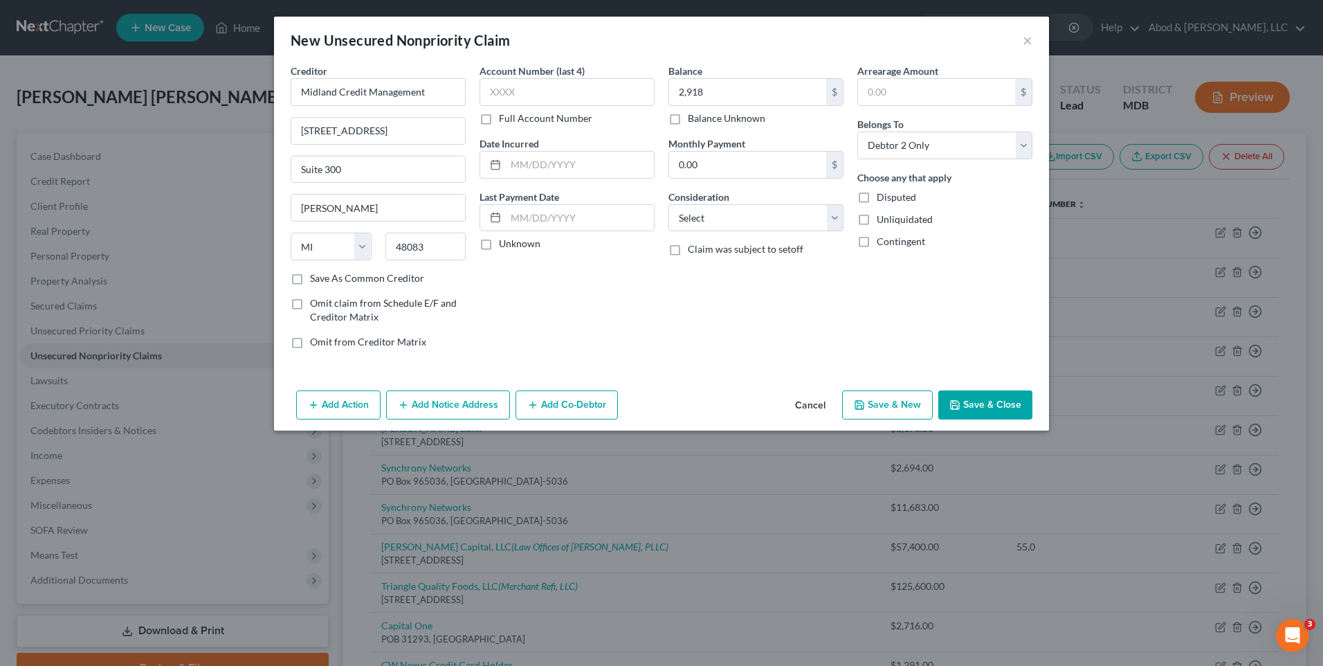
click at [991, 411] on button "Save & Close" at bounding box center [985, 404] width 94 height 29
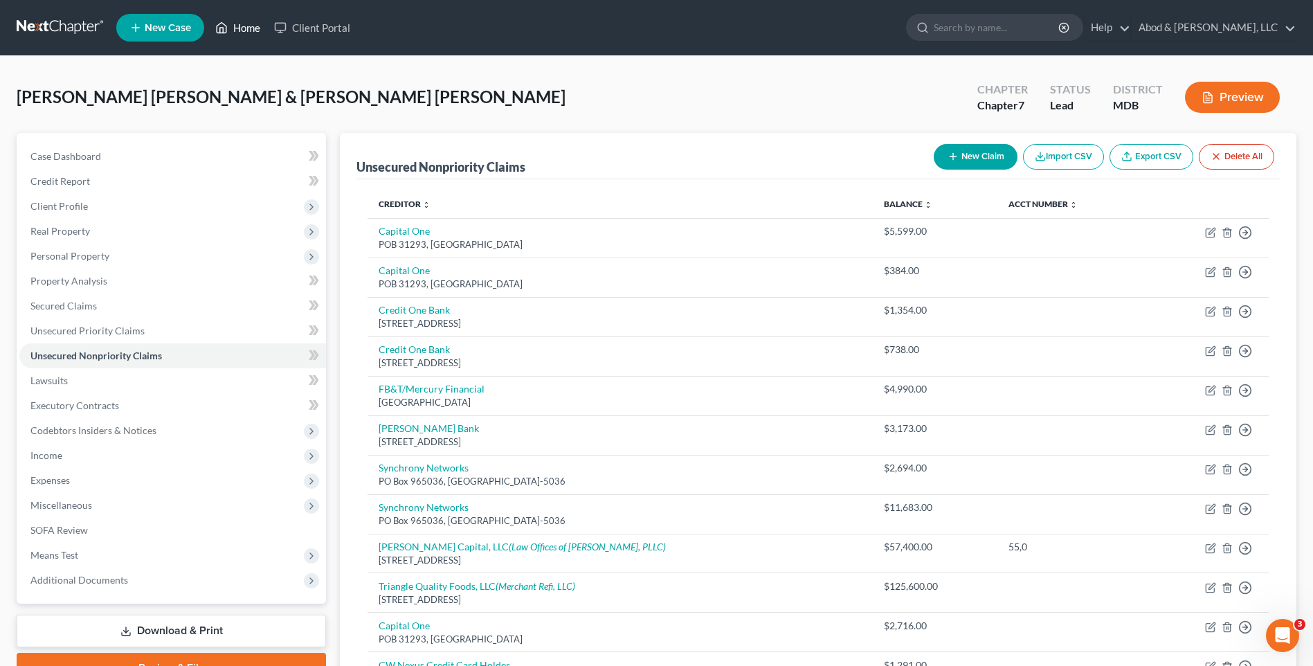
click at [246, 25] on link "Home" at bounding box center [237, 27] width 59 height 25
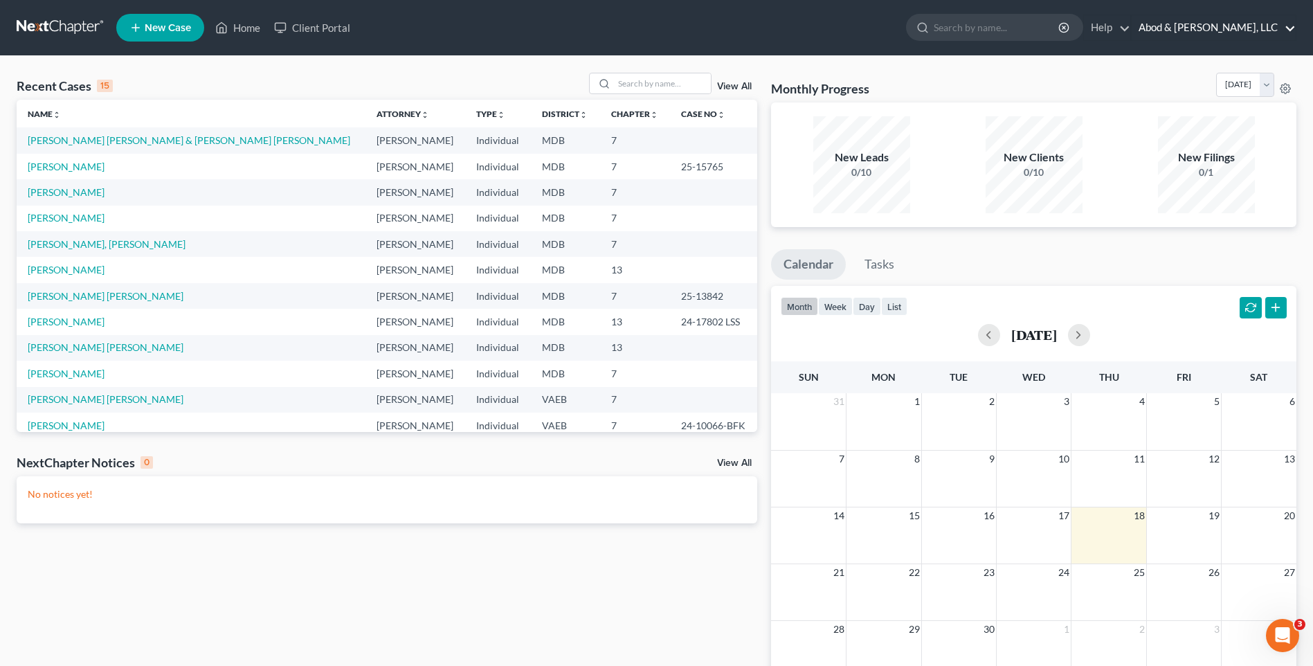
click at [1230, 23] on link "Abod & Caruso, LLC" at bounding box center [1213, 27] width 164 height 25
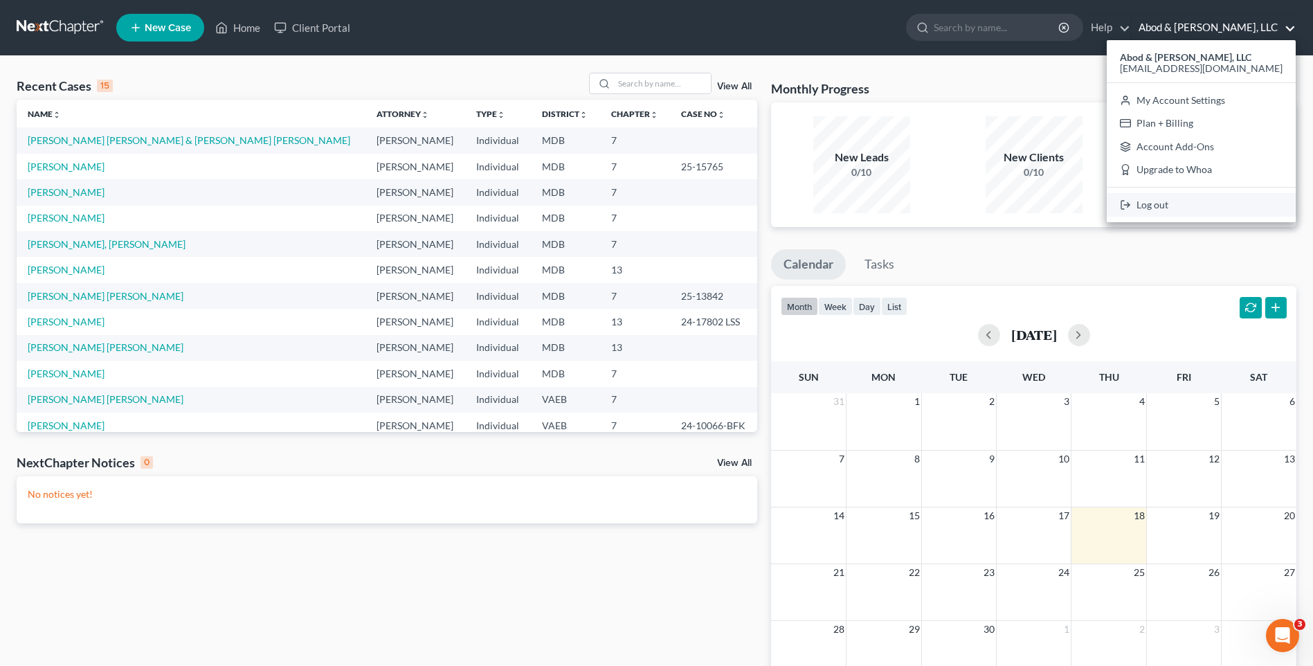
click at [1211, 206] on link "Log out" at bounding box center [1200, 205] width 189 height 24
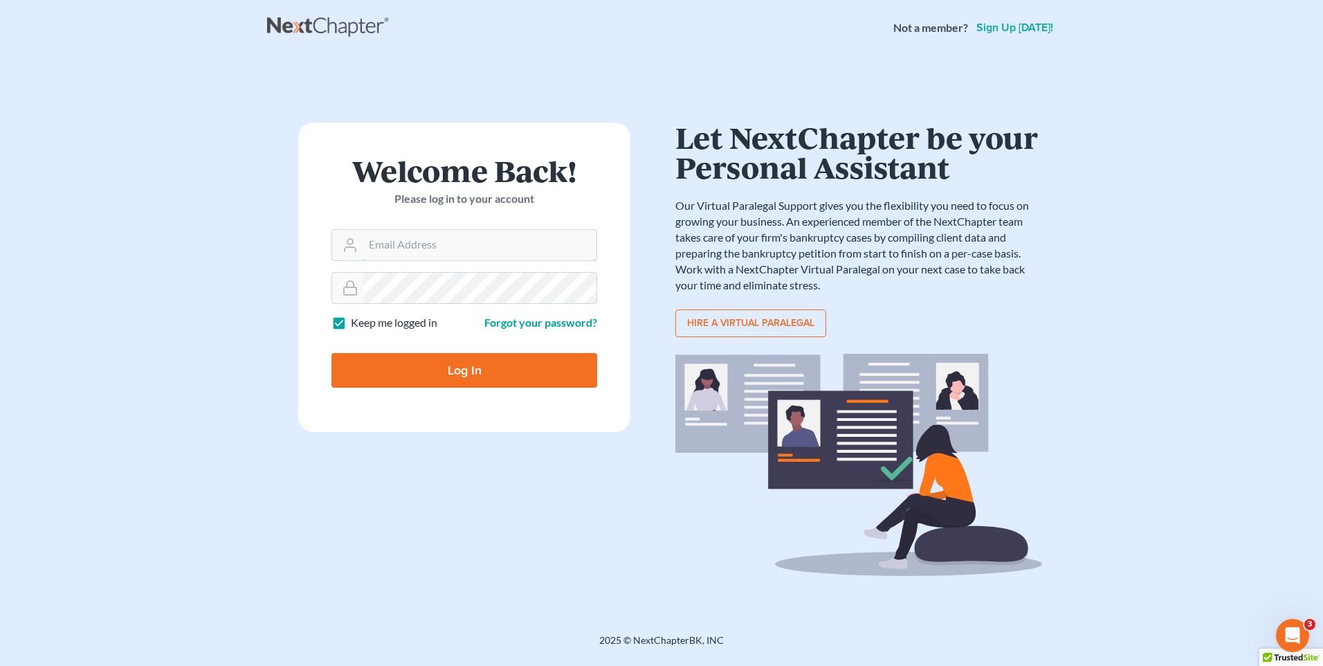
type input "[EMAIL_ADDRESS][DOMAIN_NAME]"
drag, startPoint x: 1211, startPoint y: 1, endPoint x: 1297, endPoint y: 120, distance: 147.3
click at [1297, 120] on main "× Thanks for stopping by! Welcome Back! Please log in to your account Email Add…" at bounding box center [661, 327] width 1323 height 545
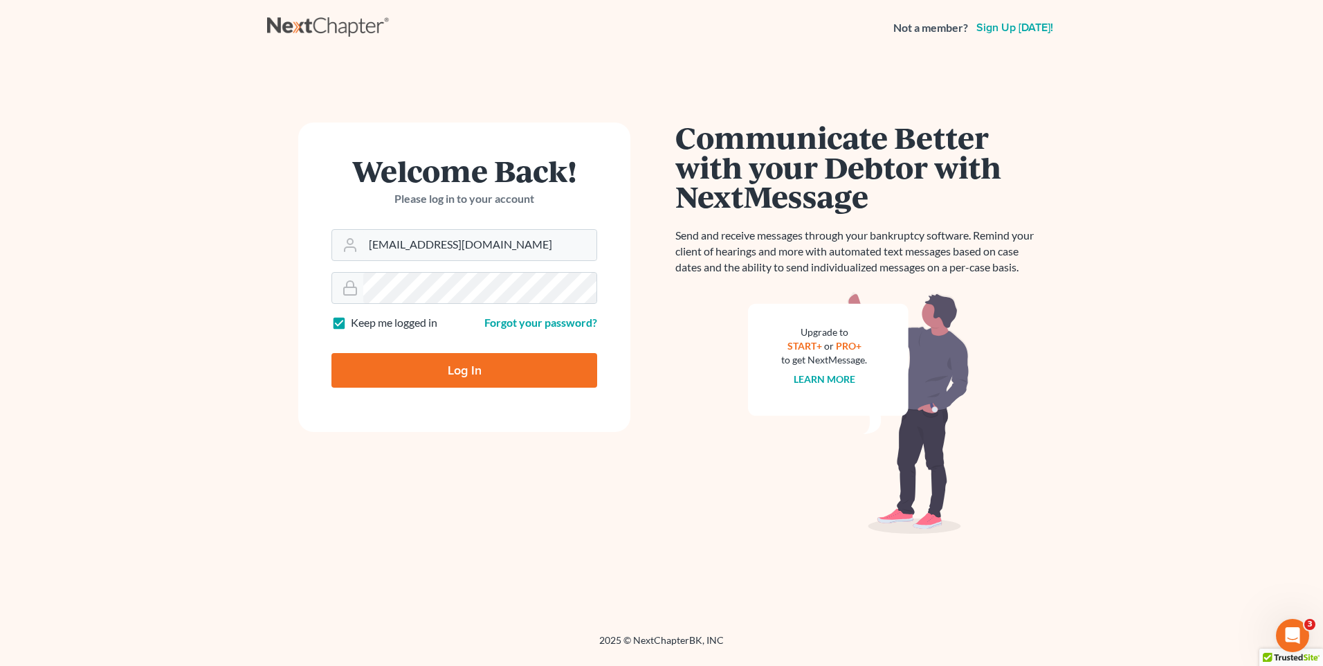
click at [1279, 259] on main "× Thanks for stopping by! Welcome Back! Please log in to your account Email Add…" at bounding box center [661, 327] width 1323 height 545
